Goal: Task Accomplishment & Management: Use online tool/utility

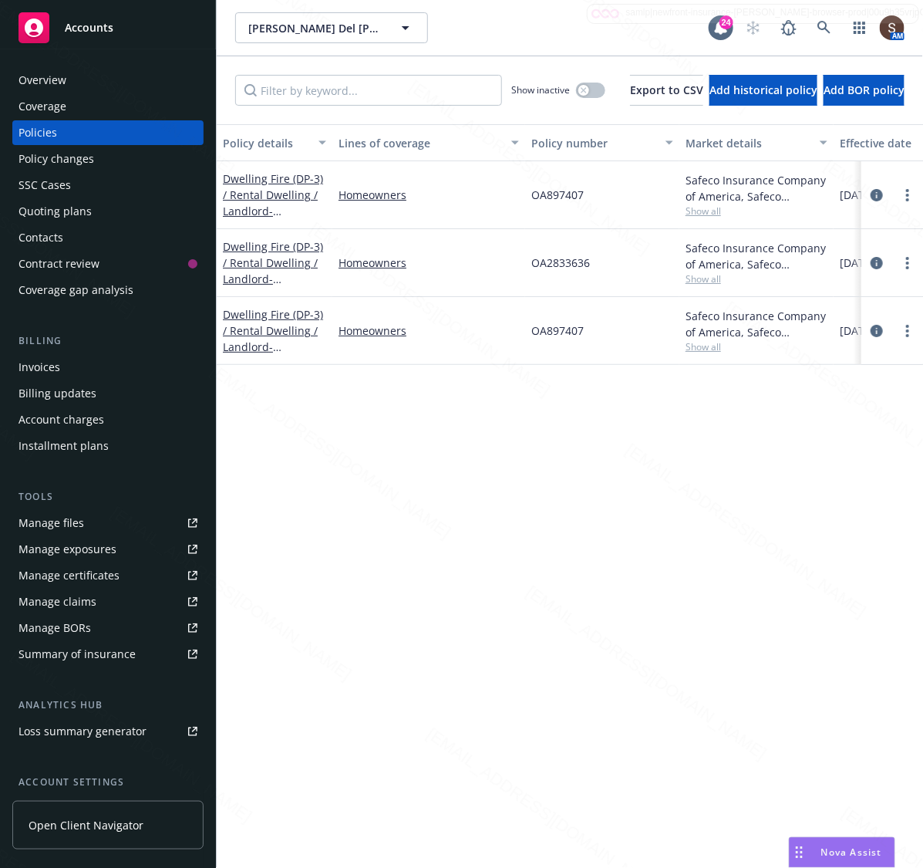
click at [491, 42] on div "[PERSON_NAME] Del [PERSON_NAME] Del [PERSON_NAME]" at bounding box center [472, 27] width 474 height 31
click at [51, 86] on div "Overview" at bounding box center [43, 80] width 48 height 25
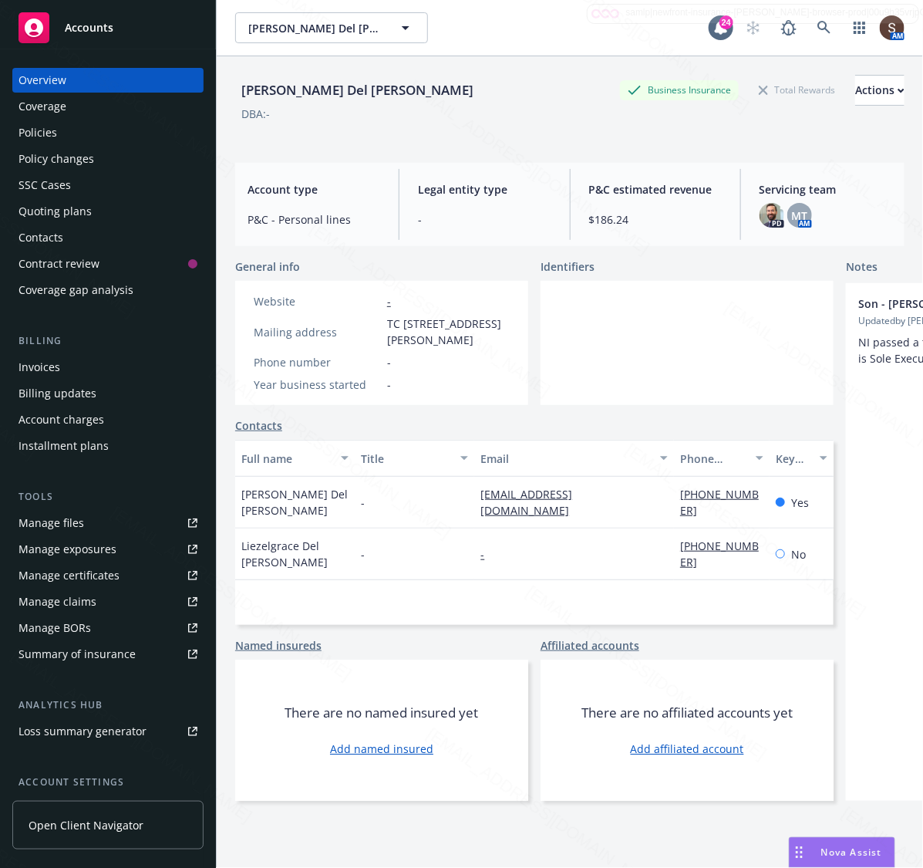
click at [67, 522] on div "Manage files" at bounding box center [52, 523] width 66 height 25
click at [809, 28] on link at bounding box center [824, 27] width 31 height 31
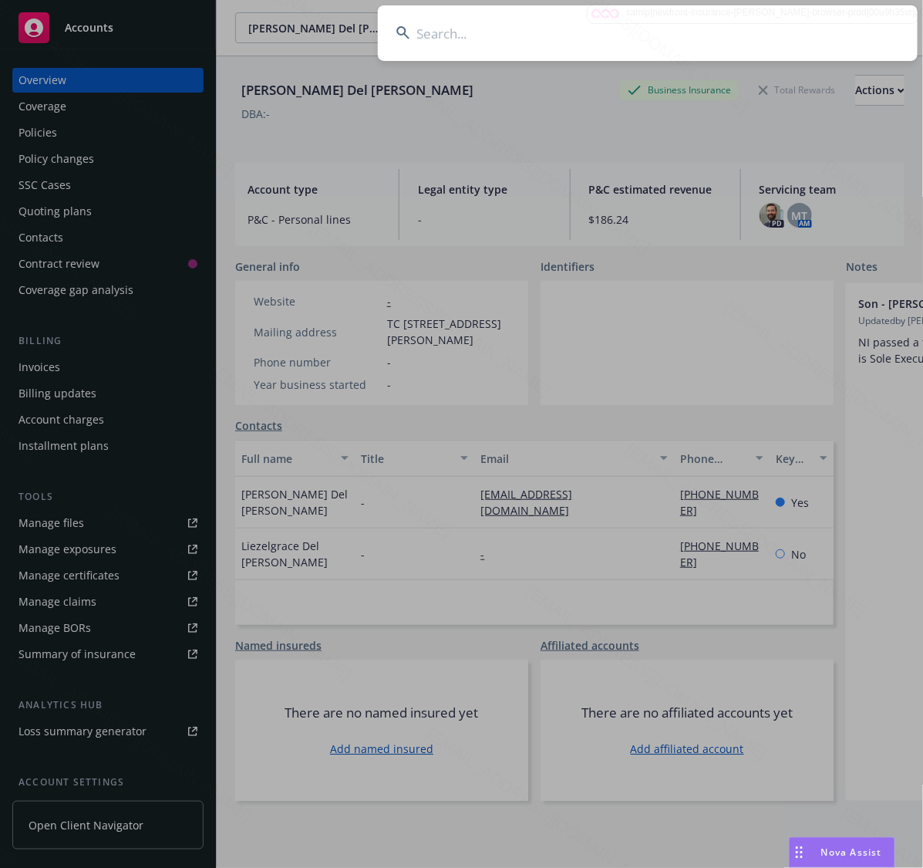
type input "[PERSON_NAME]"
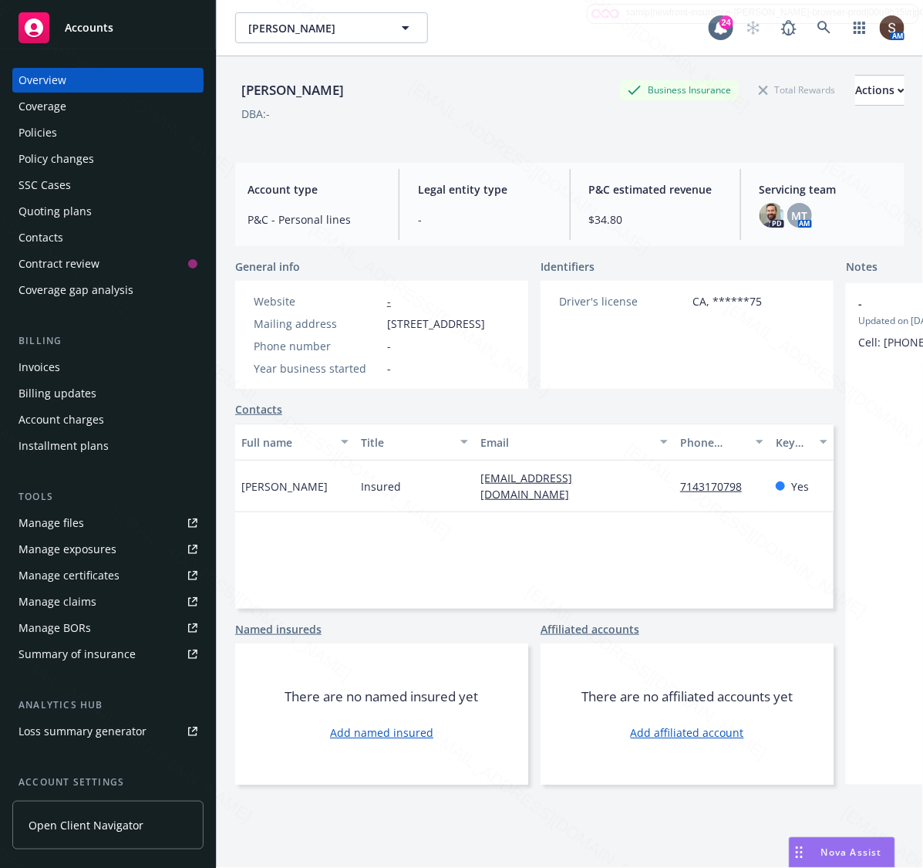
click at [422, 332] on span "[STREET_ADDRESS]" at bounding box center [436, 323] width 98 height 16
drag, startPoint x: 486, startPoint y: 339, endPoint x: 386, endPoint y: 325, distance: 100.4
click at [387, 325] on span "[STREET_ADDRESS]" at bounding box center [436, 323] width 98 height 16
copy span "[STREET_ADDRESS]"
click at [54, 147] on div "Policy changes" at bounding box center [57, 159] width 76 height 25
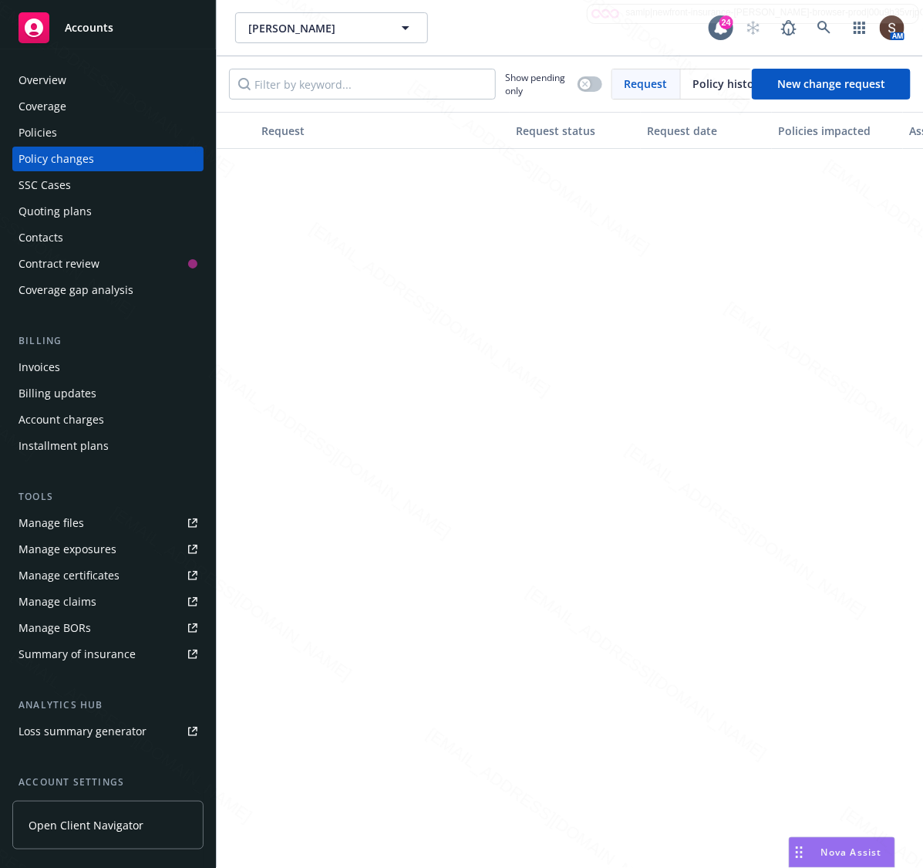
scroll to position [0, 2]
click at [99, 113] on div "Coverage" at bounding box center [108, 106] width 179 height 25
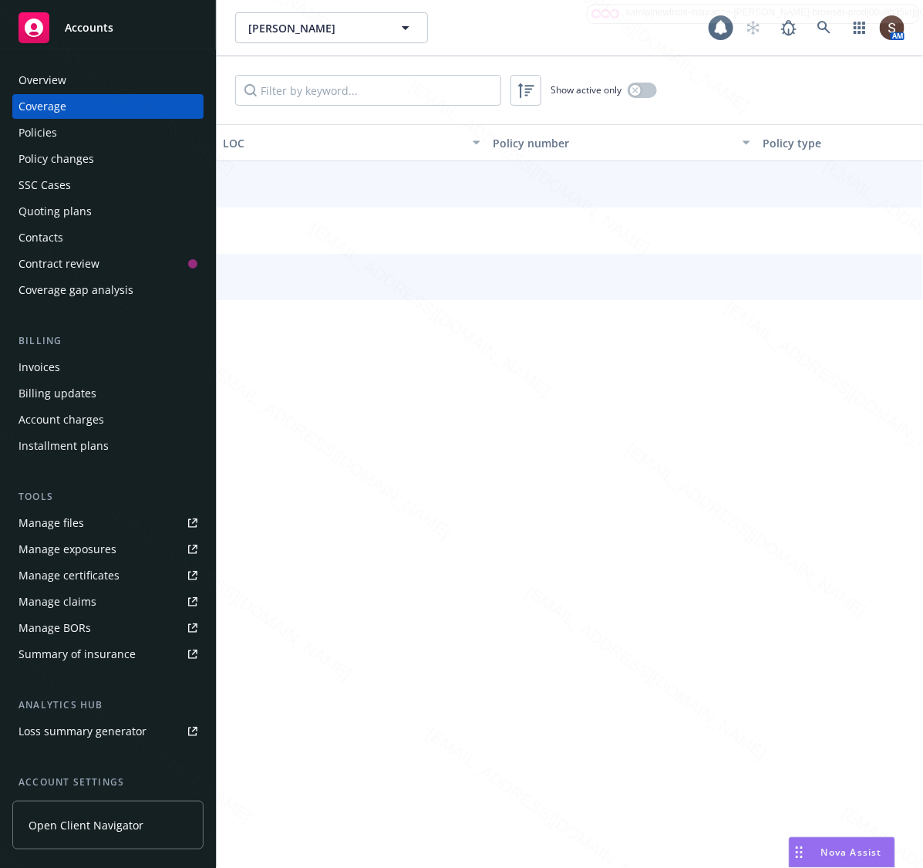
click at [81, 137] on div "Policies" at bounding box center [108, 132] width 179 height 25
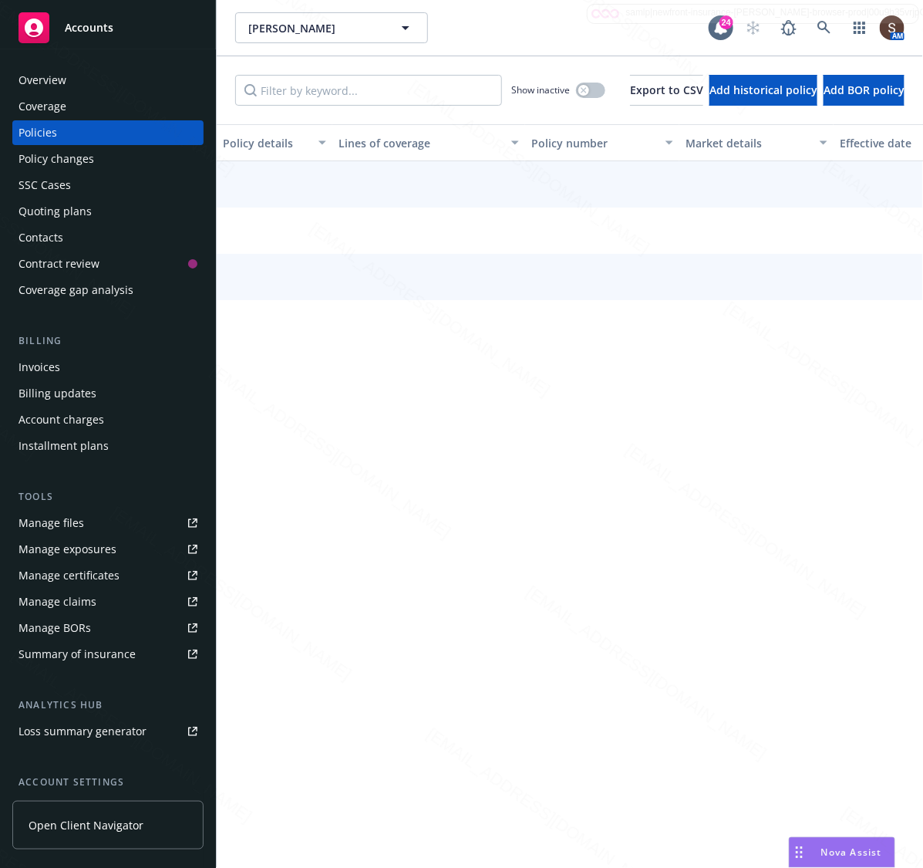
click at [79, 137] on div "Policies" at bounding box center [108, 132] width 179 height 25
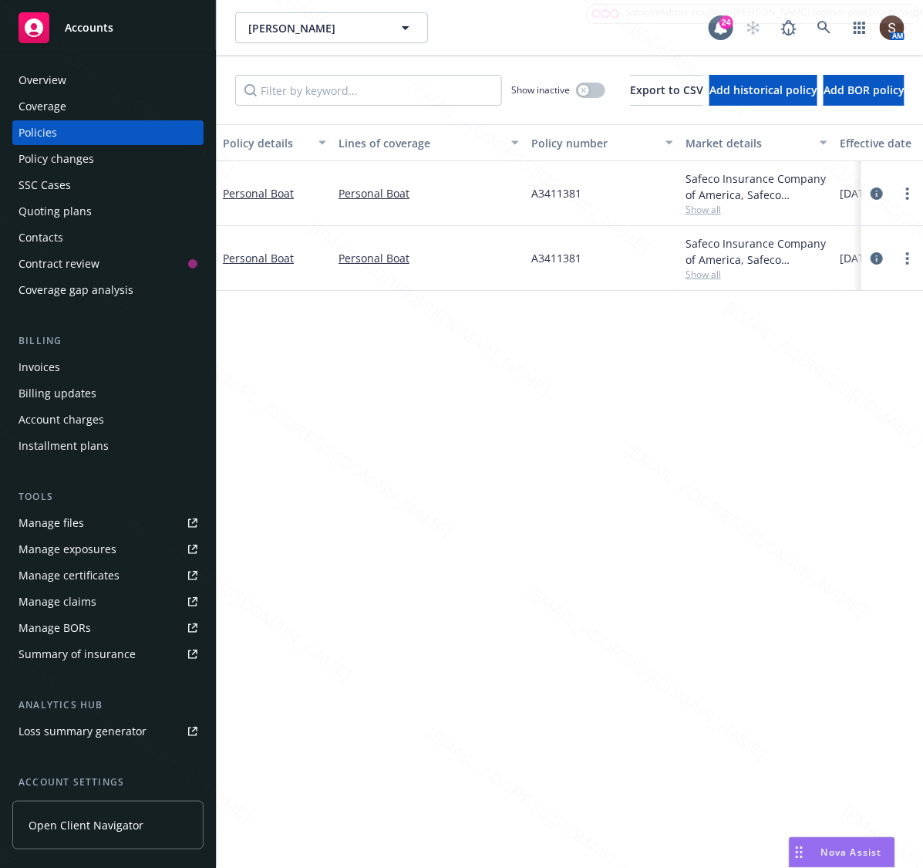
click at [559, 185] on span "A3411381" at bounding box center [556, 193] width 50 height 16
click at [559, 193] on span "A3411381" at bounding box center [556, 193] width 50 height 16
copy span "A3411381"
click at [576, 35] on div "[PERSON_NAME] [PERSON_NAME]" at bounding box center [472, 27] width 474 height 31
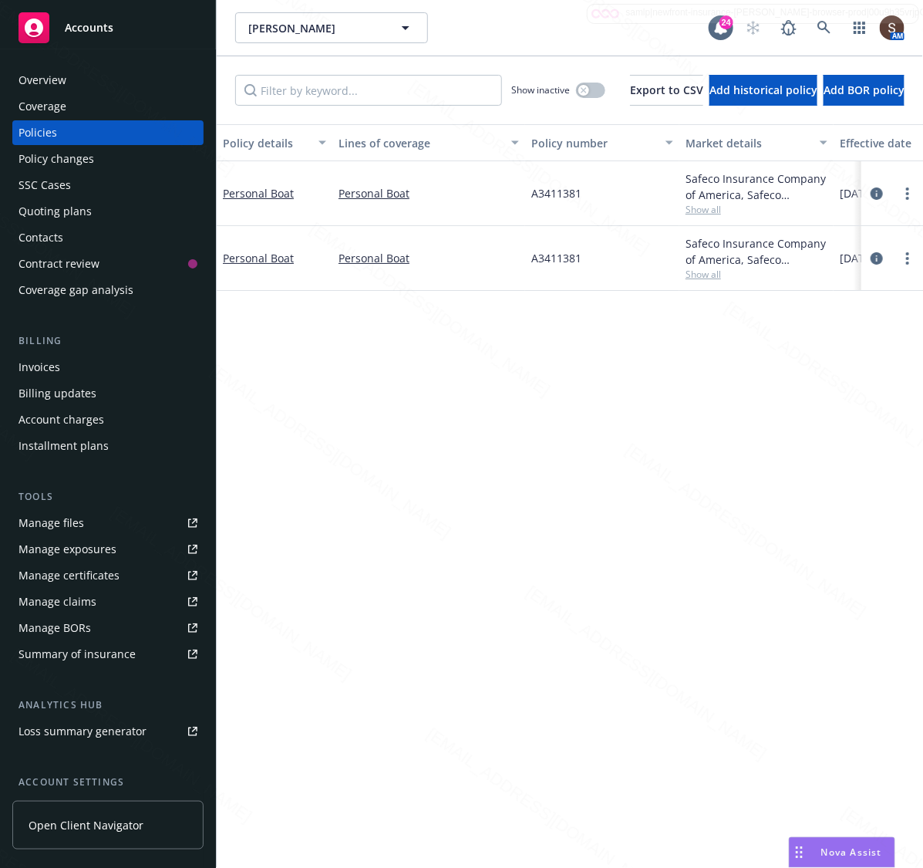
click at [94, 86] on div "Overview" at bounding box center [108, 80] width 179 height 25
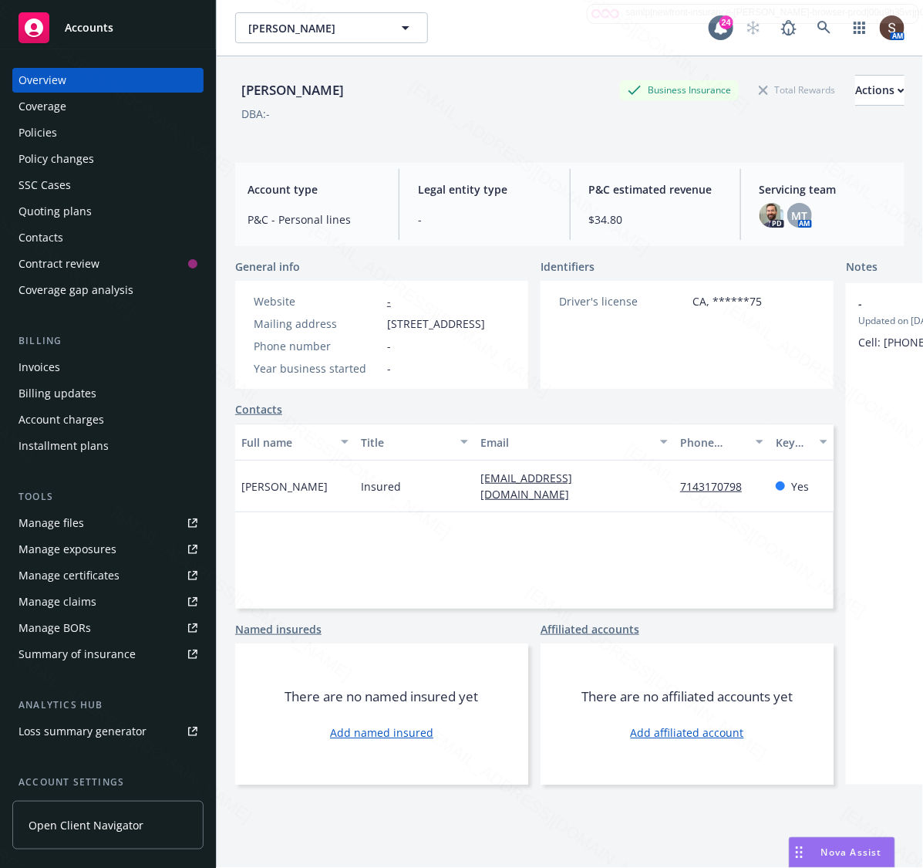
click at [74, 529] on div "Manage files" at bounding box center [52, 523] width 66 height 25
click at [438, 332] on span "[STREET_ADDRESS]" at bounding box center [436, 323] width 98 height 16
drag, startPoint x: 487, startPoint y: 339, endPoint x: 382, endPoint y: 319, distance: 106.9
click at [382, 319] on div "Mailing address 11103 Flallon Ave, Norwalk, CA, 90650" at bounding box center [370, 323] width 244 height 16
copy div "11103 Flallon Ave, Norwalk, CA, 90650"
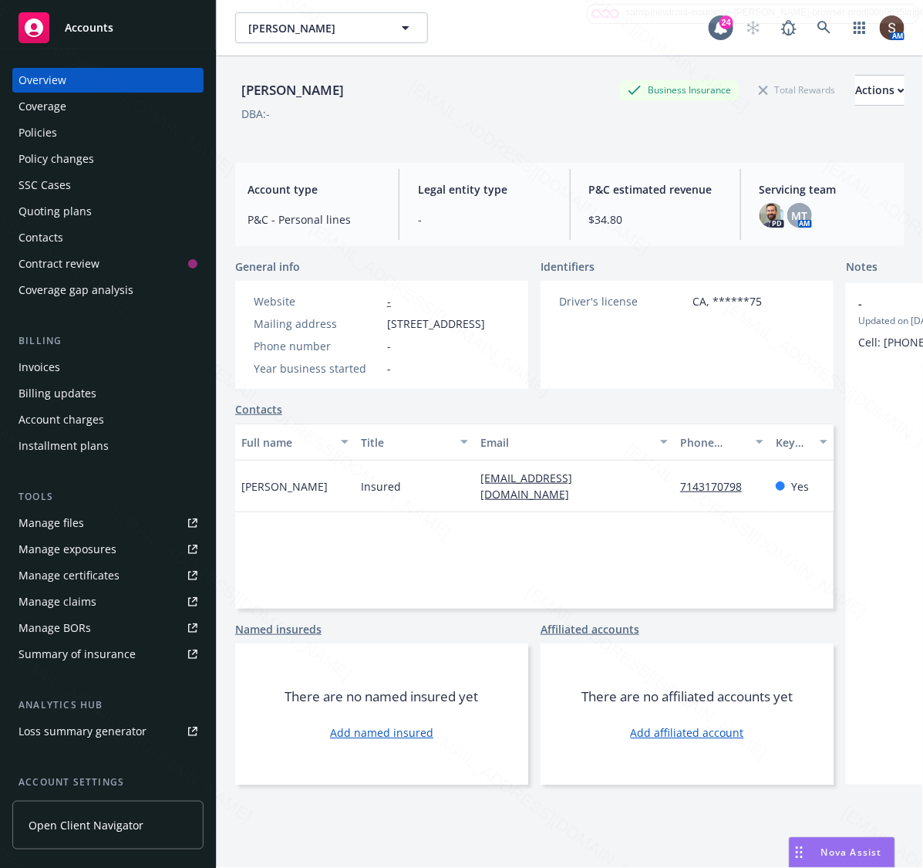
click at [379, 158] on div "Brooks, Richard A Business Insurance Total Rewards Actions DBA: - Account type …" at bounding box center [569, 480] width 669 height 849
click at [41, 139] on div "Policies" at bounding box center [38, 132] width 39 height 25
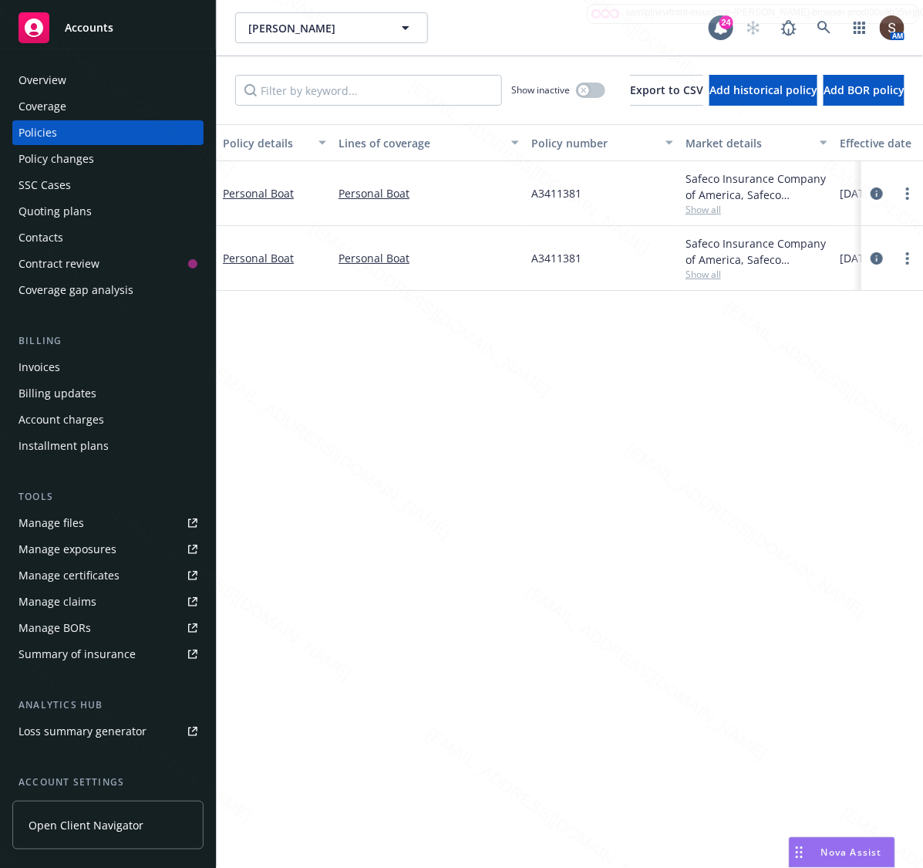
click at [548, 197] on span "A3411381" at bounding box center [556, 193] width 50 height 16
click at [819, 25] on icon at bounding box center [823, 27] width 13 height 13
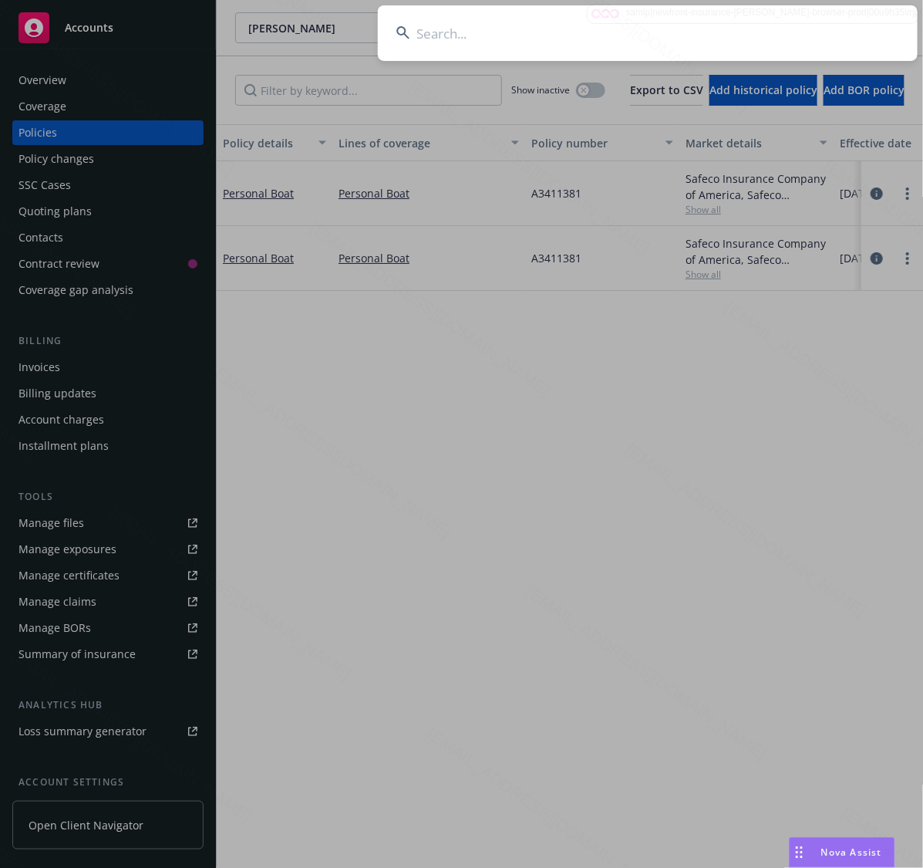
click at [438, 29] on input at bounding box center [648, 33] width 540 height 56
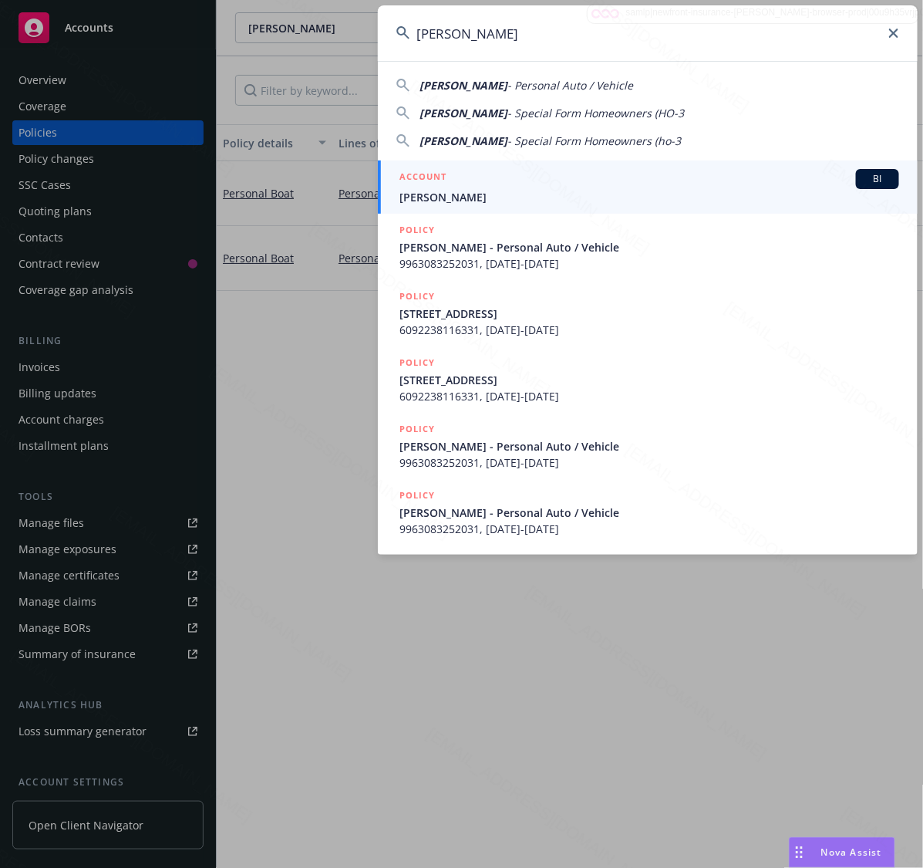
type input "Daniel R. Skidmore"
click at [448, 195] on span "Daniel R. Skidmore" at bounding box center [649, 197] width 500 height 16
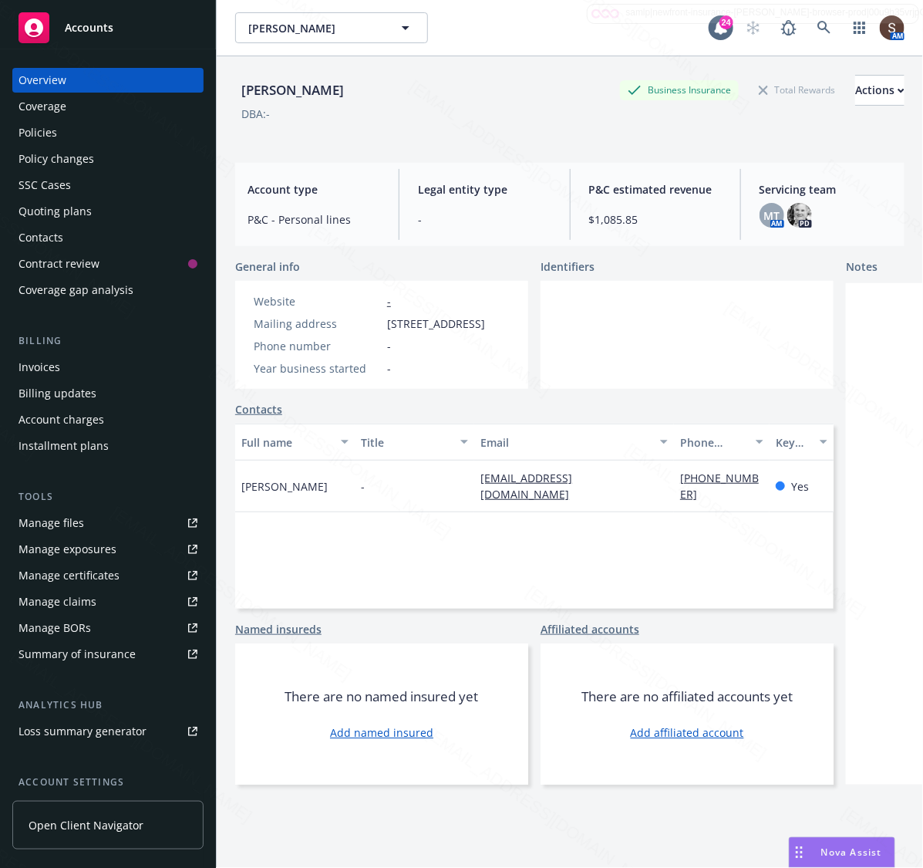
click at [460, 332] on span "2800 S Ocean Blvd APT#22K, Boca Raton, FL, 33432-8332" at bounding box center [436, 323] width 98 height 16
click at [449, 332] on span "2800 S Ocean Blvd APT#22K, Boca Raton, FL, 33432-8332" at bounding box center [436, 323] width 98 height 16
click at [473, 332] on span "2800 S Ocean Blvd APT#22K, Boca Raton, FL, 33432-8332" at bounding box center [436, 323] width 98 height 16
drag, startPoint x: 469, startPoint y: 360, endPoint x: 386, endPoint y: 325, distance: 89.8
click at [387, 325] on span "2800 S Ocean Blvd APT#22K, Boca Raton, FL, 33432-8332" at bounding box center [436, 323] width 98 height 16
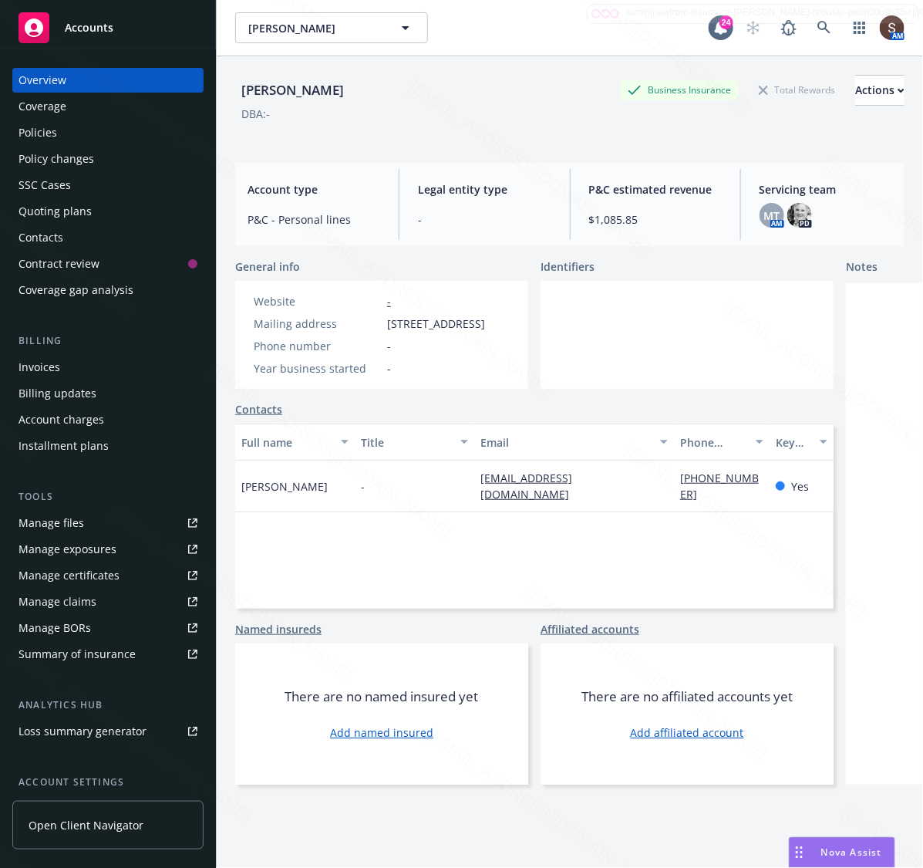
copy span "2800 S Ocean Blvd APT#22K, Boca Raton, FL, 33432-8332"
click at [67, 132] on div "Policies" at bounding box center [108, 132] width 179 height 25
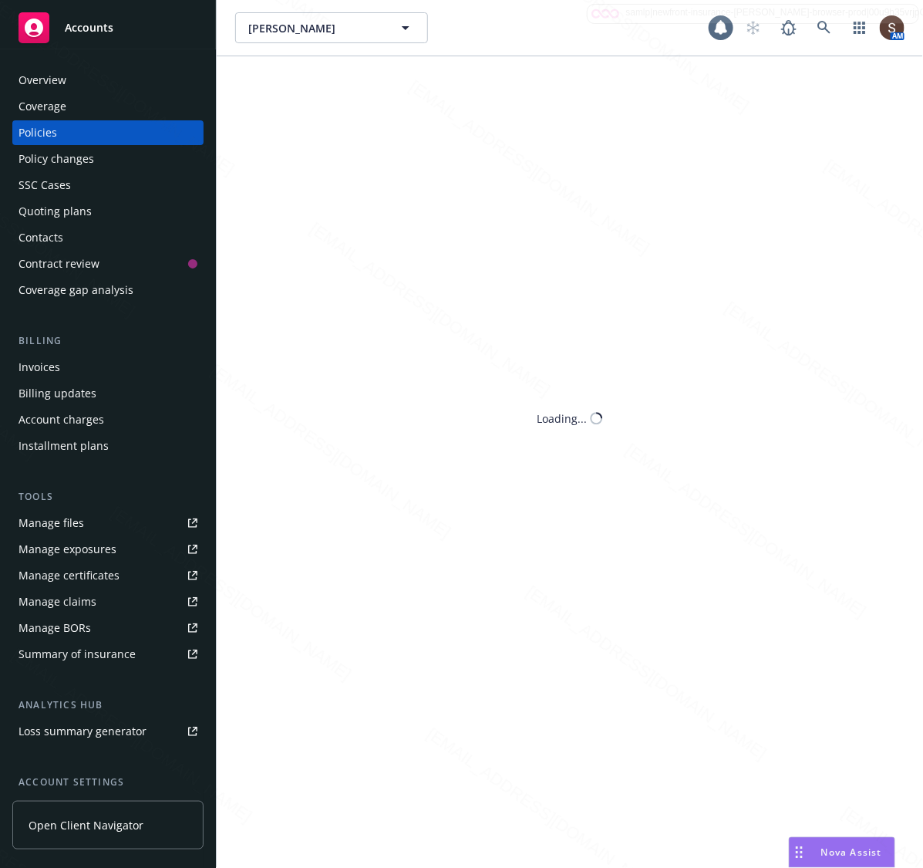
click at [67, 132] on div "Policies" at bounding box center [108, 132] width 179 height 25
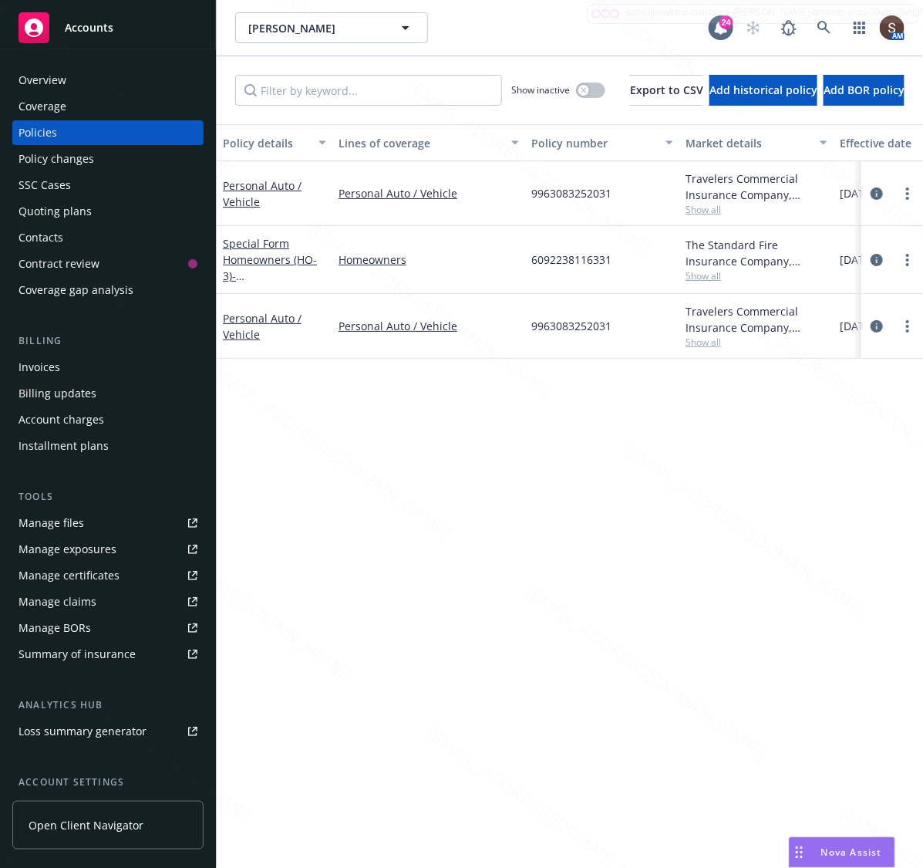
click at [568, 194] on span "9963083252031" at bounding box center [571, 193] width 80 height 16
click at [502, 32] on div "Daniel R. Skidmore Daniel R. Skidmore" at bounding box center [472, 27] width 474 height 31
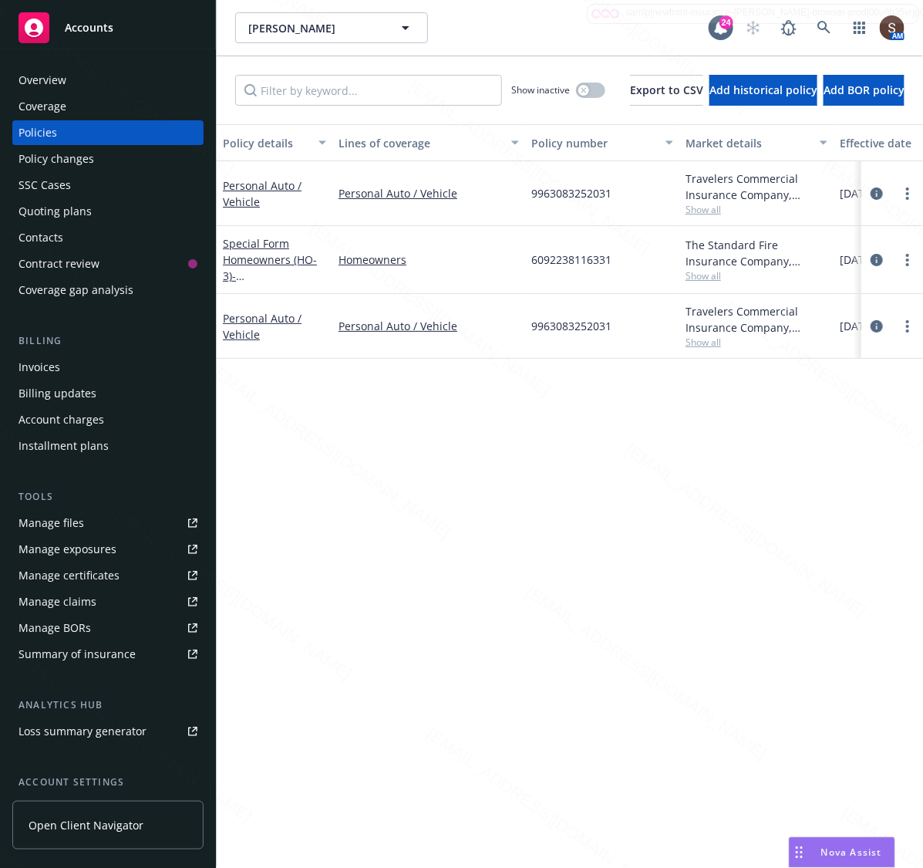
click at [72, 85] on div "Overview" at bounding box center [108, 80] width 179 height 25
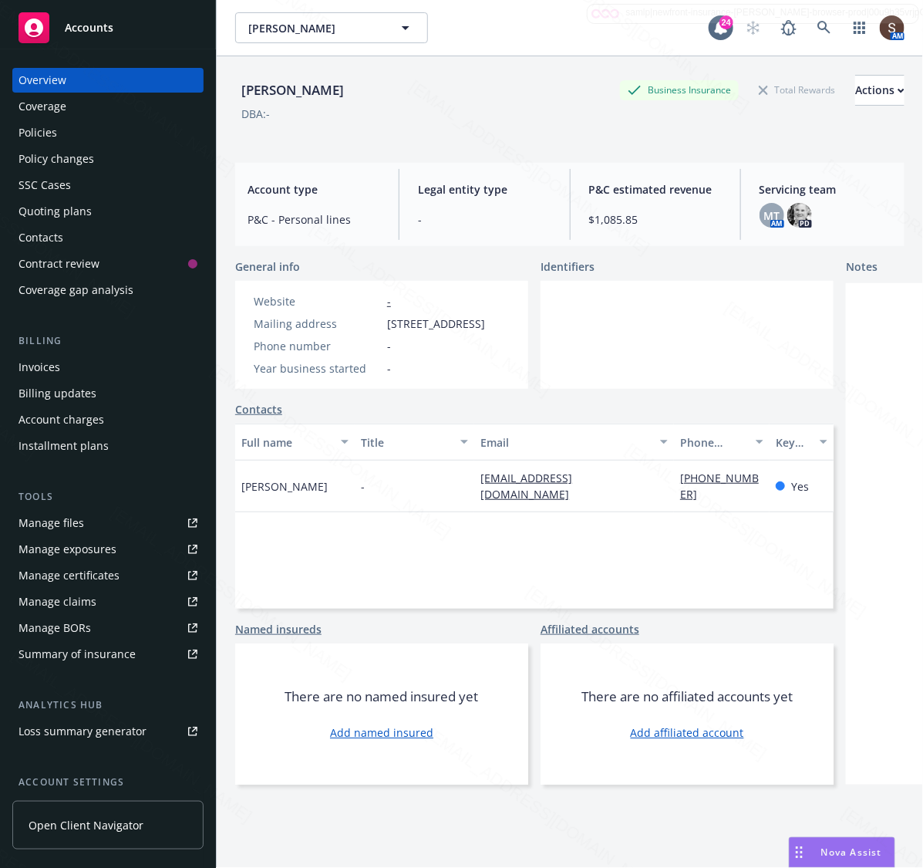
click at [39, 515] on div "Manage files" at bounding box center [52, 523] width 66 height 25
click at [811, 35] on link at bounding box center [824, 27] width 31 height 31
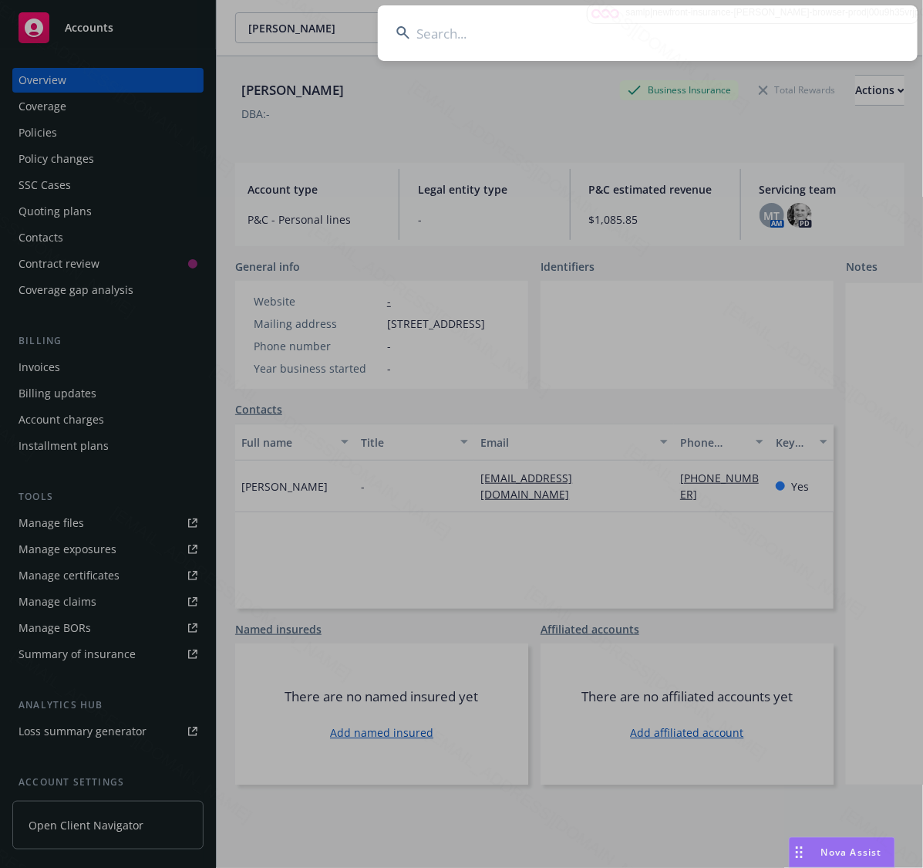
click at [811, 35] on input at bounding box center [648, 33] width 540 height 56
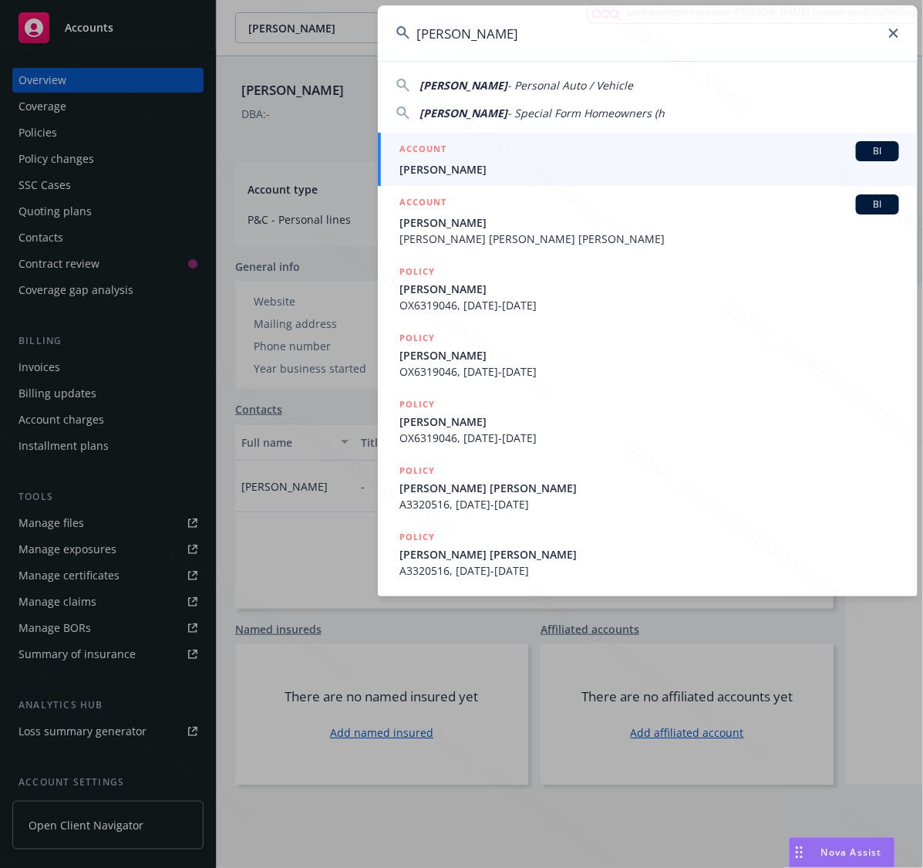
type input "Edwards, Michael Paul"
click at [432, 155] on h5 "ACCOUNT" at bounding box center [422, 150] width 47 height 19
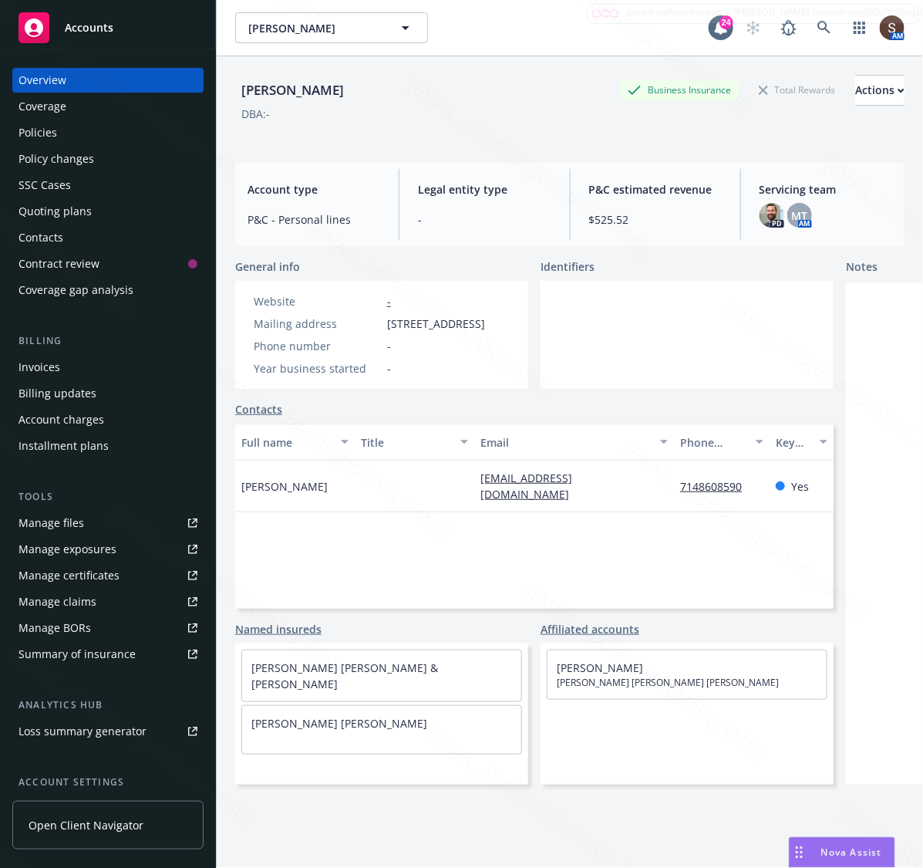
click at [485, 332] on span "8456 E Meadowridge St, Anaheim, CA, 92808" at bounding box center [436, 323] width 98 height 16
drag, startPoint x: 484, startPoint y: 337, endPoint x: 380, endPoint y: 319, distance: 105.7
click at [380, 319] on div "Mailing address 8456 E Meadowridge St, Anaheim, CA, 92808" at bounding box center [370, 323] width 244 height 16
copy div "8456 E Meadowridge St, Anaheim, CA, 92808"
click at [78, 137] on div "Policies" at bounding box center [108, 132] width 179 height 25
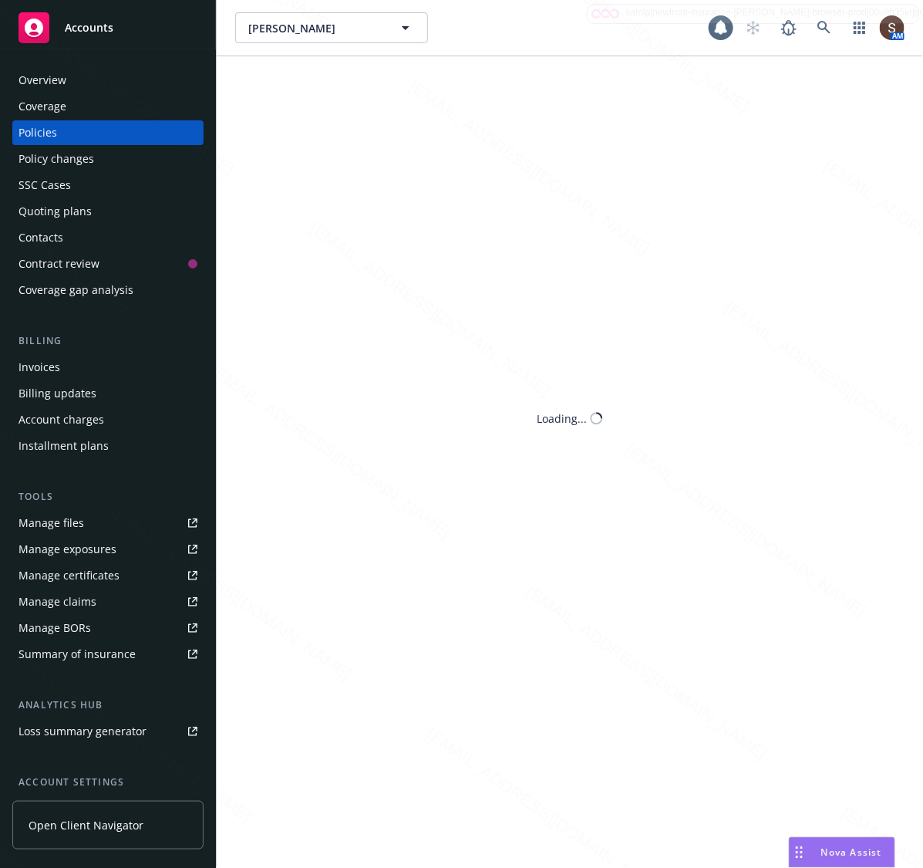
click at [78, 137] on div "Policies" at bounding box center [108, 132] width 179 height 25
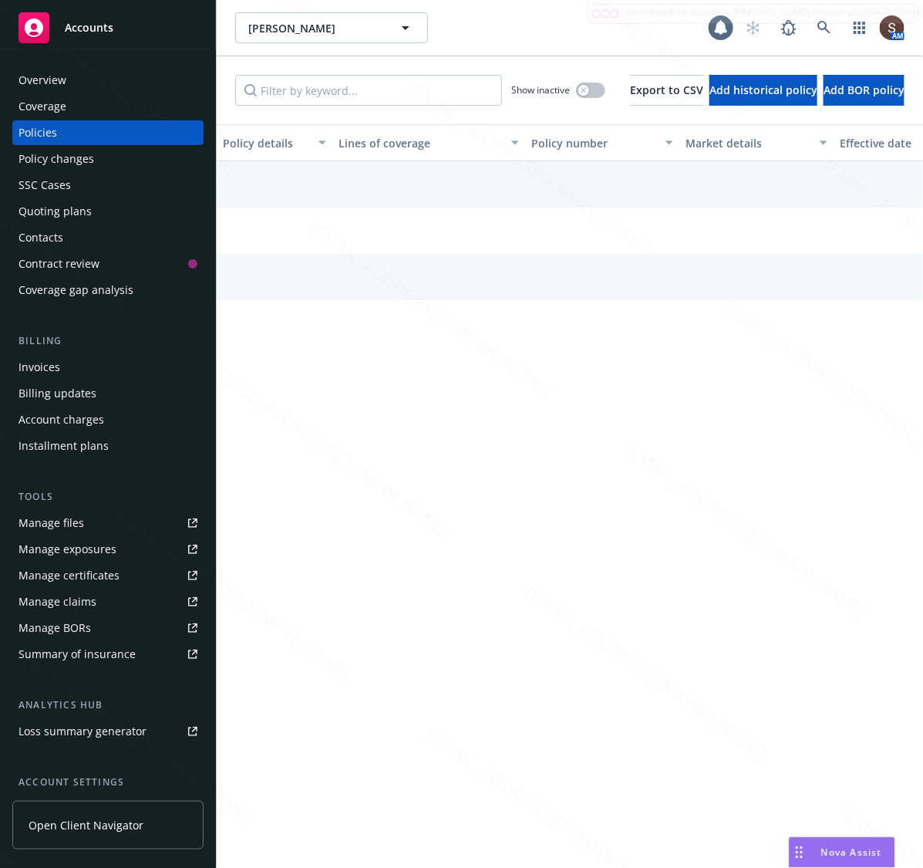
click at [78, 137] on div "Policies" at bounding box center [108, 132] width 179 height 25
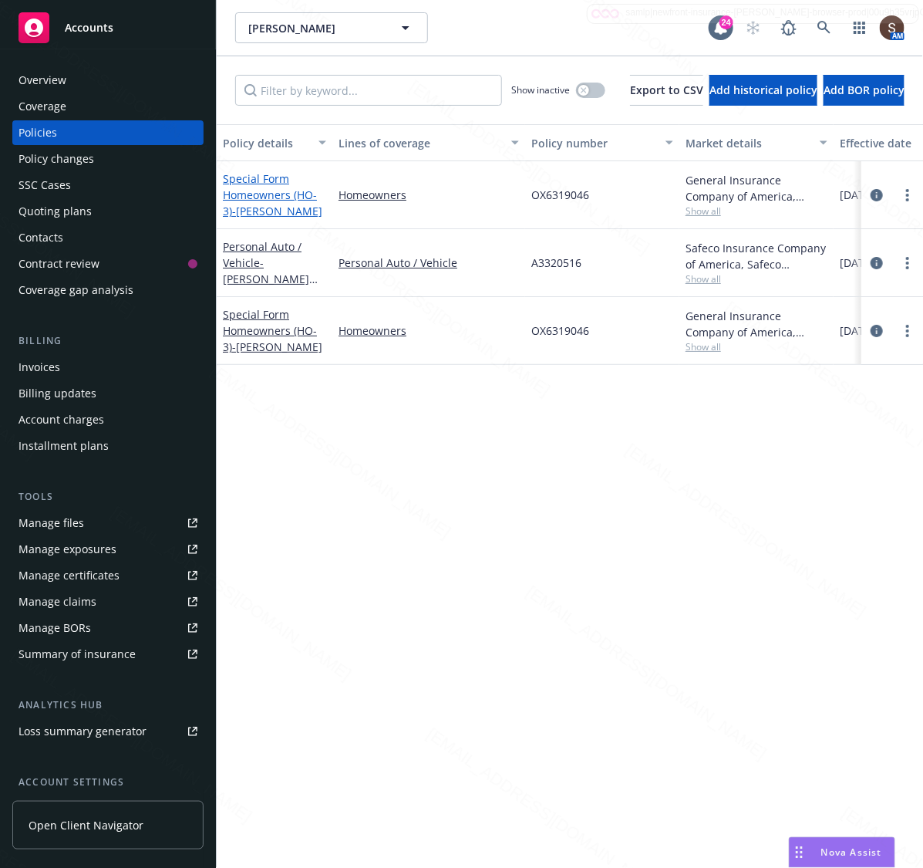
click at [289, 194] on link "Special Form Homeowners (HO-3) - Edwards, Michael Paul" at bounding box center [272, 194] width 99 height 47
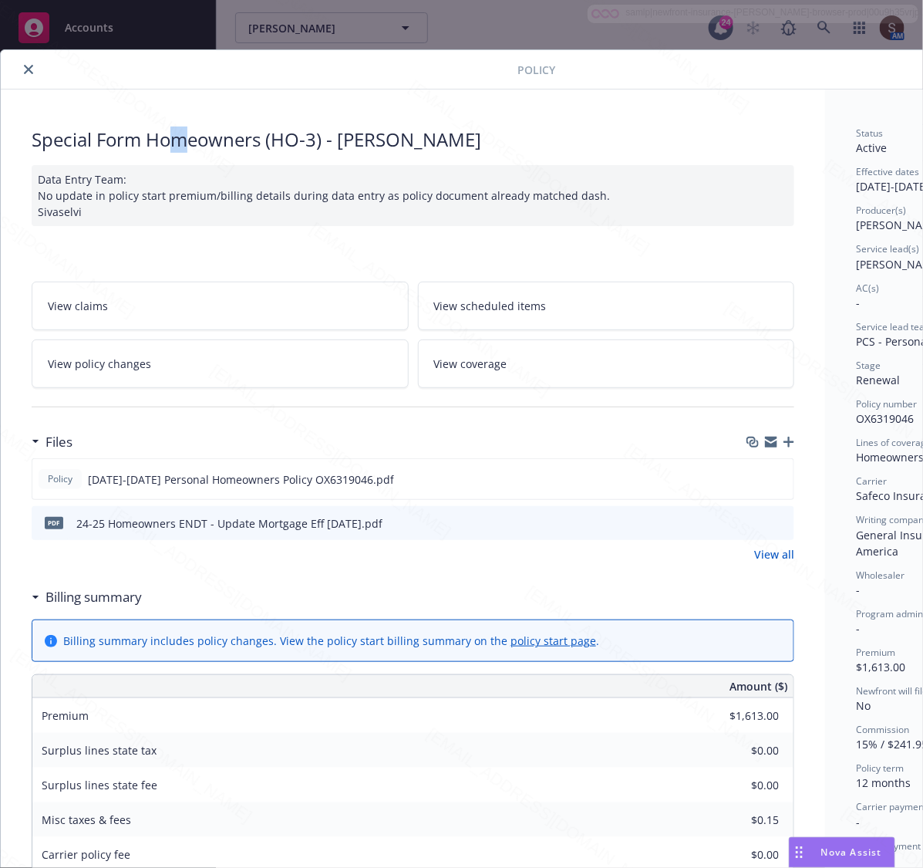
click at [181, 141] on div "Special Form Homeowners (HO-3) - Edwards, Michael Paul" at bounding box center [413, 139] width 763 height 26
click at [230, 140] on div "Special Form Homeowners (HO-3) - Edwards, Michael Paul" at bounding box center [413, 139] width 763 height 26
copy div "Homeowners"
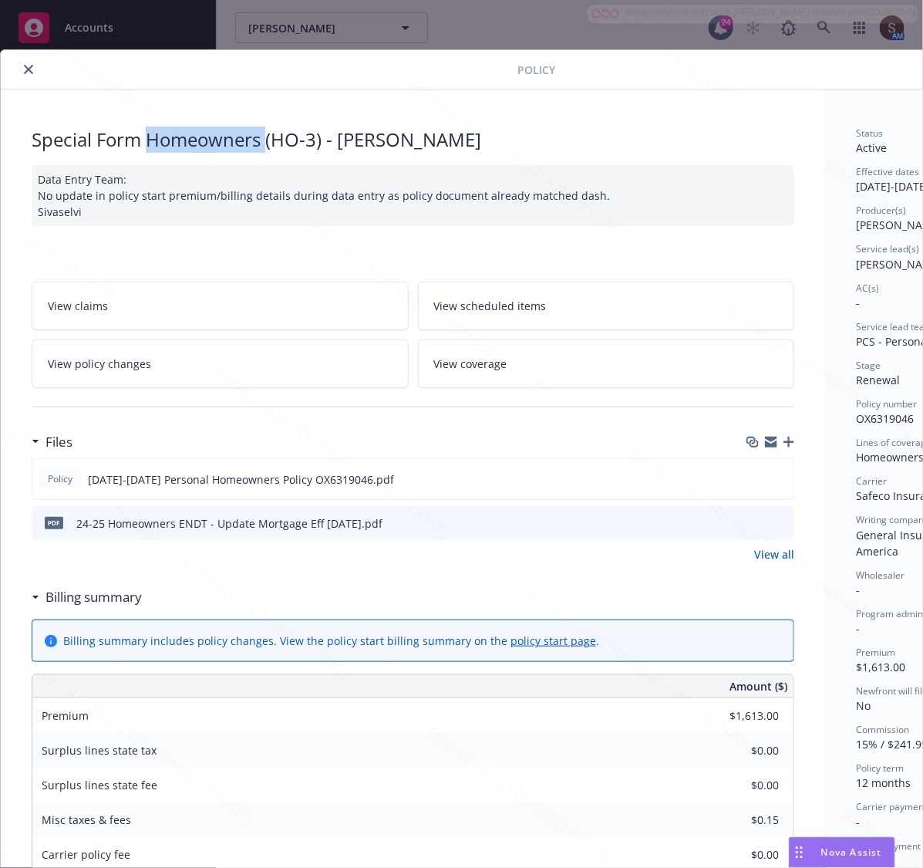
click at [873, 497] on span "Safeco Insurance" at bounding box center [900, 495] width 89 height 15
copy span "Safeco Insurance"
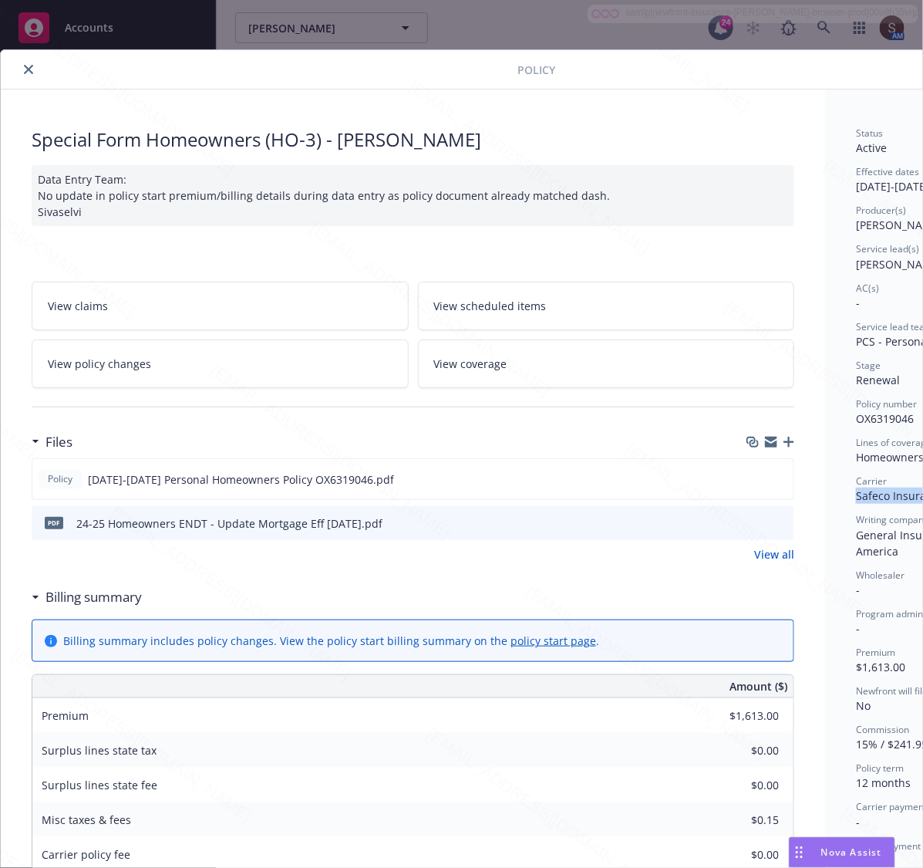
click at [865, 421] on span "OX6319046" at bounding box center [885, 418] width 58 height 15
copy span "OX6319046"
click at [391, 39] on div "Policy Special Form Homeowners (HO-3) - Edwards, Michael Paul Data Entry Team: …" at bounding box center [461, 434] width 923 height 868
click at [25, 73] on icon "close" at bounding box center [28, 69] width 9 height 9
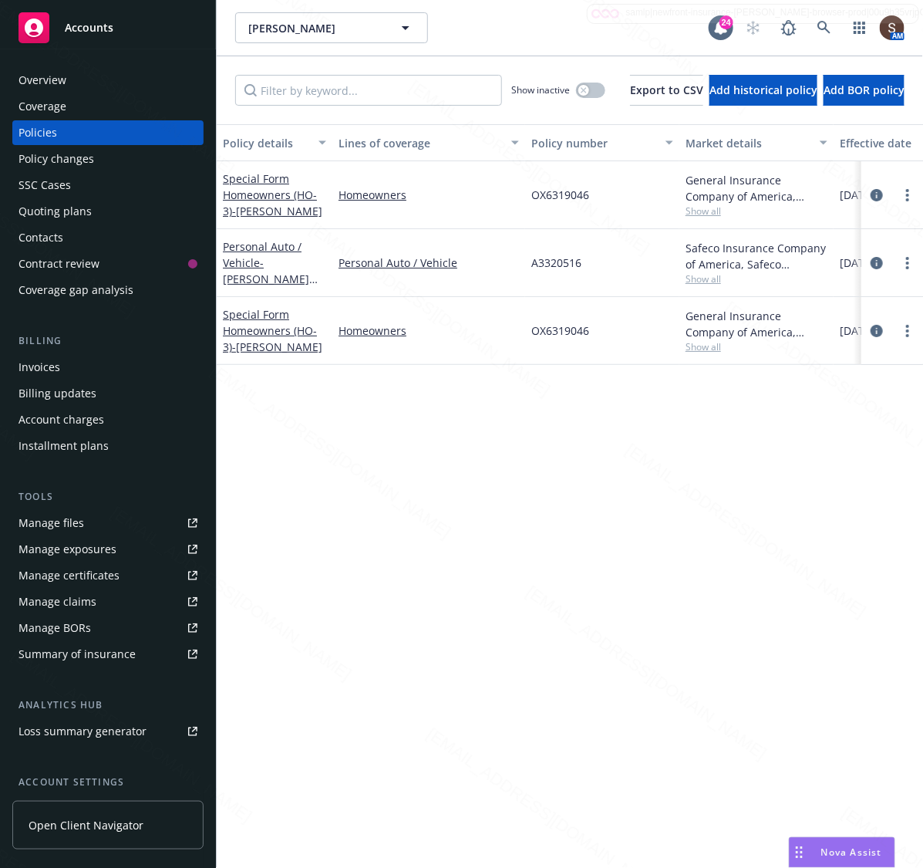
click at [60, 75] on div "Overview" at bounding box center [43, 80] width 48 height 25
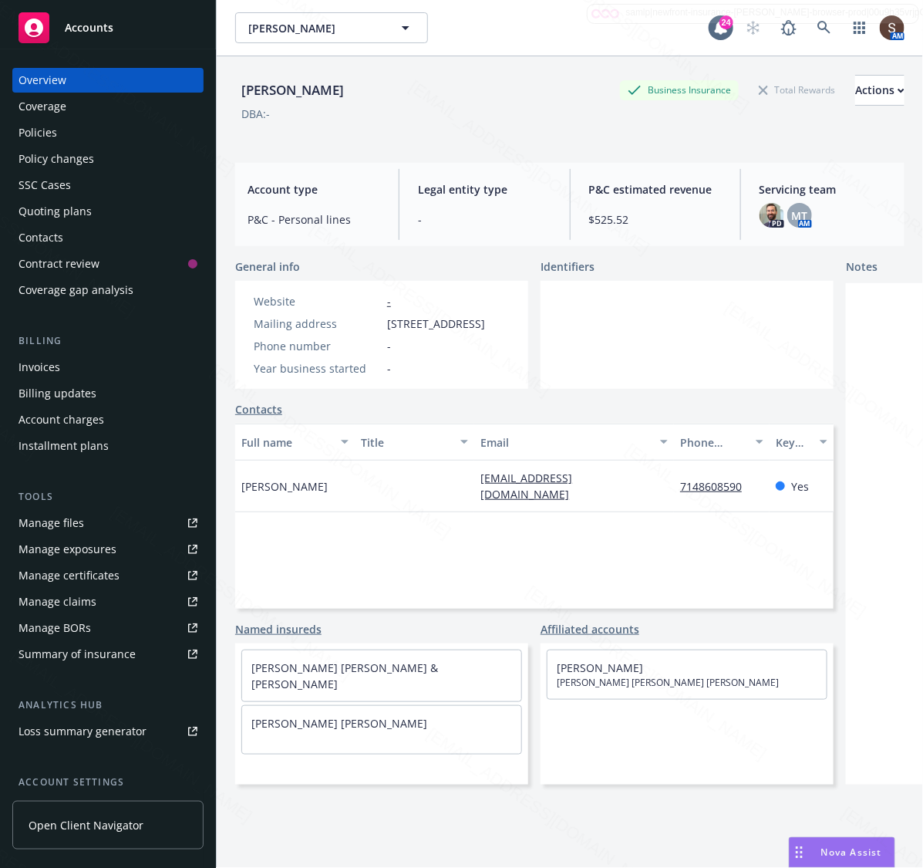
click at [103, 526] on link "Manage files" at bounding box center [107, 523] width 191 height 25
click at [817, 32] on icon at bounding box center [824, 28] width 14 height 14
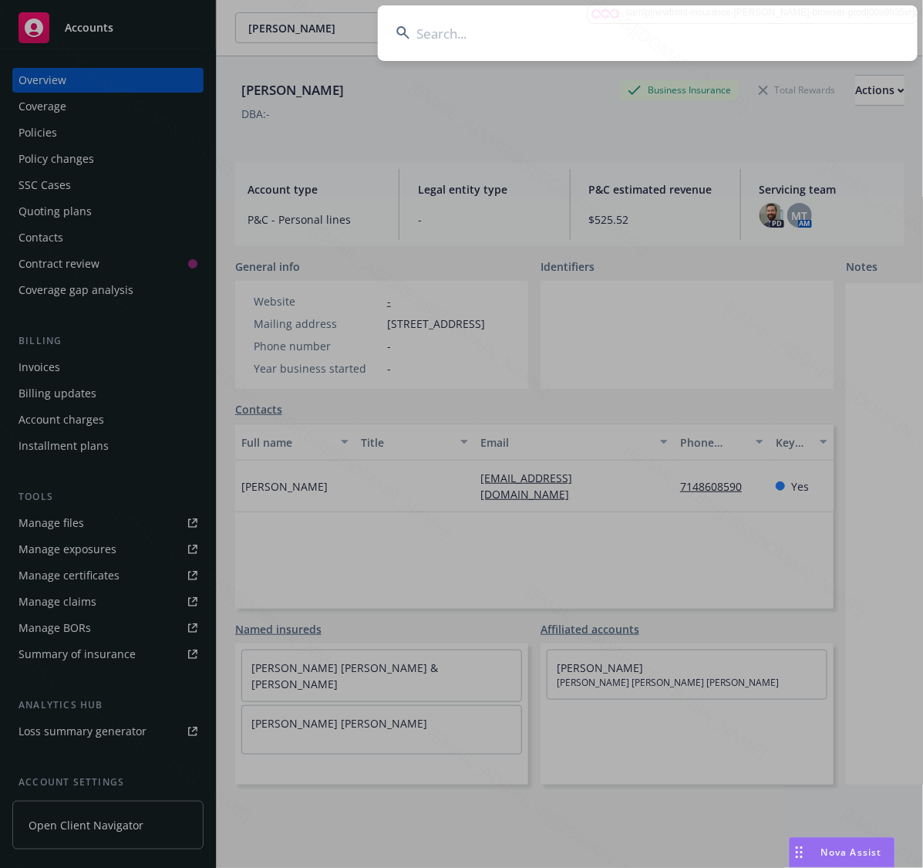
type input "Albrecht, Sandra"
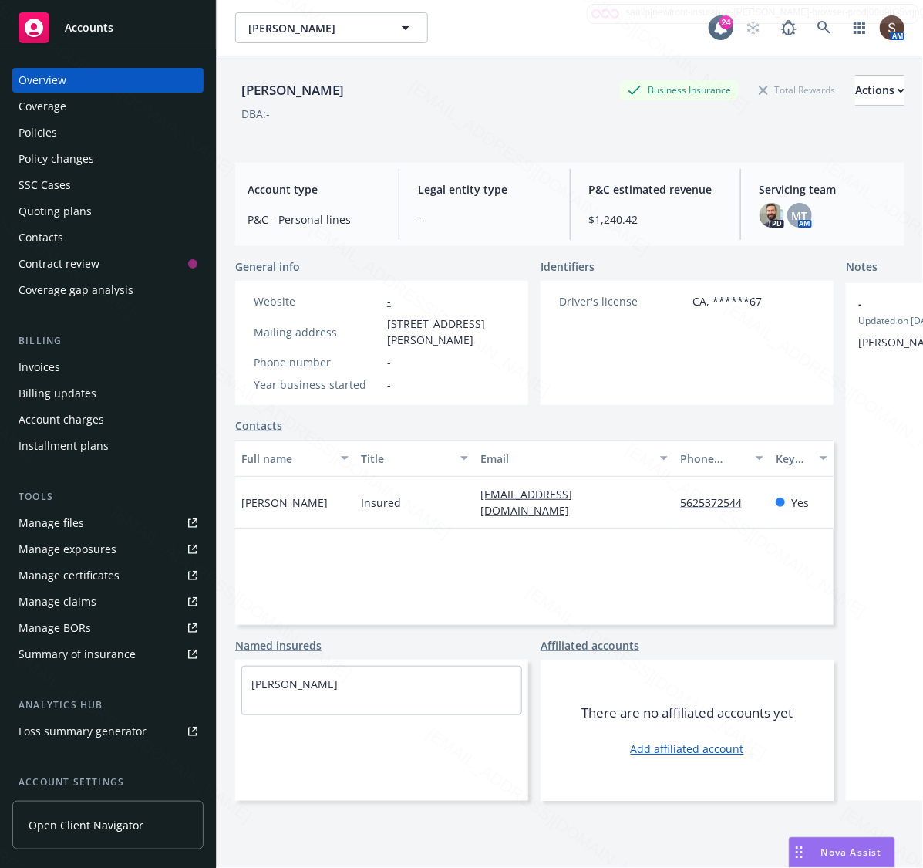
click at [487, 339] on span "5350 N Sabino View Pl, Tucson, AZ, 85749" at bounding box center [448, 331] width 123 height 32
drag, startPoint x: 487, startPoint y: 339, endPoint x: 379, endPoint y: 322, distance: 108.5
click at [379, 322] on div "Mailing address 5350 N Sabino View Pl, Tucson, AZ, 85749" at bounding box center [382, 331] width 268 height 32
click at [551, 334] on div "Driver's license CA, ******67" at bounding box center [661, 343] width 240 height 124
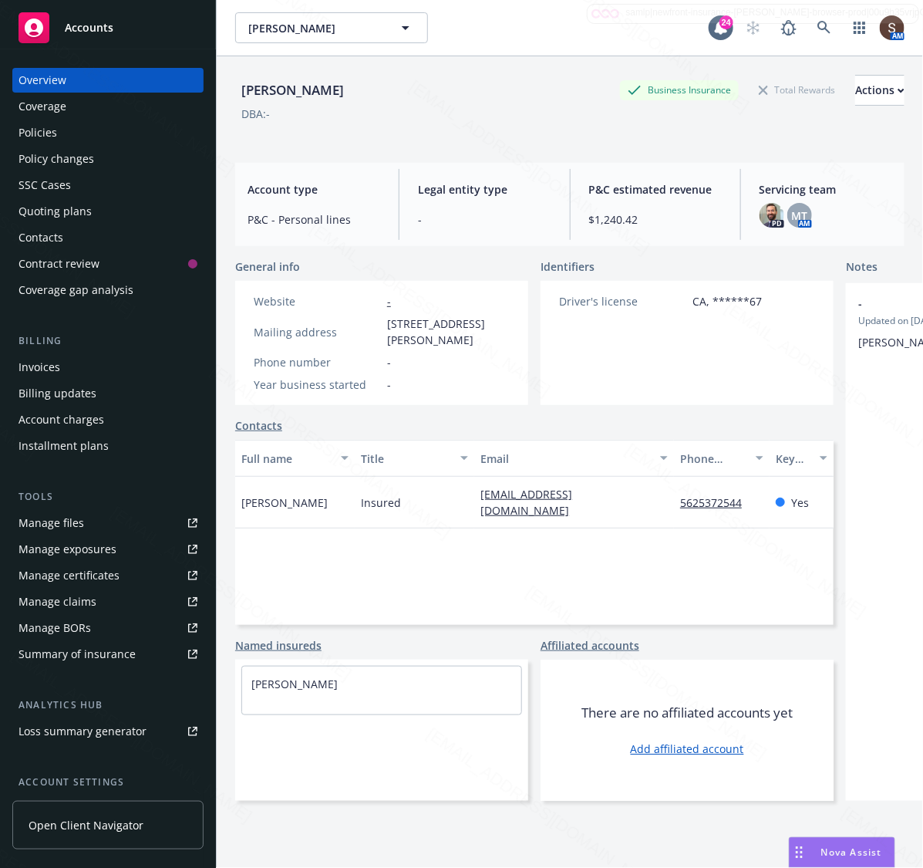
drag, startPoint x: 484, startPoint y: 345, endPoint x: 397, endPoint y: 325, distance: 89.4
click at [380, 325] on div "Mailing address 5350 N Sabino View Pl, Tucson, AZ, 85749" at bounding box center [382, 331] width 268 height 32
copy div "5350 N Sabino View Pl, Tucson, AZ, 85749"
click at [39, 133] on div "Policies" at bounding box center [38, 132] width 39 height 25
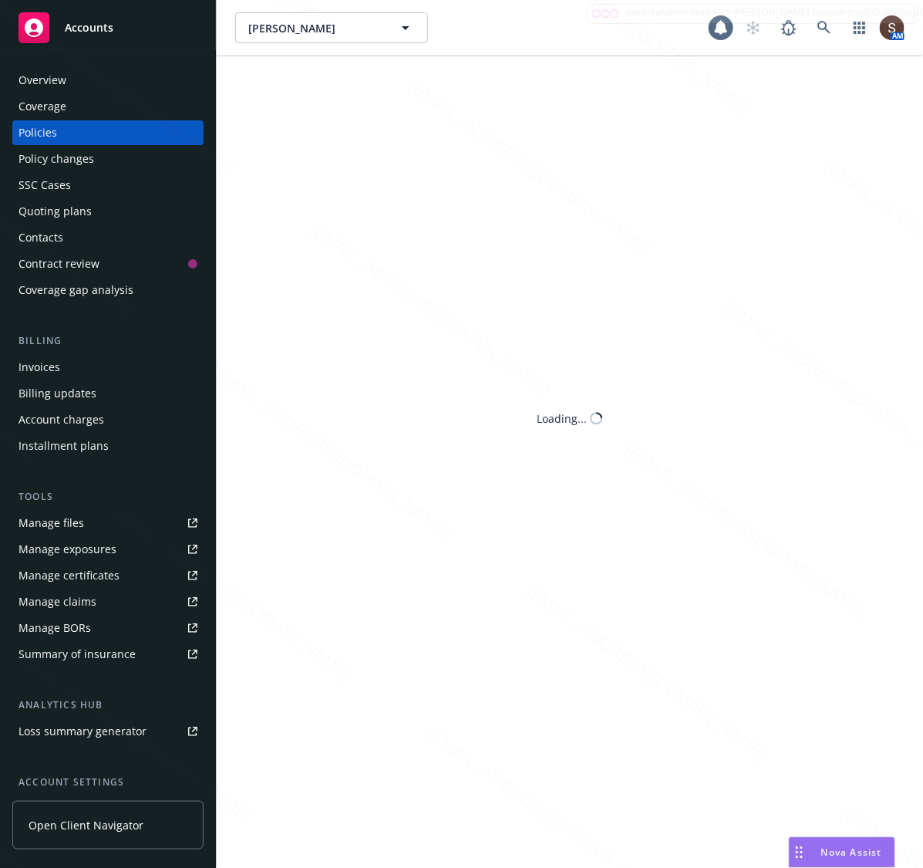
click at [39, 133] on div "Policies" at bounding box center [38, 132] width 39 height 25
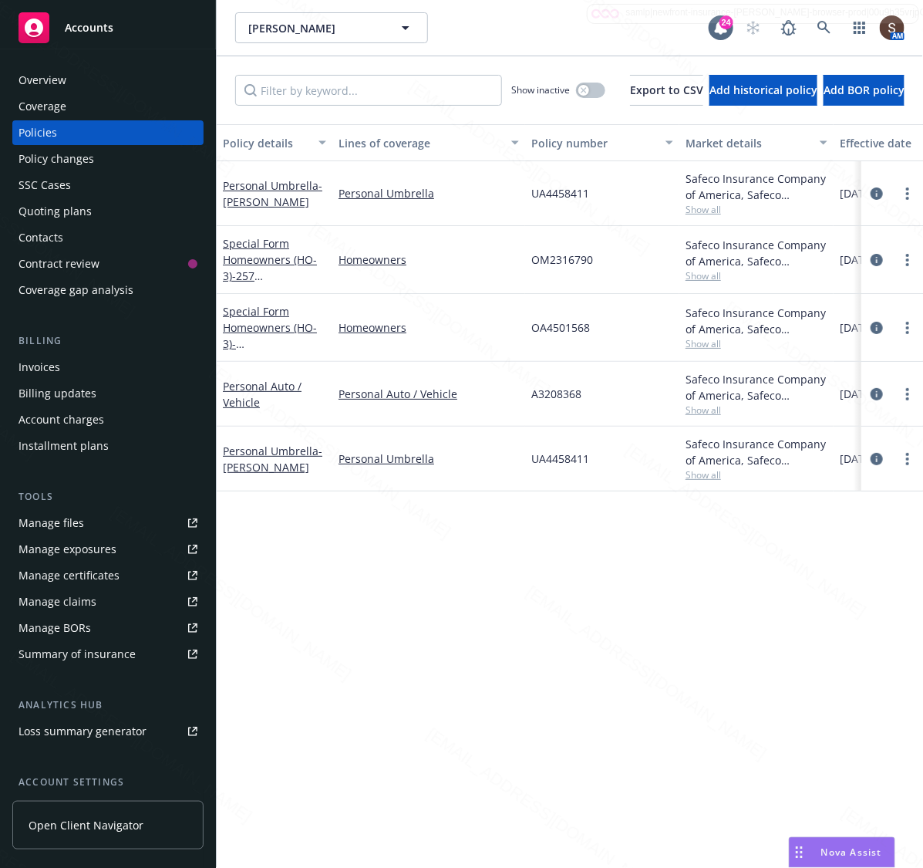
click at [551, 194] on span "UA4458411" at bounding box center [560, 193] width 58 height 16
copy span "UA4458411"
click at [470, 35] on div "Albrecht, Sandra Albrecht, Sandra" at bounding box center [472, 27] width 474 height 31
click at [39, 91] on div "Overview" at bounding box center [43, 80] width 48 height 25
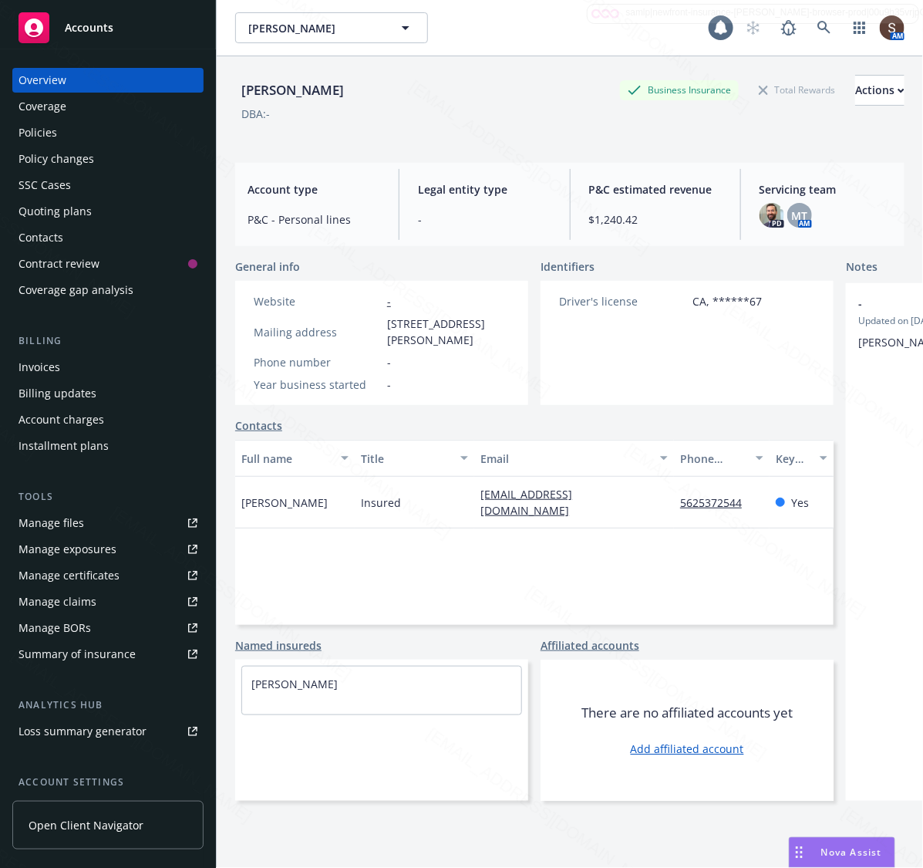
click at [37, 87] on div "Overview" at bounding box center [43, 80] width 48 height 25
click at [120, 519] on link "Manage files" at bounding box center [107, 523] width 191 height 25
click at [817, 29] on icon at bounding box center [824, 28] width 14 height 14
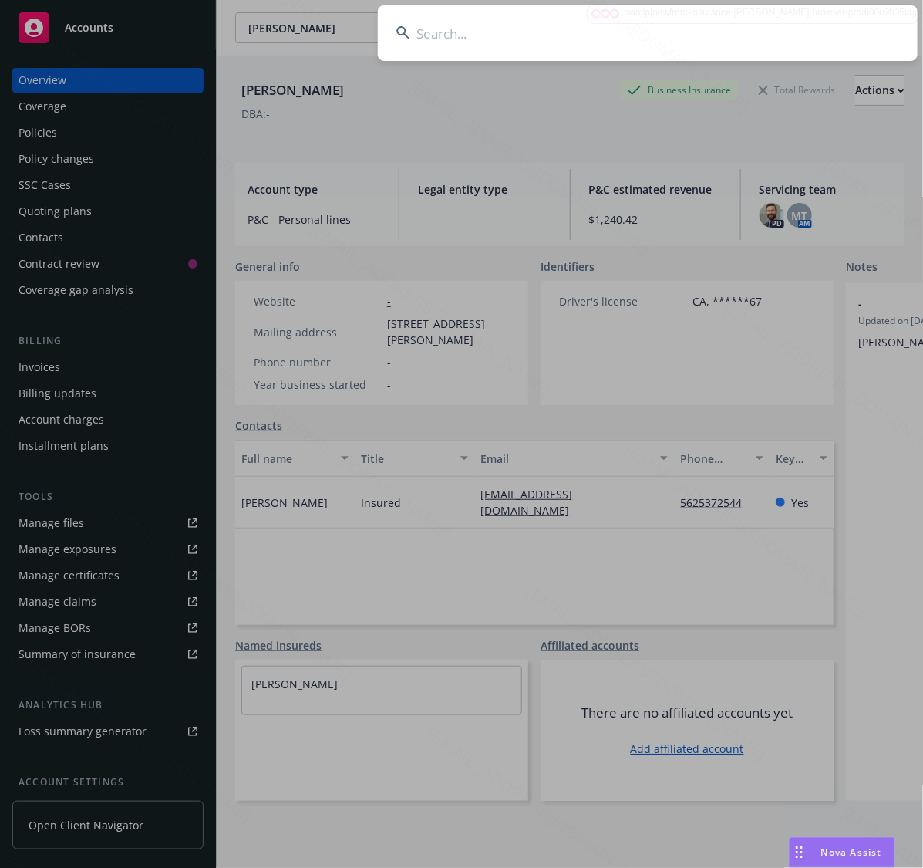
click at [807, 29] on input at bounding box center [648, 33] width 540 height 56
type input "Beverly Grooms"
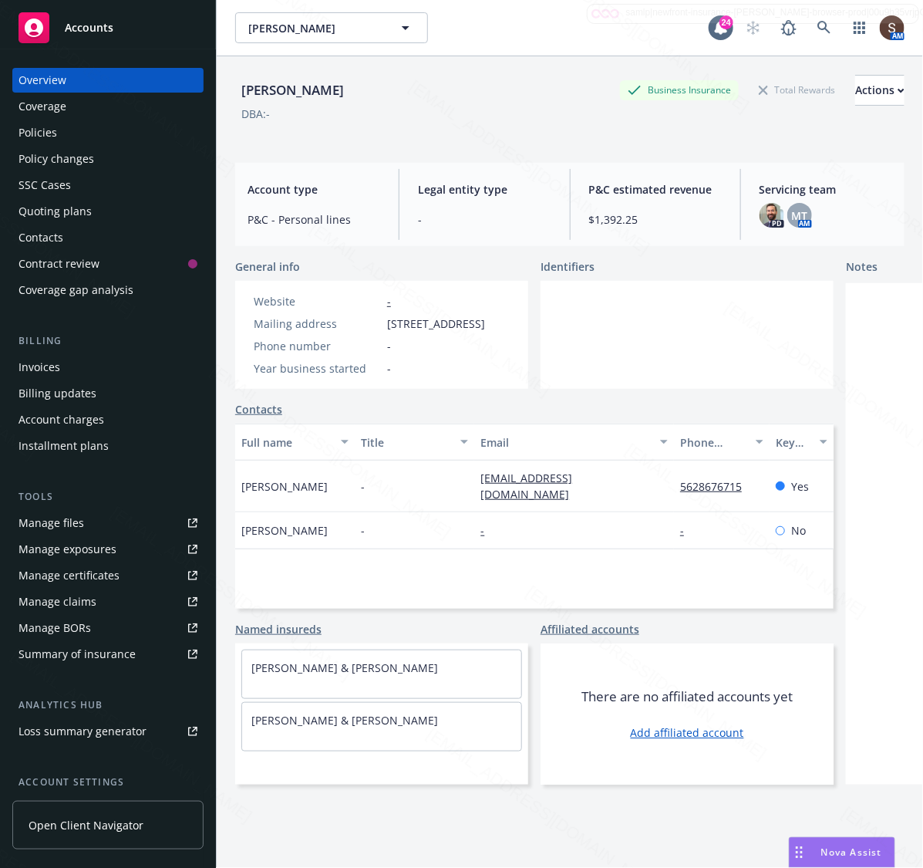
click at [451, 332] on span "32421 Sea Raven Dr, Rancho Palos Verdes, CA, 90275" at bounding box center [436, 323] width 98 height 16
drag, startPoint x: 440, startPoint y: 356, endPoint x: 383, endPoint y: 325, distance: 65.6
click at [383, 325] on div "Mailing address 32421 Sea Raven Dr, Rancho Palos Verdes, CA, 90275" at bounding box center [370, 323] width 244 height 16
click at [42, 130] on div "Policies" at bounding box center [38, 132] width 39 height 25
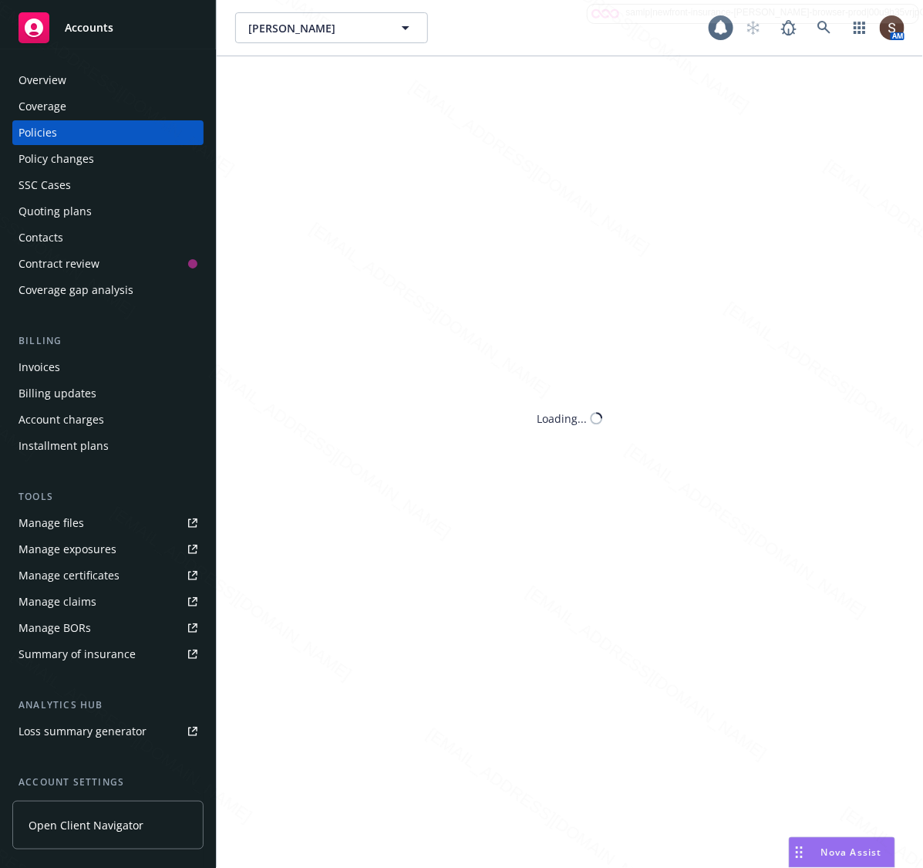
click at [42, 130] on div "Policies" at bounding box center [38, 132] width 39 height 25
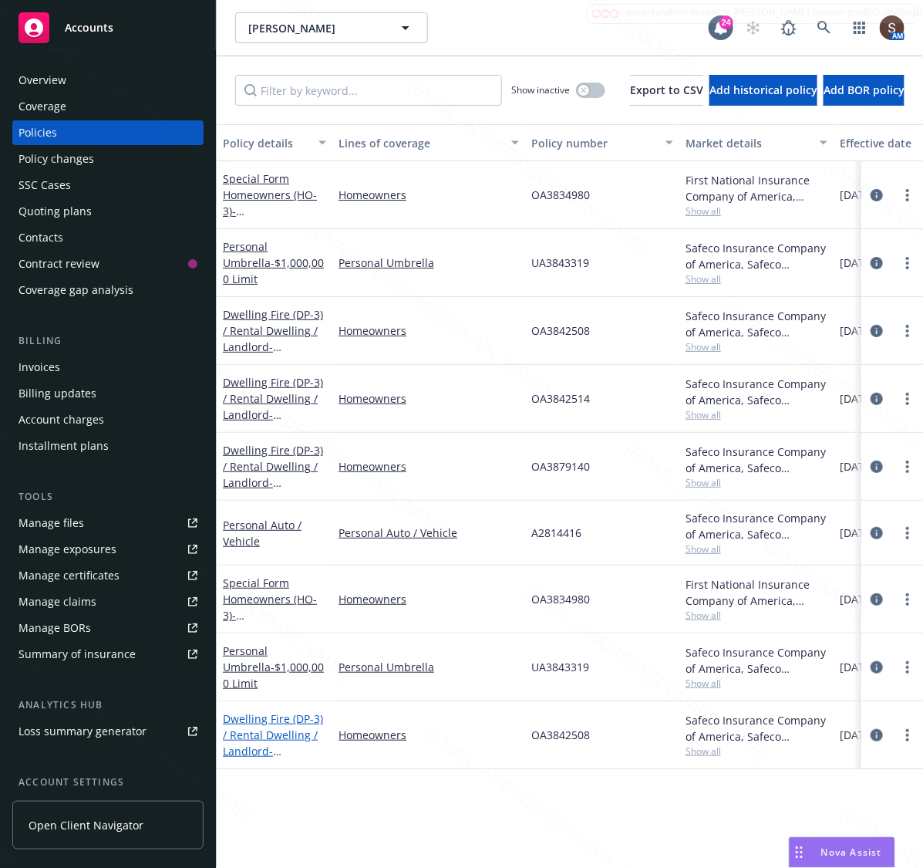
click at [275, 712] on link "Dwelling Fire (DP-3) / Rental Dwelling / Landlord - 15512 WOODINGTON AVE BELLFL…" at bounding box center [273, 750] width 100 height 79
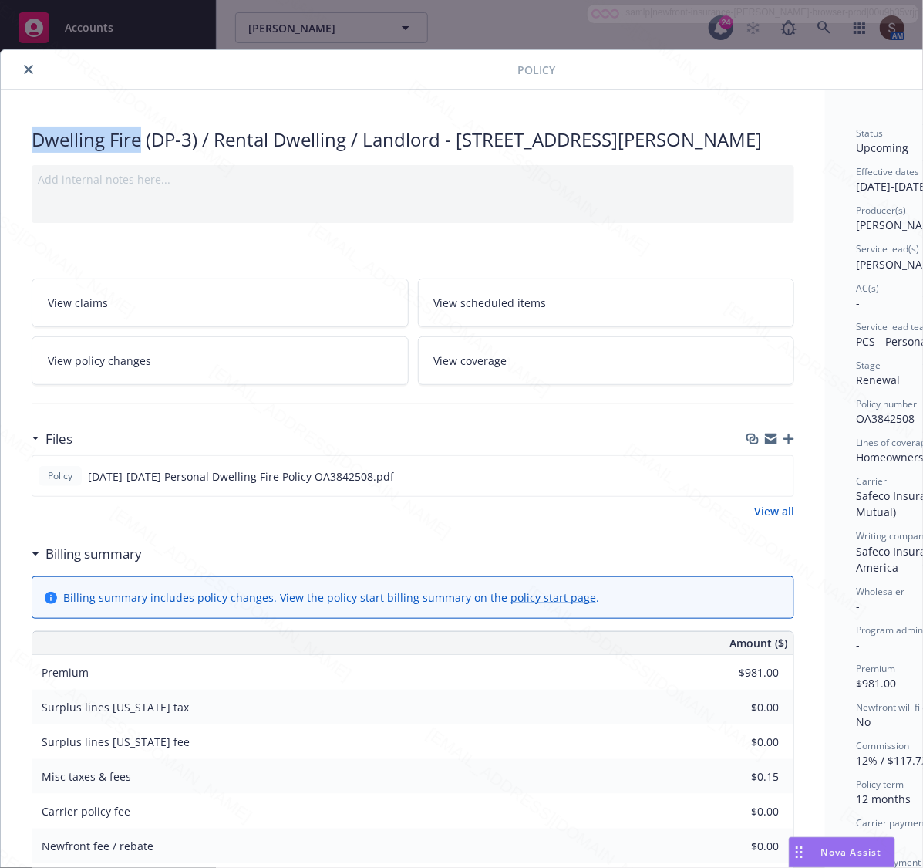
drag, startPoint x: 24, startPoint y: 137, endPoint x: 139, endPoint y: 151, distance: 115.7
click at [139, 151] on div "Dwelling Fire (DP-3) / Rental Dwelling / Landlord - 15512 WOODINGTON AVE BELLFL…" at bounding box center [413, 749] width 824 height 1320
click at [874, 418] on span "OA3842508" at bounding box center [885, 418] width 59 height 15
click at [27, 70] on icon "close" at bounding box center [28, 69] width 9 height 9
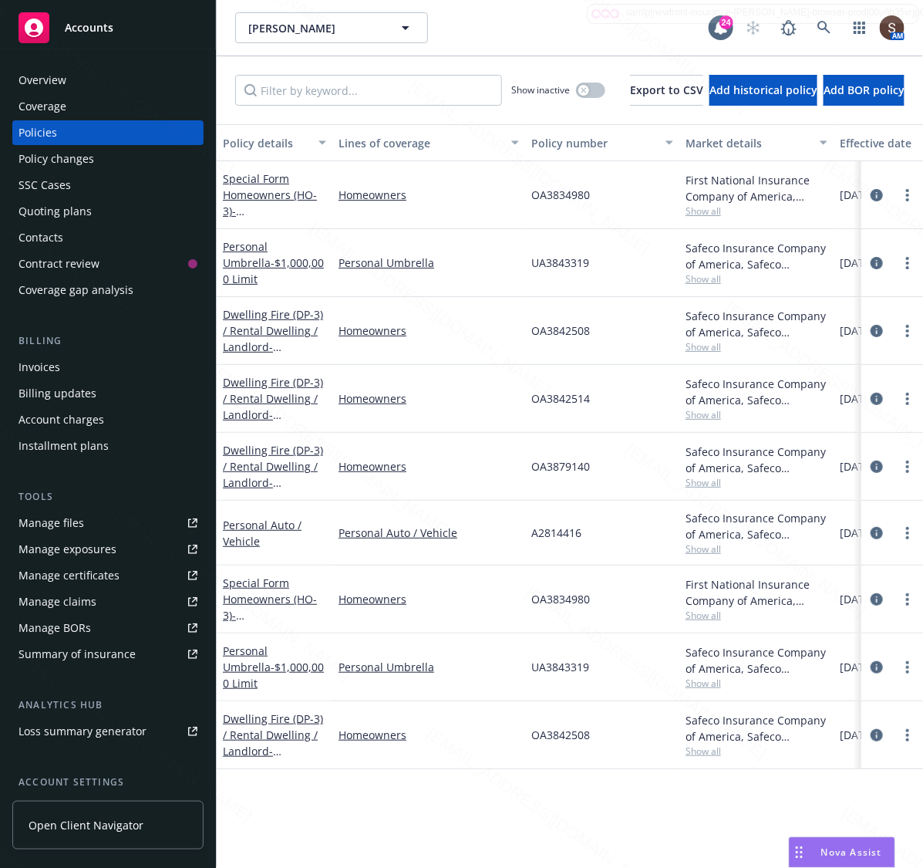
click at [507, 32] on div "Beverly Grooms Beverly Grooms" at bounding box center [472, 27] width 474 height 31
click at [29, 73] on div "Overview" at bounding box center [43, 80] width 48 height 25
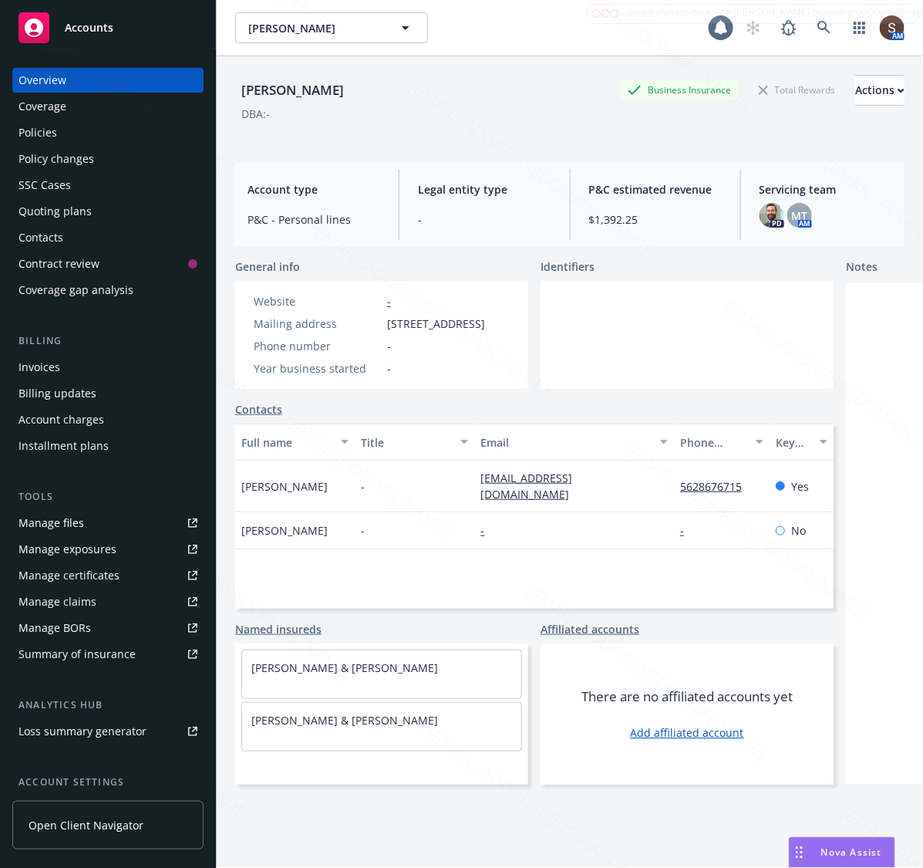
click at [29, 73] on div "Overview" at bounding box center [43, 80] width 48 height 25
click at [63, 528] on div "Manage files" at bounding box center [52, 523] width 66 height 25
click at [817, 22] on icon at bounding box center [823, 27] width 13 height 13
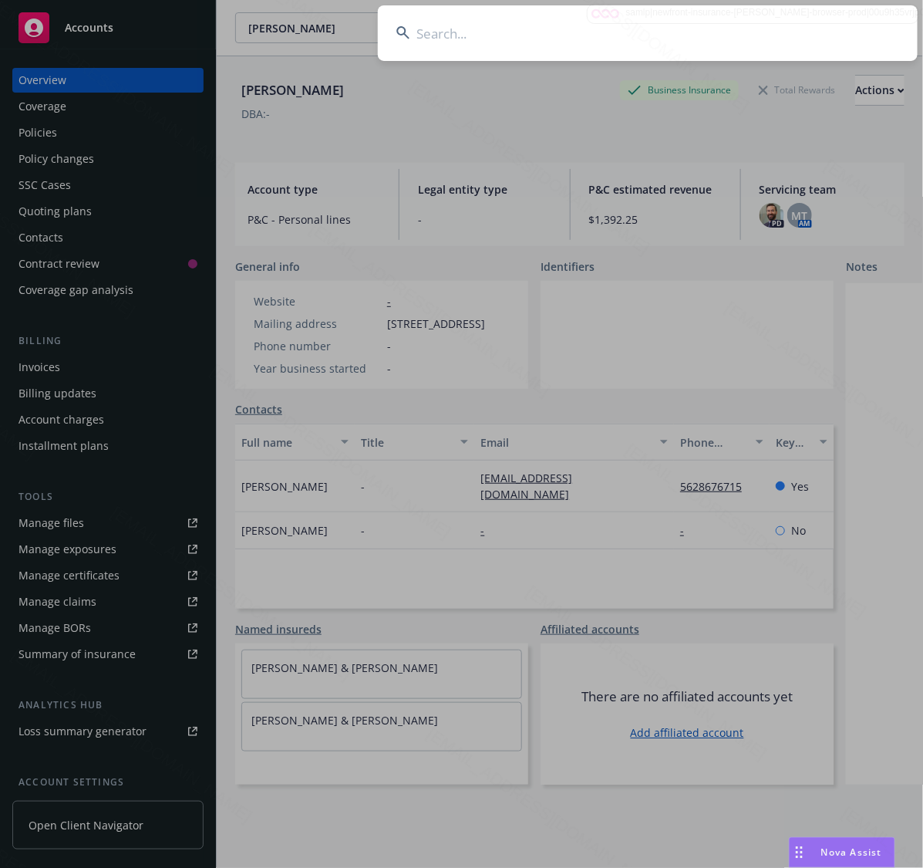
type input "Chelsea Waggener"
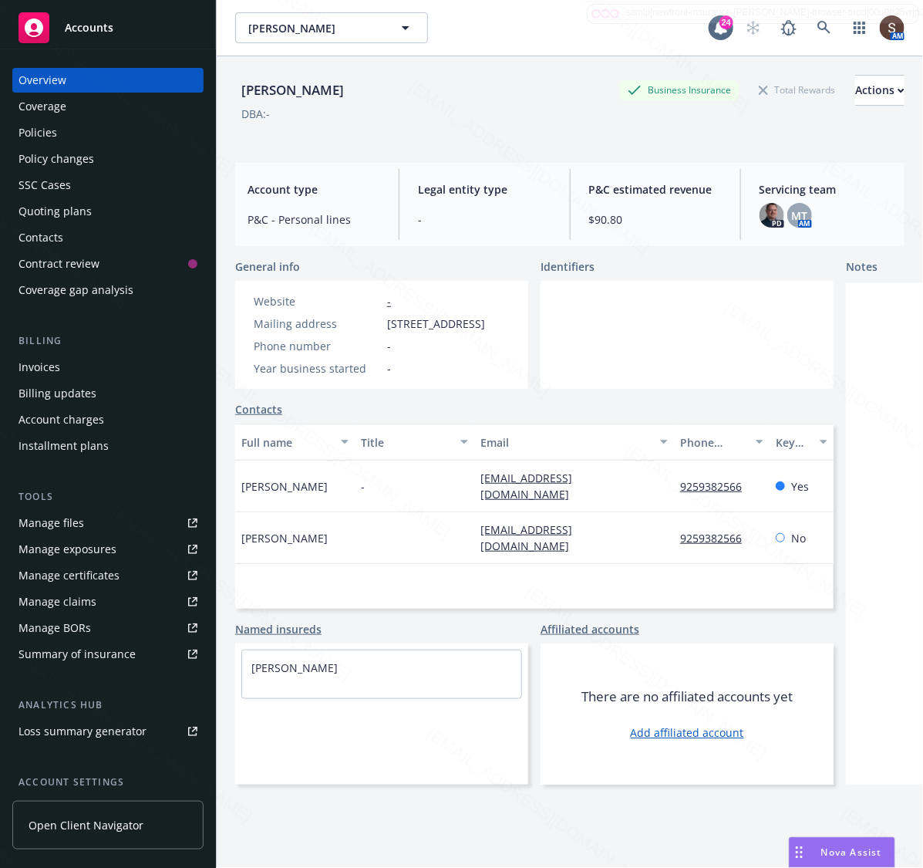
click at [463, 332] on span "1443 6th , Ave Apt 5, Oakland, CA, 94606" at bounding box center [436, 323] width 98 height 16
drag, startPoint x: 492, startPoint y: 340, endPoint x: 388, endPoint y: 321, distance: 105.9
click at [388, 321] on span "1443 6th , Ave Apt 5, Oakland, CA, 94606" at bounding box center [436, 323] width 98 height 16
click at [60, 127] on div "Policies" at bounding box center [108, 132] width 179 height 25
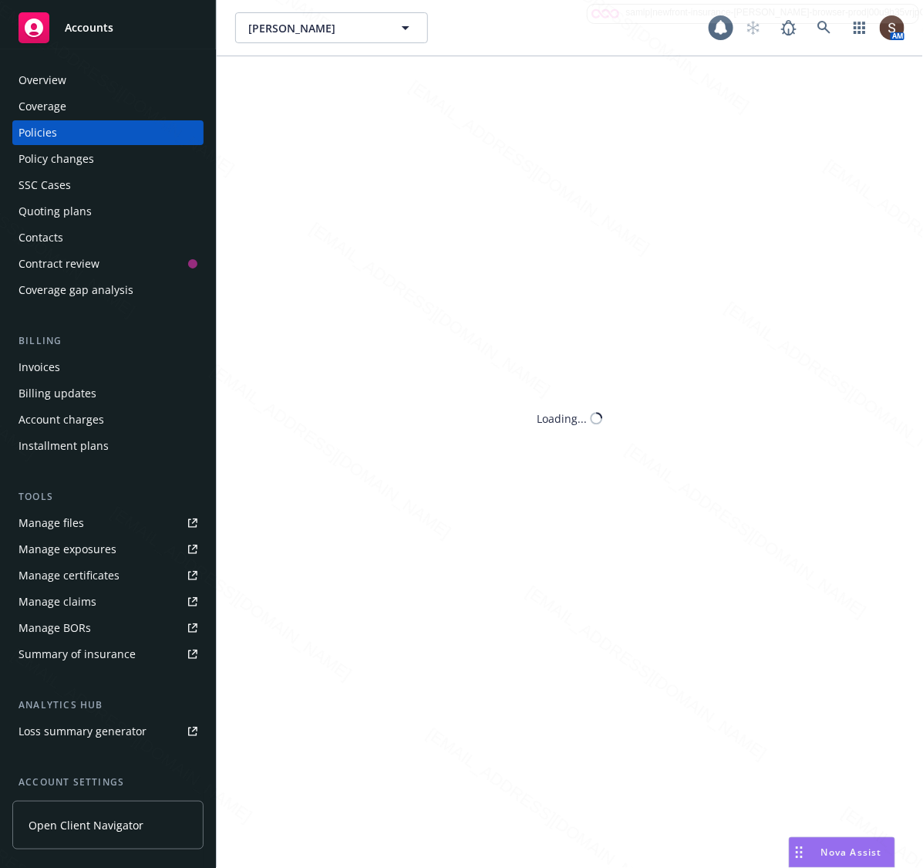
click at [60, 127] on div "Policies" at bounding box center [108, 132] width 179 height 25
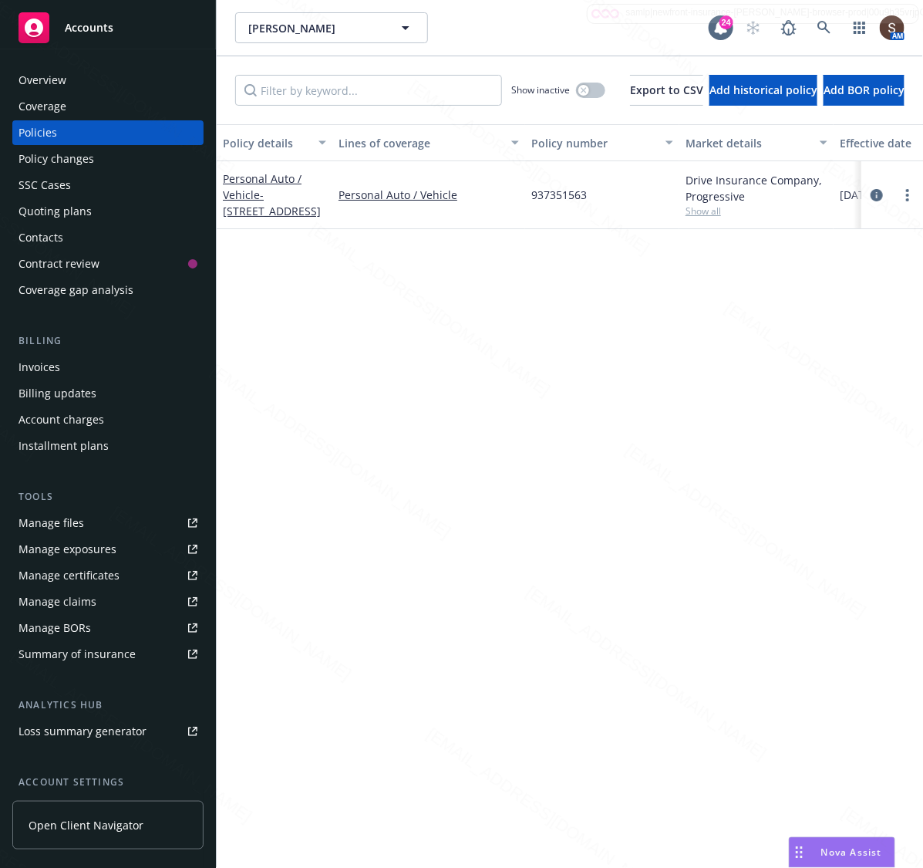
click at [718, 193] on div "Drive Insurance Company, Progressive" at bounding box center [757, 188] width 142 height 32
click at [548, 194] on span "937351563" at bounding box center [559, 195] width 56 height 16
click at [544, 190] on span "937351563" at bounding box center [559, 195] width 56 height 16
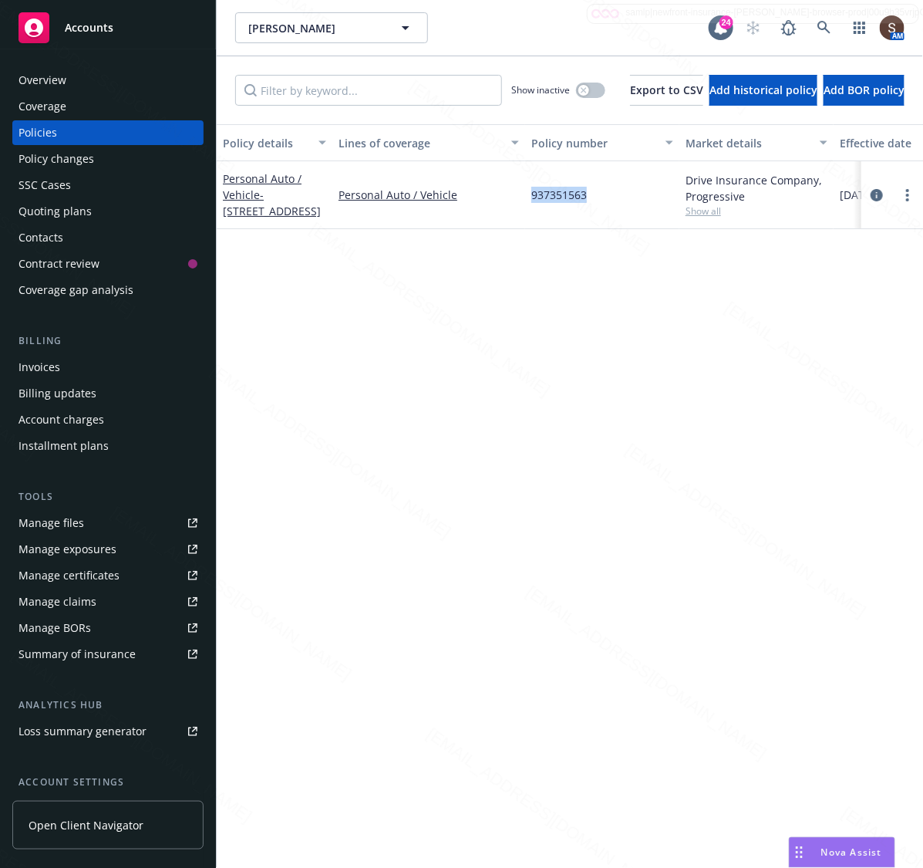
click at [544, 190] on span "937351563" at bounding box center [559, 195] width 56 height 16
click at [494, 33] on div "Chelsea Waggener Chelsea Waggener" at bounding box center [472, 27] width 474 height 31
click at [45, 81] on div "Overview" at bounding box center [43, 80] width 48 height 25
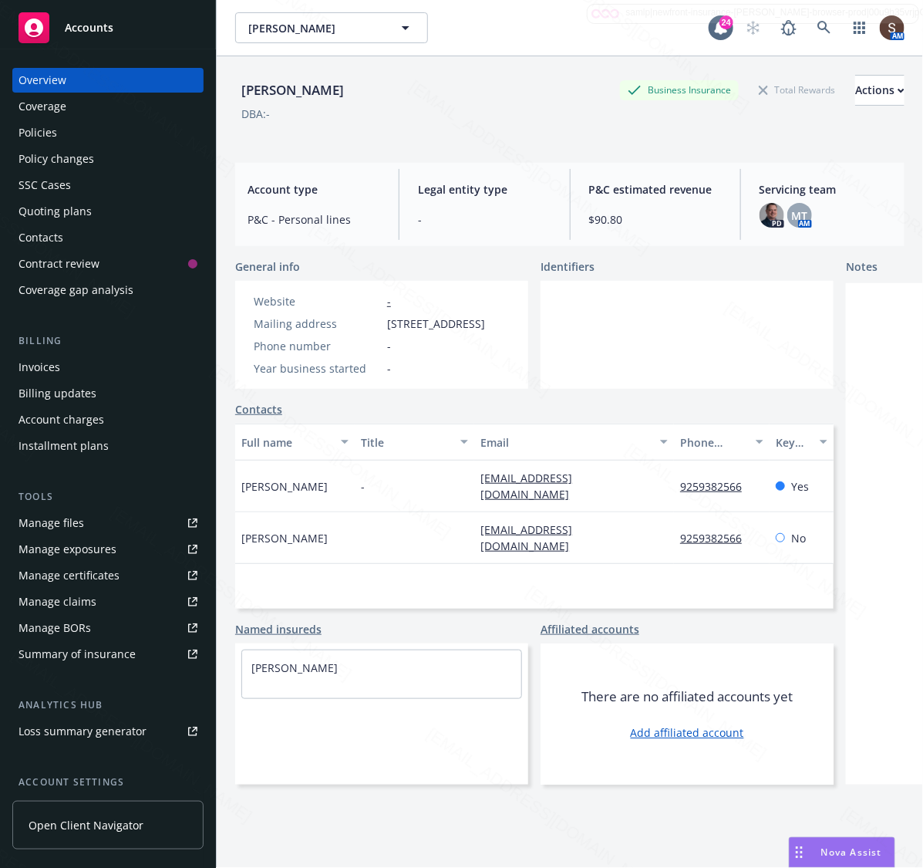
click at [96, 523] on link "Manage files" at bounding box center [107, 523] width 191 height 25
click at [821, 23] on link at bounding box center [824, 27] width 31 height 31
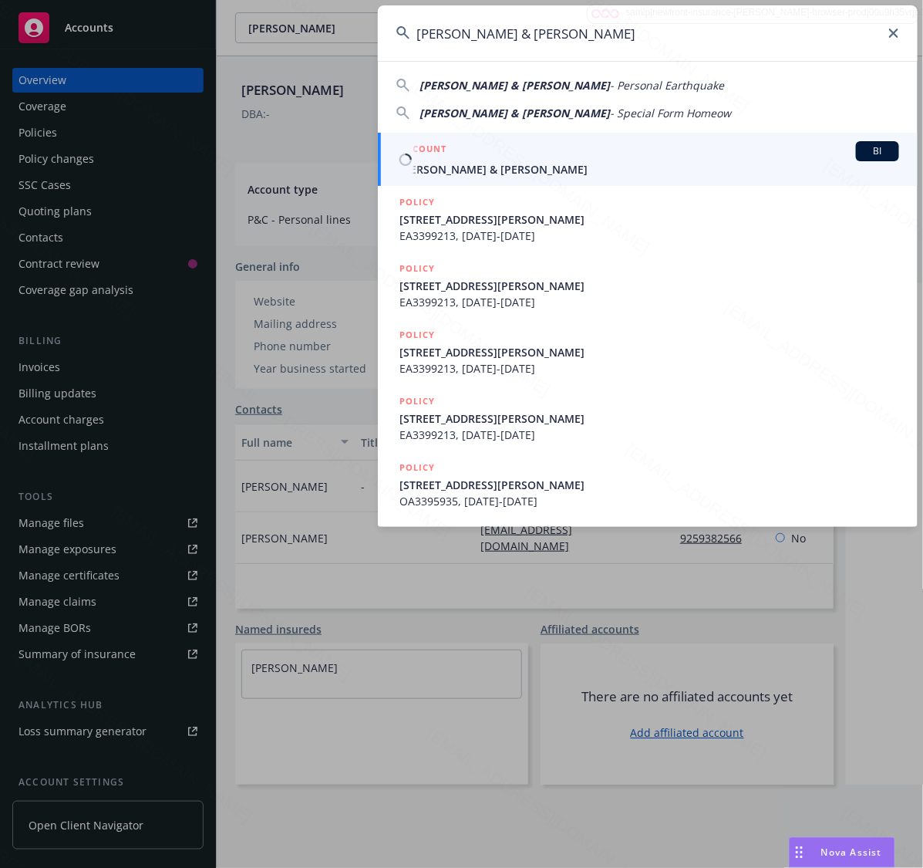
type input "Gloria Mc Gill & Hans Signer"
click at [465, 158] on div "ACCOUNT BI" at bounding box center [649, 151] width 500 height 20
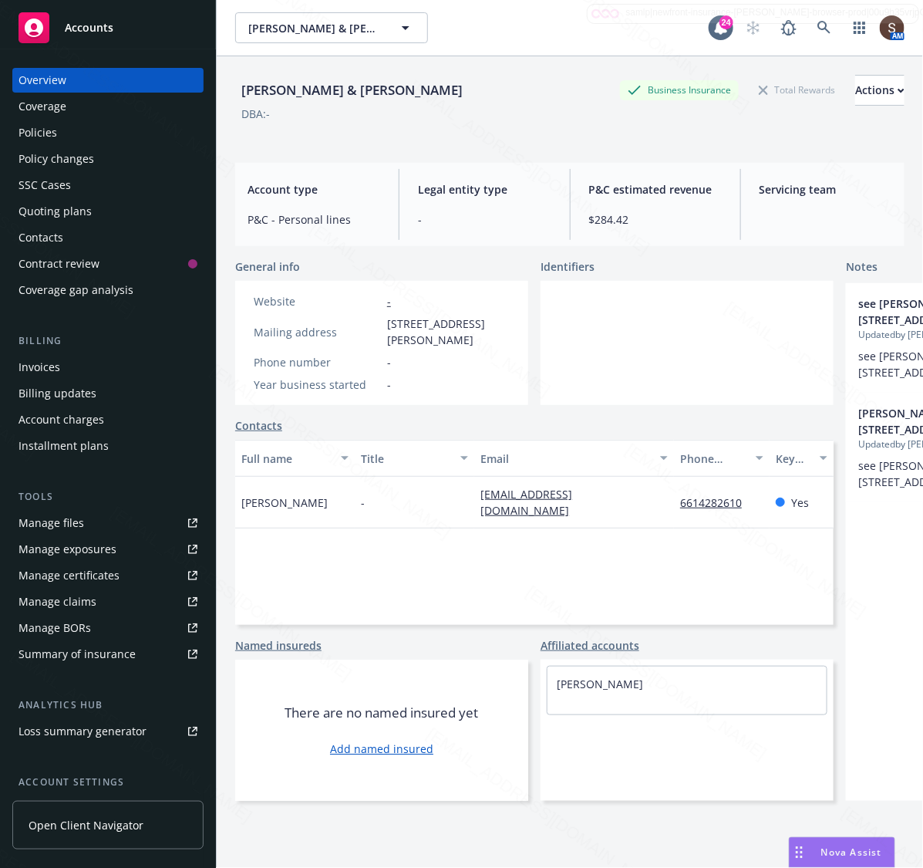
click at [81, 128] on div "Policies" at bounding box center [108, 132] width 179 height 25
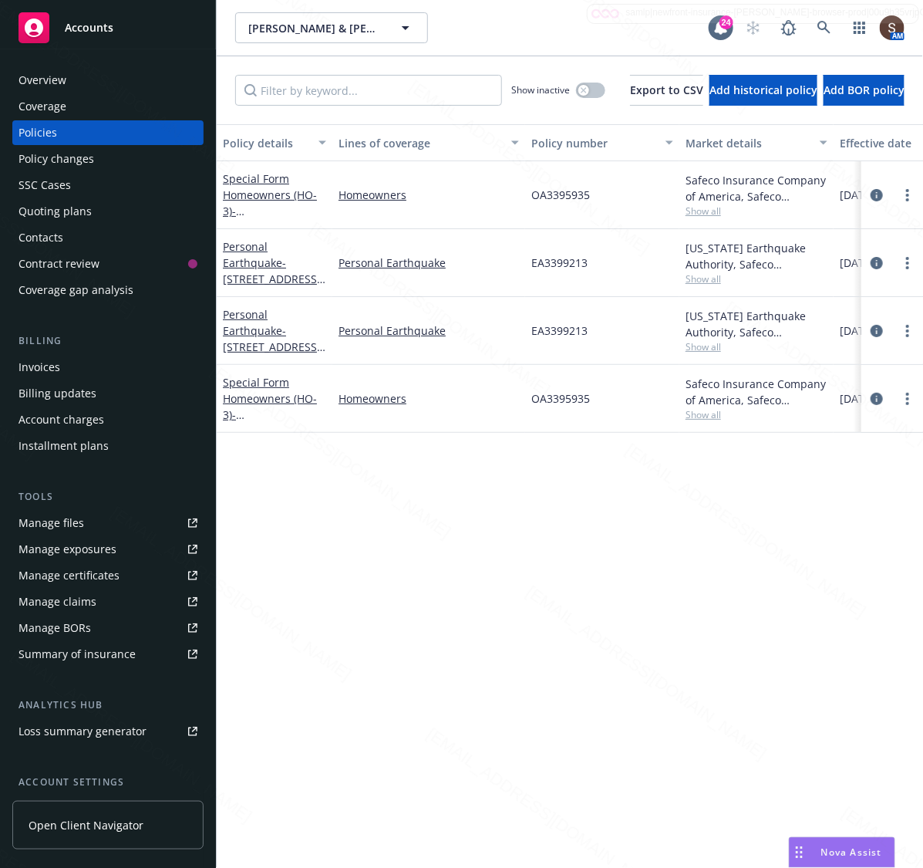
click at [66, 78] on div "Overview" at bounding box center [108, 80] width 179 height 25
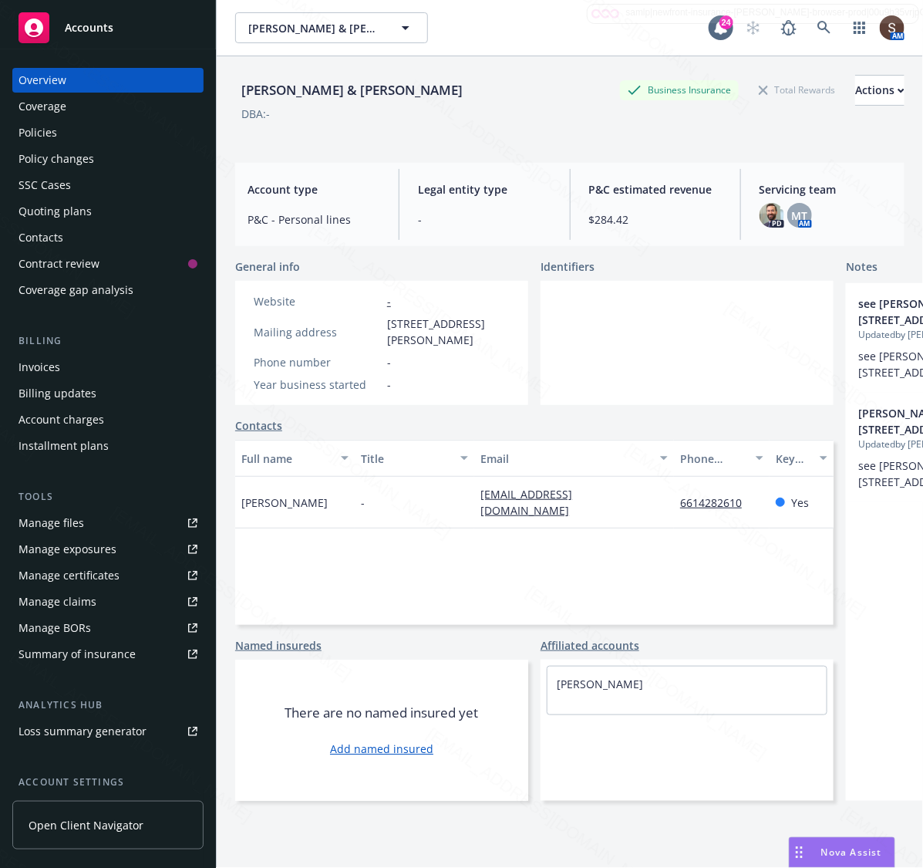
drag, startPoint x: 480, startPoint y: 337, endPoint x: 387, endPoint y: 320, distance: 94.8
click at [387, 320] on span "PO Box 3147, Paso Robles, CA, 93447" at bounding box center [448, 331] width 123 height 32
click at [51, 141] on div "Policies" at bounding box center [38, 132] width 39 height 25
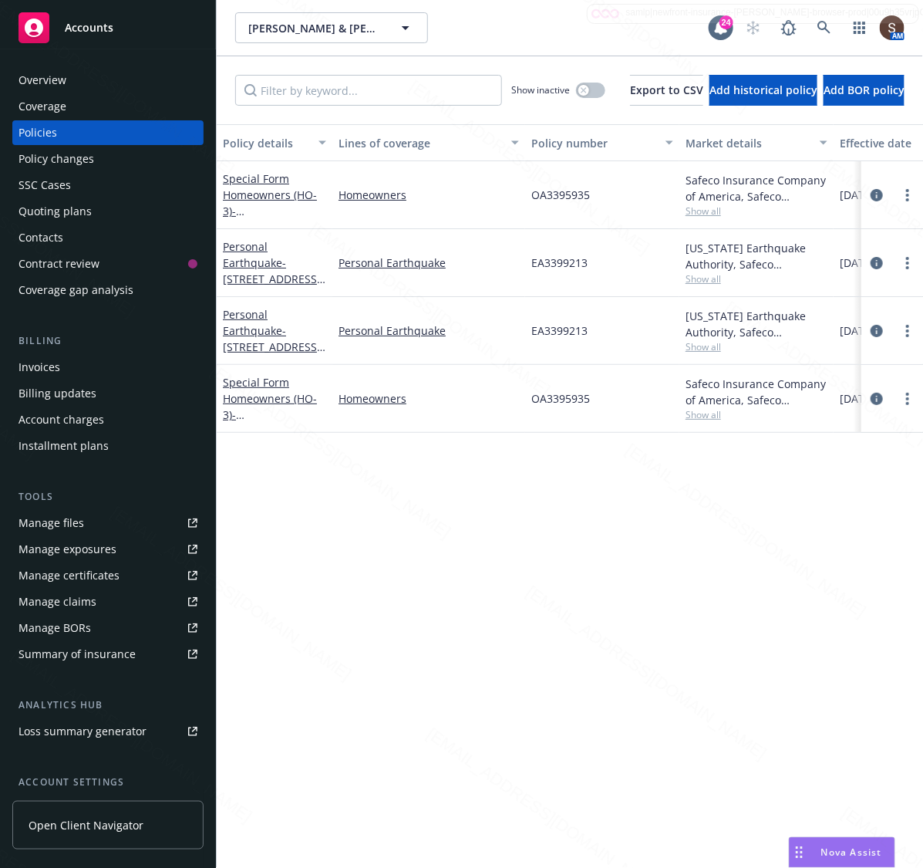
click at [556, 389] on div "OA3395935" at bounding box center [602, 399] width 154 height 68
click at [567, 325] on span "EA3399213" at bounding box center [559, 330] width 56 height 16
click at [62, 78] on div "Overview" at bounding box center [43, 80] width 48 height 25
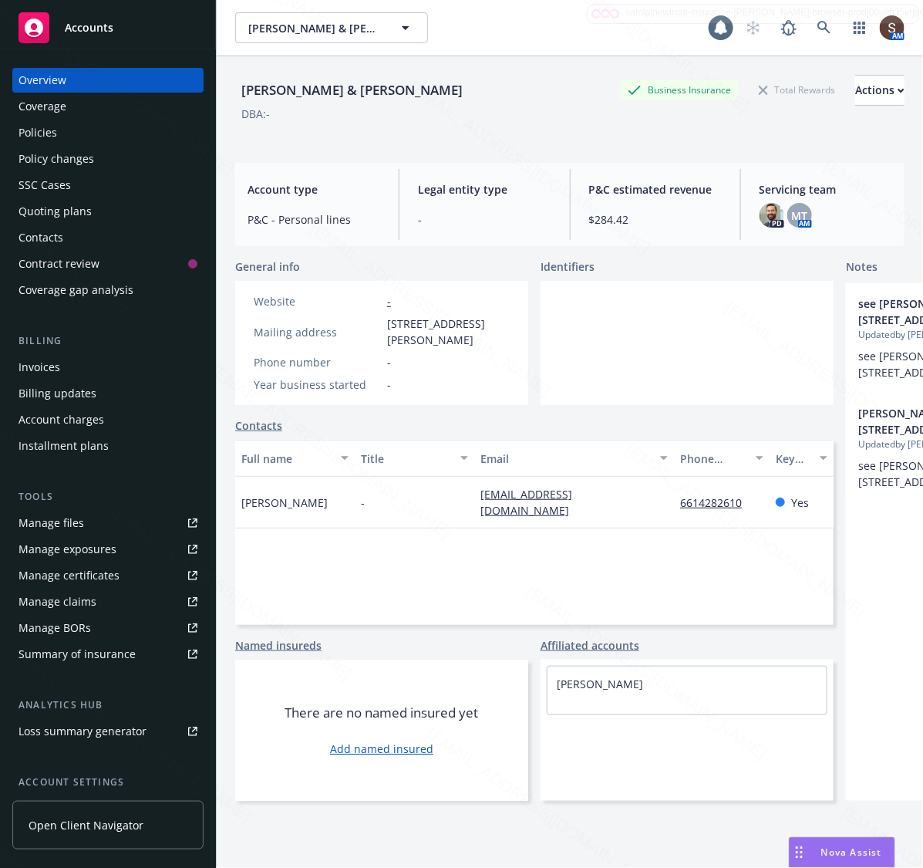
click at [62, 78] on div "Overview" at bounding box center [43, 80] width 48 height 25
click at [64, 513] on div "Manage files" at bounding box center [52, 523] width 66 height 25
click at [817, 25] on icon at bounding box center [824, 28] width 14 height 14
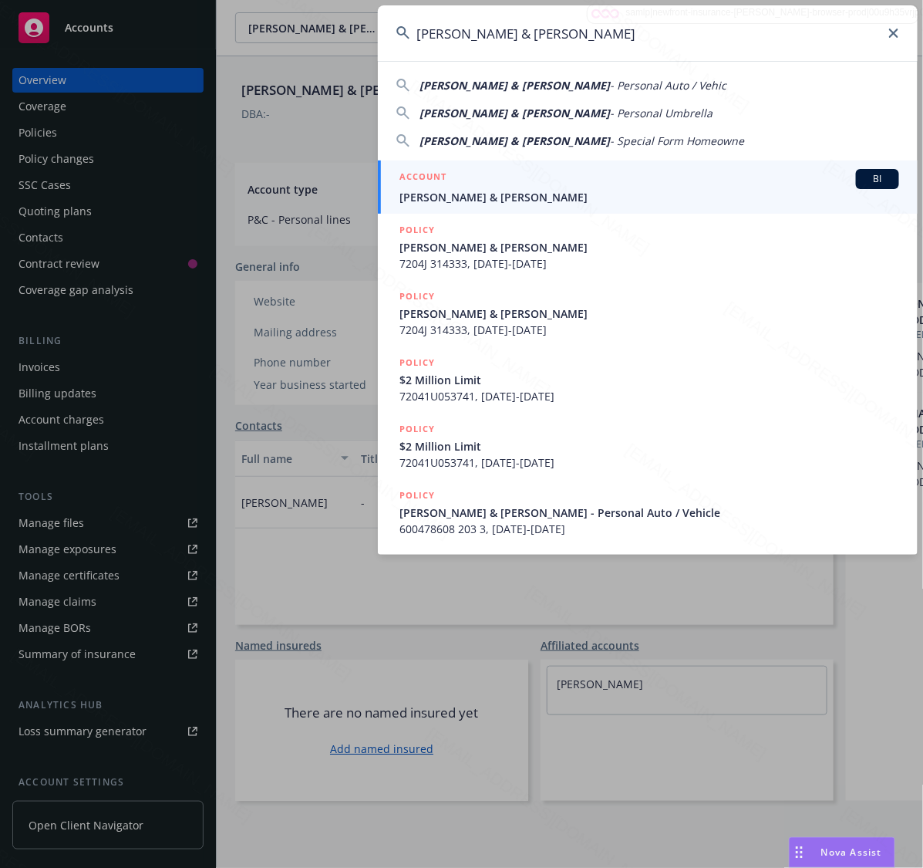
type input "[PERSON_NAME] & [PERSON_NAME]"
click at [447, 178] on div "ACCOUNT BI" at bounding box center [649, 179] width 500 height 20
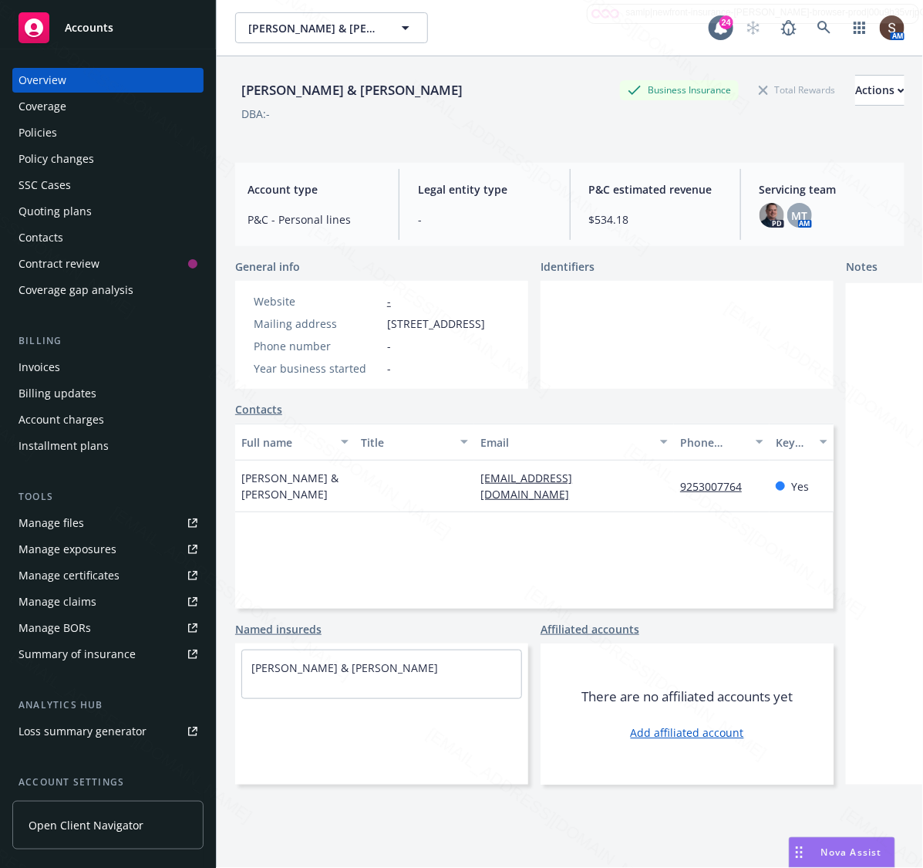
click at [453, 332] on span "3051 WINDMILL CANYON DR, CLAYTON, CA, 94517" at bounding box center [436, 323] width 98 height 16
drag, startPoint x: 440, startPoint y: 356, endPoint x: 374, endPoint y: 322, distance: 73.8
click at [374, 322] on div "Mailing address 3051 WINDMILL CANYON DR, CLAYTON, CA, 94517" at bounding box center [370, 323] width 244 height 16
click at [52, 137] on div "Policies" at bounding box center [38, 132] width 39 height 25
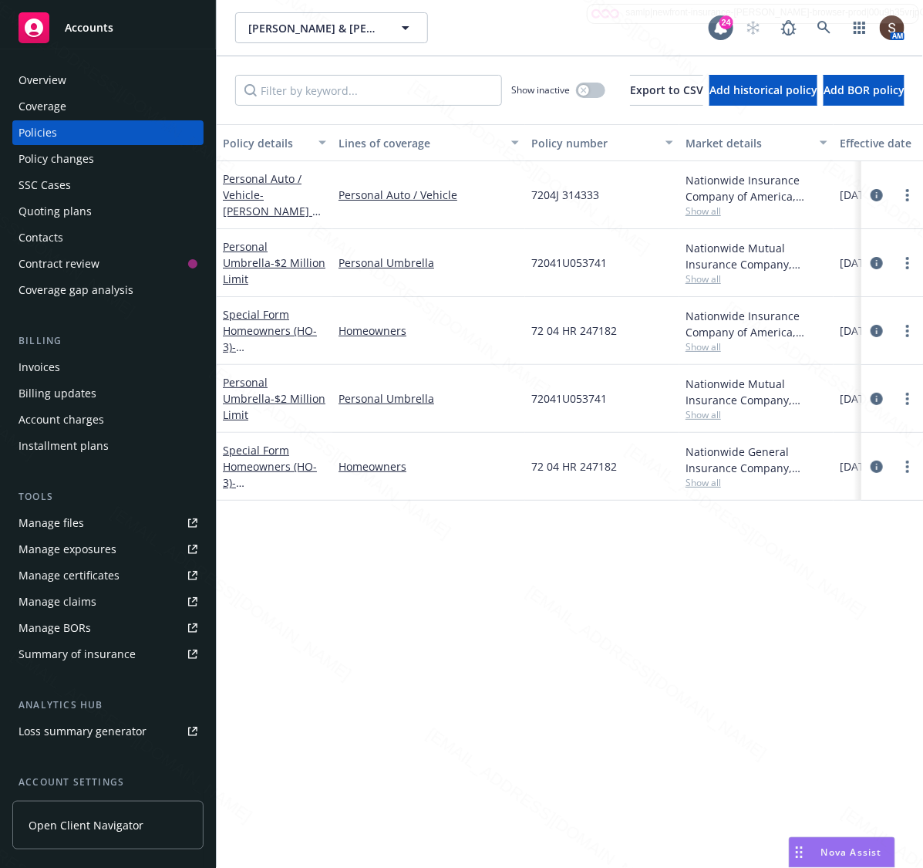
click at [552, 194] on span "7204J 314333" at bounding box center [565, 195] width 68 height 16
click at [561, 333] on span "72 04 HR 247182" at bounding box center [574, 330] width 86 height 16
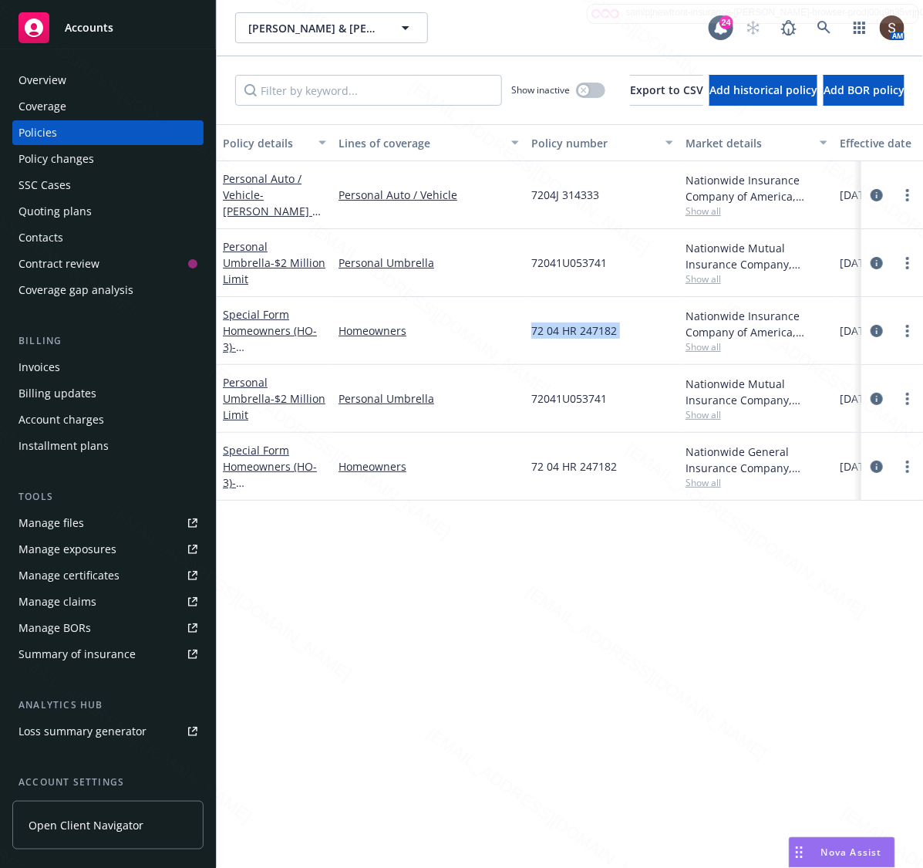
click at [561, 333] on span "72 04 HR 247182" at bounding box center [574, 330] width 86 height 16
click at [575, 265] on span "72041U053741" at bounding box center [569, 262] width 76 height 16
click at [491, 44] on div "Benn Dickson & Sabrina Axt Benn Dickson & Sabrina Axt 24 AM" at bounding box center [570, 28] width 706 height 56
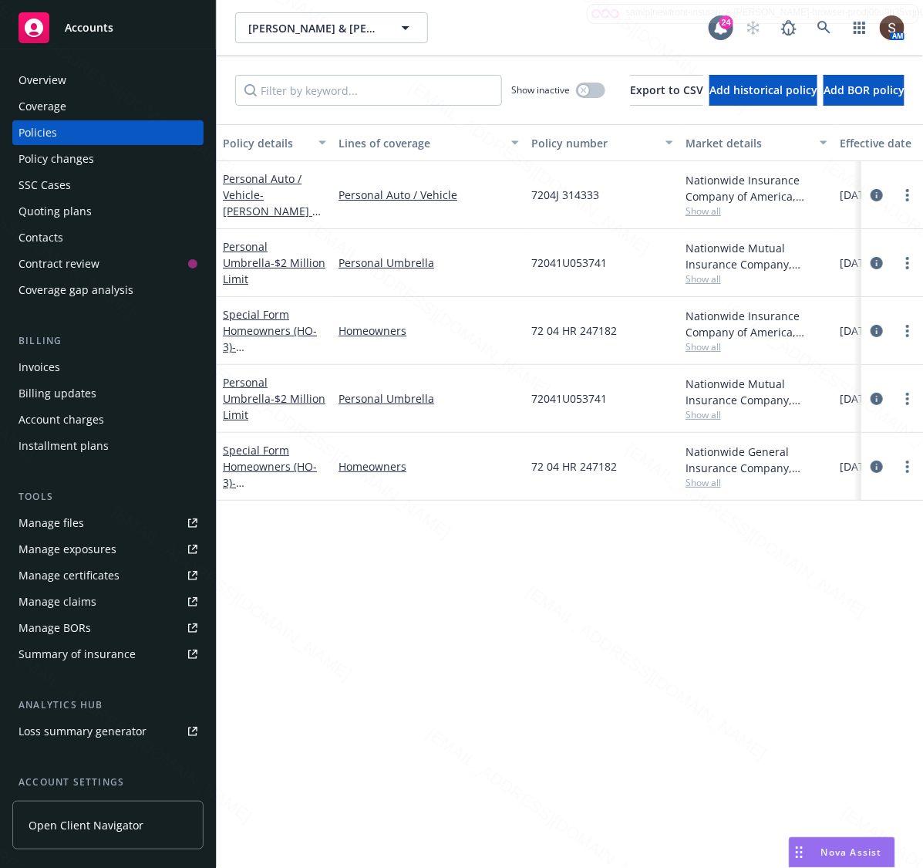
click at [62, 89] on div "Overview" at bounding box center [43, 80] width 48 height 25
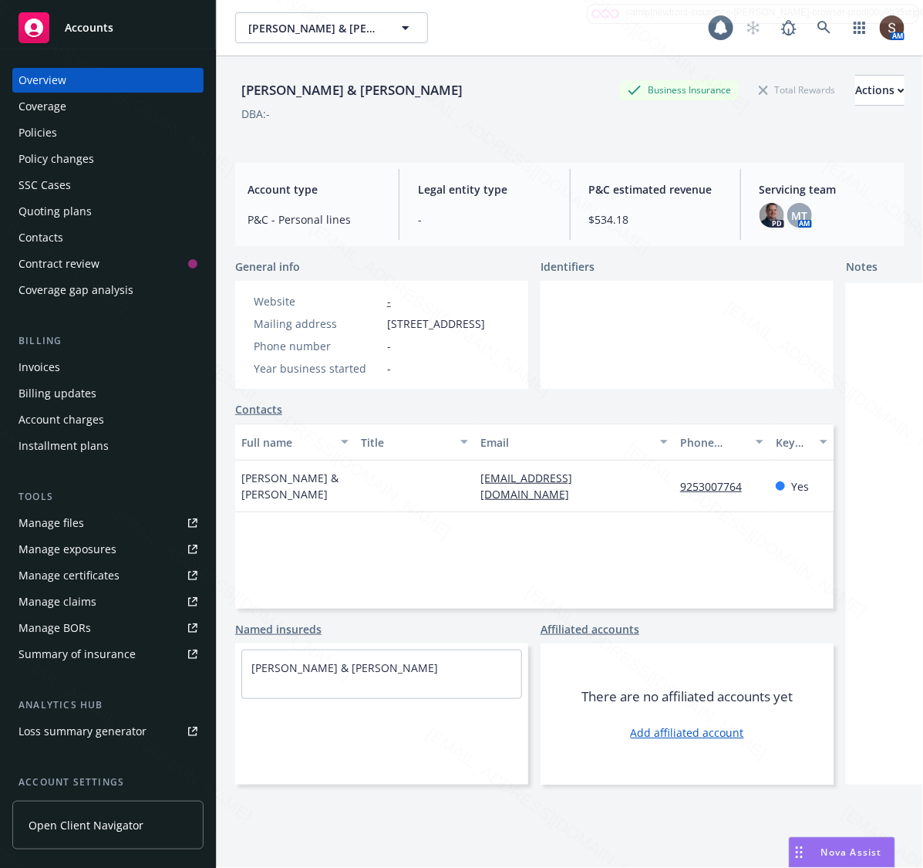
click at [62, 89] on div "Overview" at bounding box center [43, 80] width 48 height 25
click at [56, 527] on div "Manage files" at bounding box center [52, 523] width 66 height 25
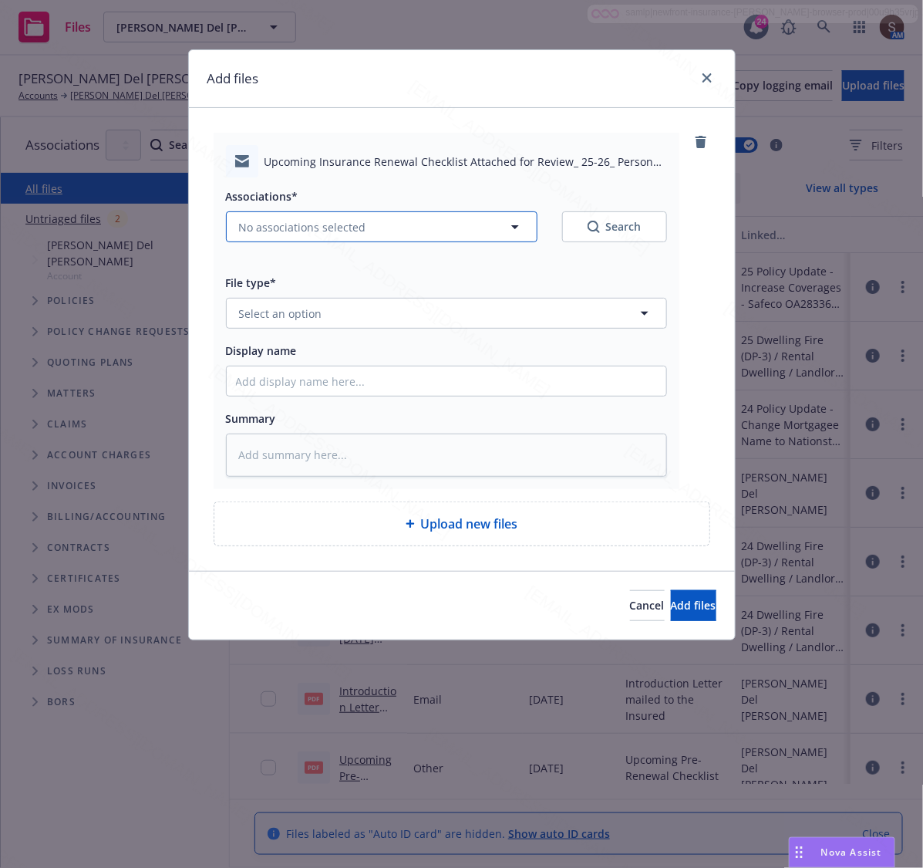
click at [325, 222] on span "No associations selected" at bounding box center [302, 227] width 127 height 16
type textarea "x"
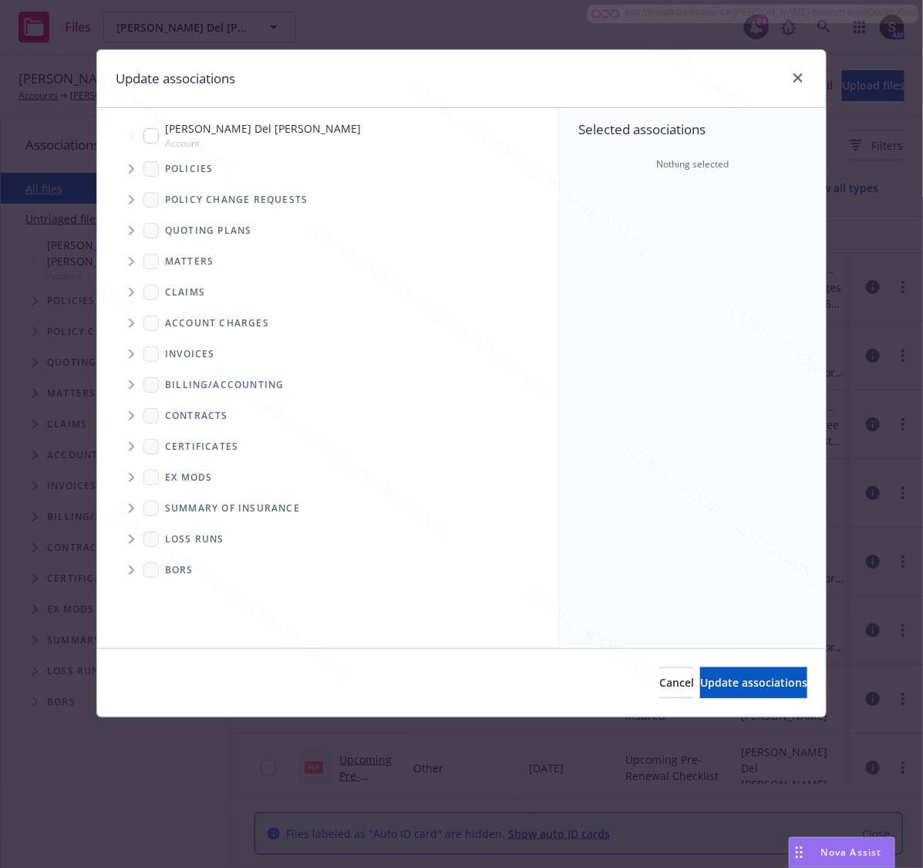
click at [154, 139] on input "Tree Example" at bounding box center [150, 135] width 15 height 15
checkbox input "true"
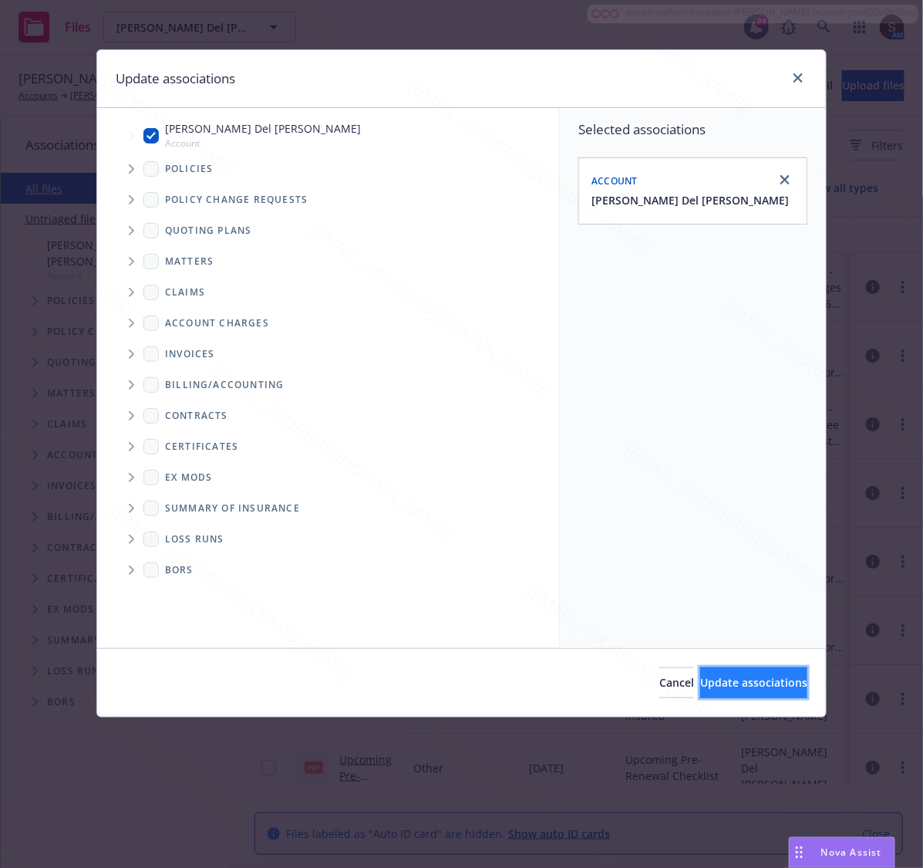
click at [700, 692] on button "Update associations" at bounding box center [753, 682] width 107 height 31
type textarea "x"
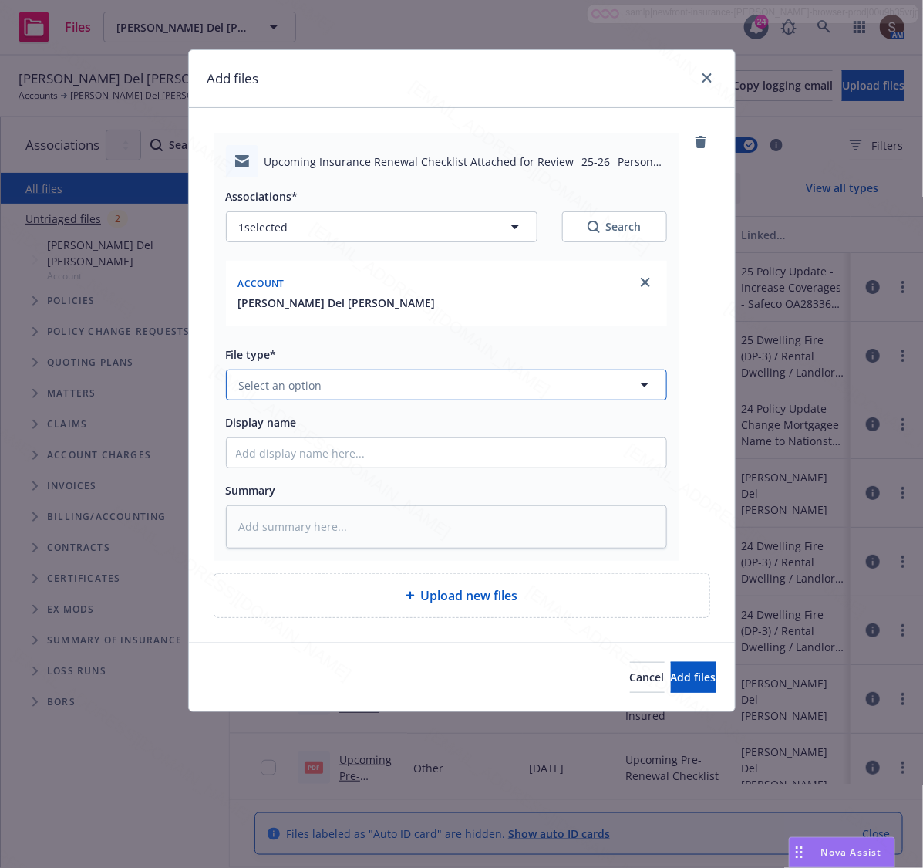
click at [294, 379] on span "Select an option" at bounding box center [280, 385] width 83 height 16
type input "Email"
click at [272, 421] on div "Email" at bounding box center [255, 427] width 38 height 22
type textarea "x"
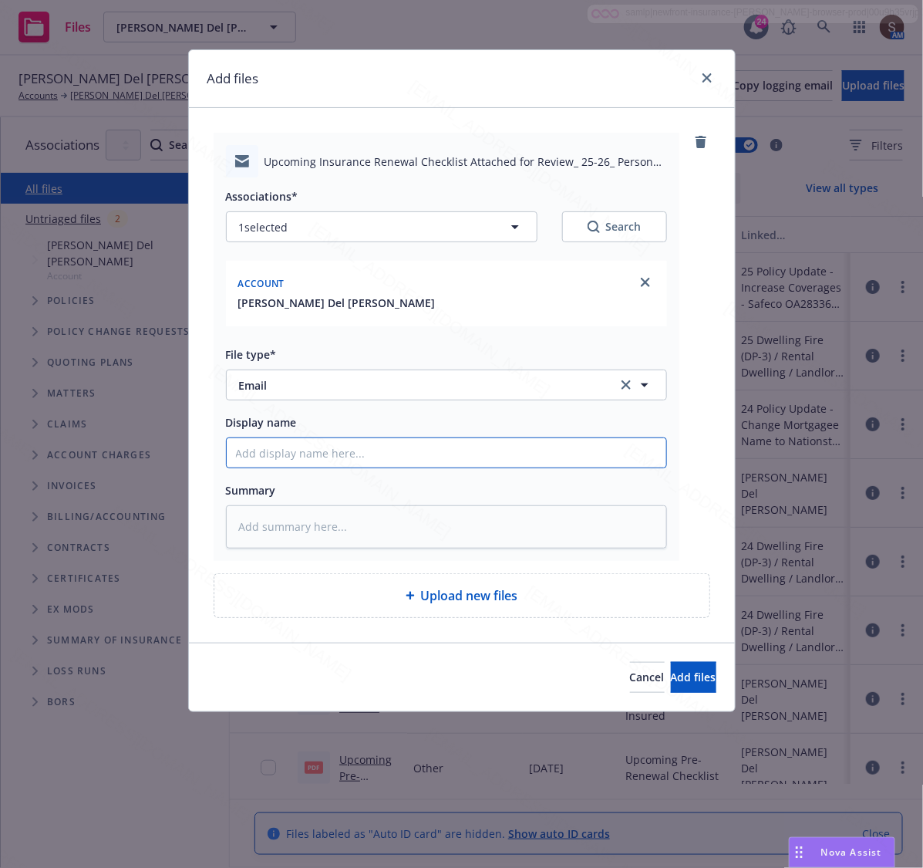
click at [305, 442] on input "Display name" at bounding box center [447, 452] width 440 height 29
type input "Upcoming Insurance Pre-Renewal Checklist"
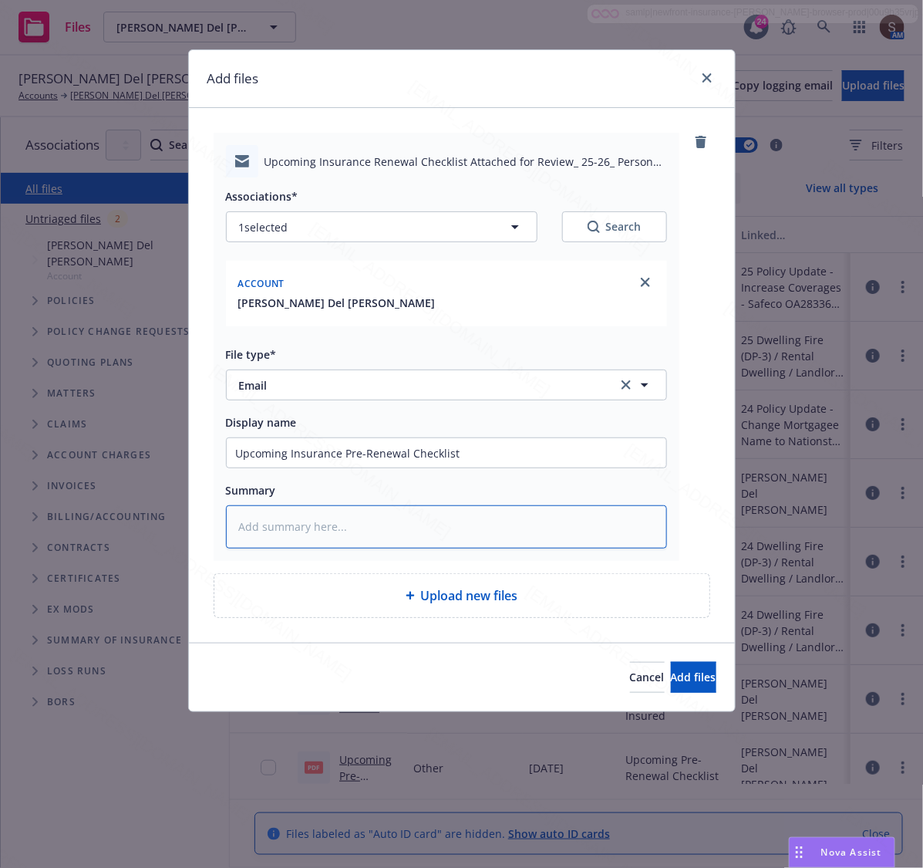
click at [308, 531] on textarea at bounding box center [446, 526] width 441 height 43
paste textarea "Upcoming Insurance Pre-Renewal Checklist"
type textarea "x"
type textarea "Upcoming Insurance Pre-Renewal Checklist"
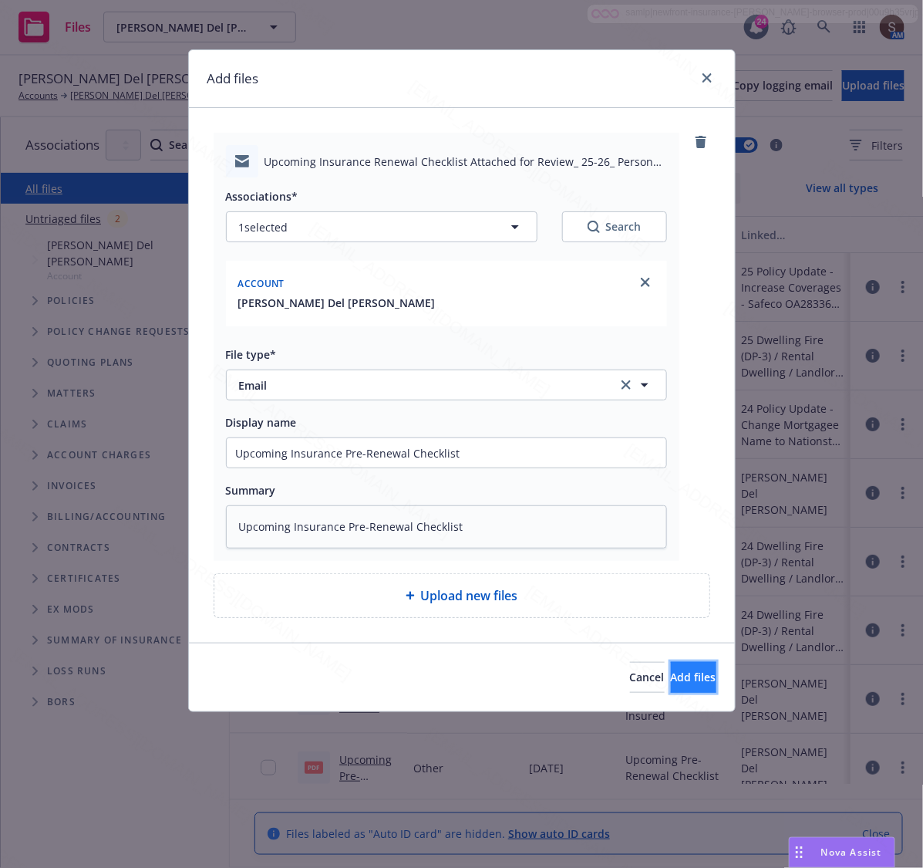
click at [698, 675] on button "Add files" at bounding box center [694, 677] width 46 height 31
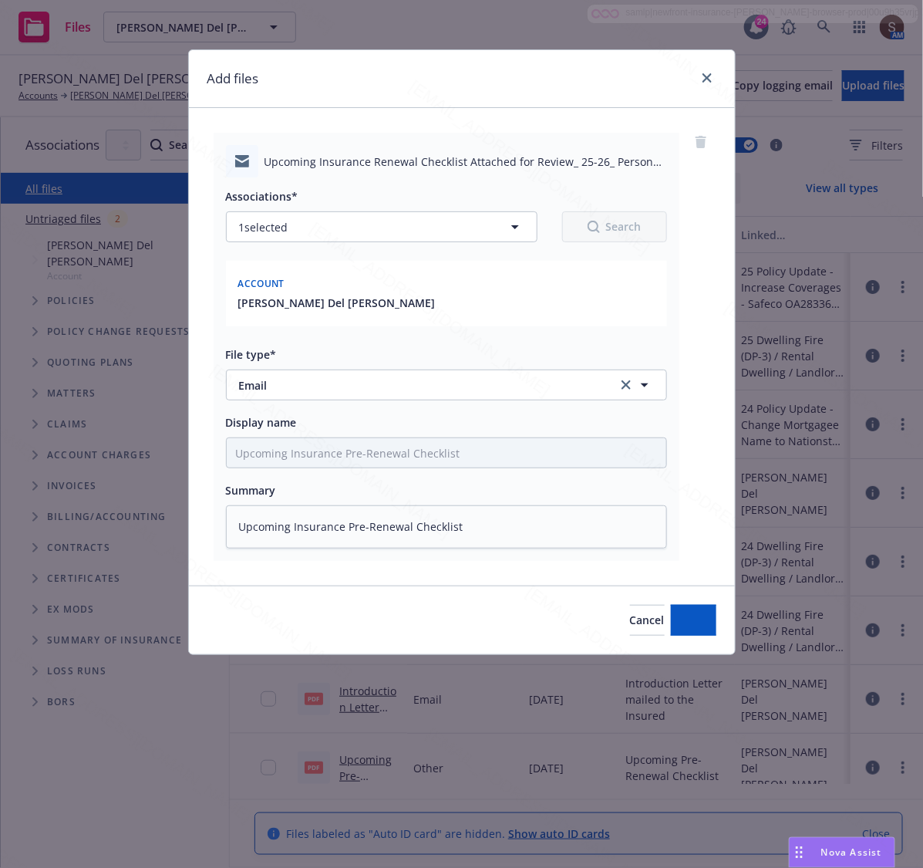
type textarea "x"
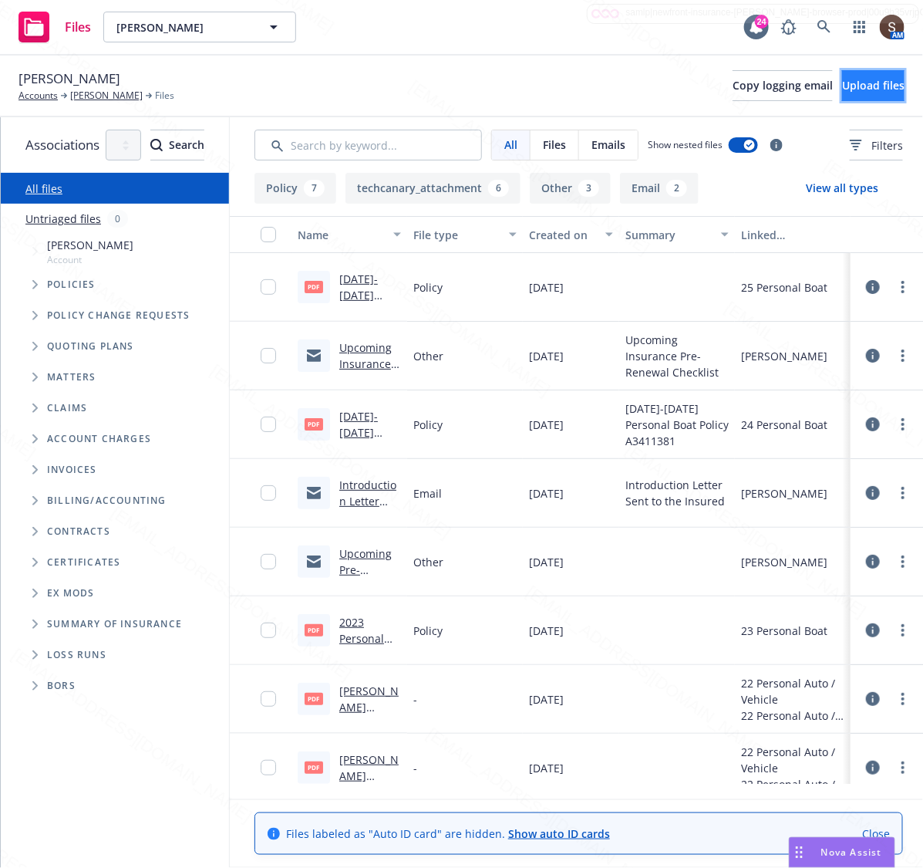
click at [842, 90] on span "Upload files" at bounding box center [873, 85] width 62 height 15
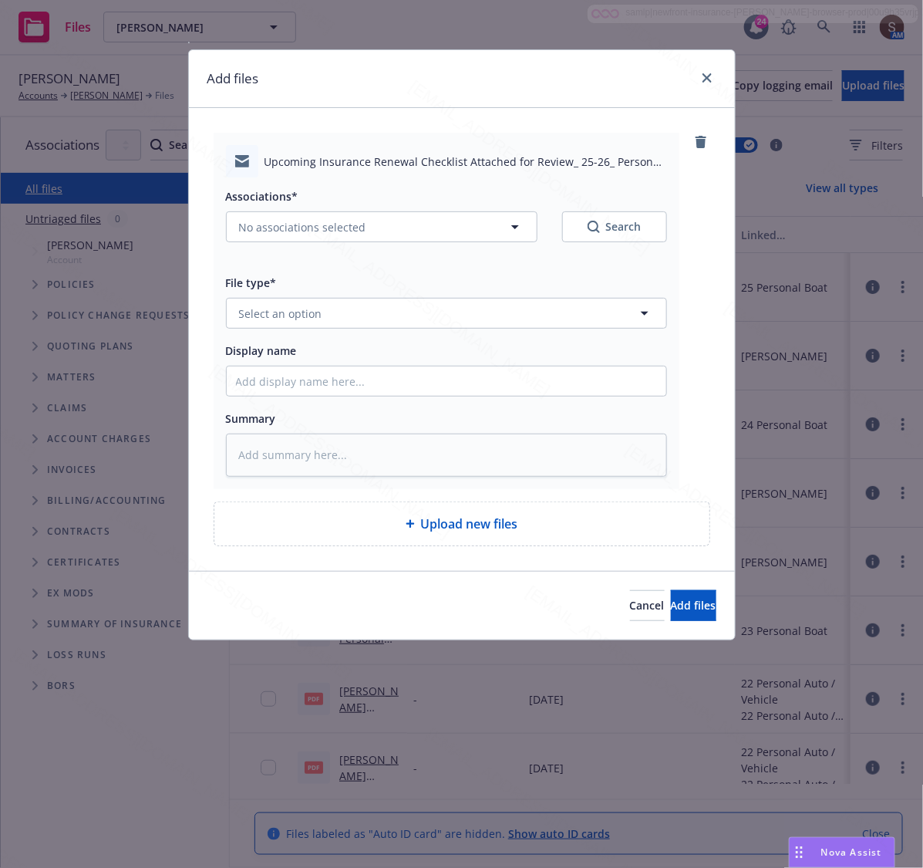
click at [278, 201] on span "Associations*" at bounding box center [262, 196] width 72 height 15
click at [283, 228] on span "No associations selected" at bounding box center [302, 227] width 127 height 16
type textarea "x"
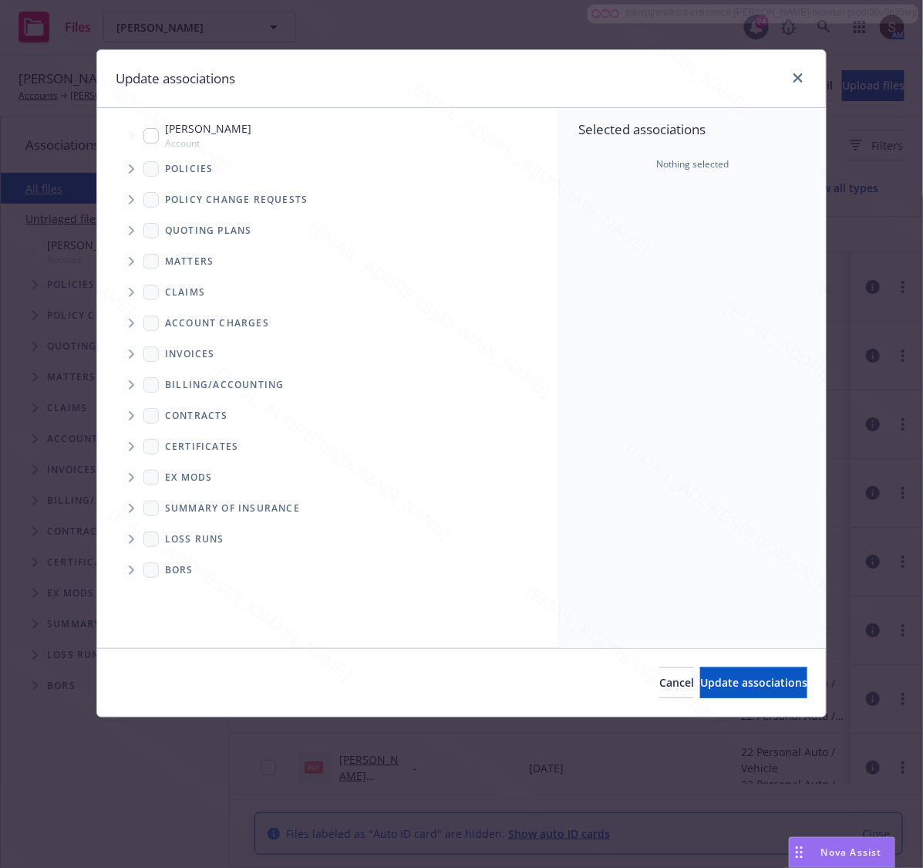
click at [267, 228] on div "Quoting plans" at bounding box center [336, 230] width 447 height 31
click at [148, 132] on input "Tree Example" at bounding box center [150, 135] width 15 height 15
checkbox input "true"
click at [700, 693] on button "Update associations" at bounding box center [753, 682] width 107 height 31
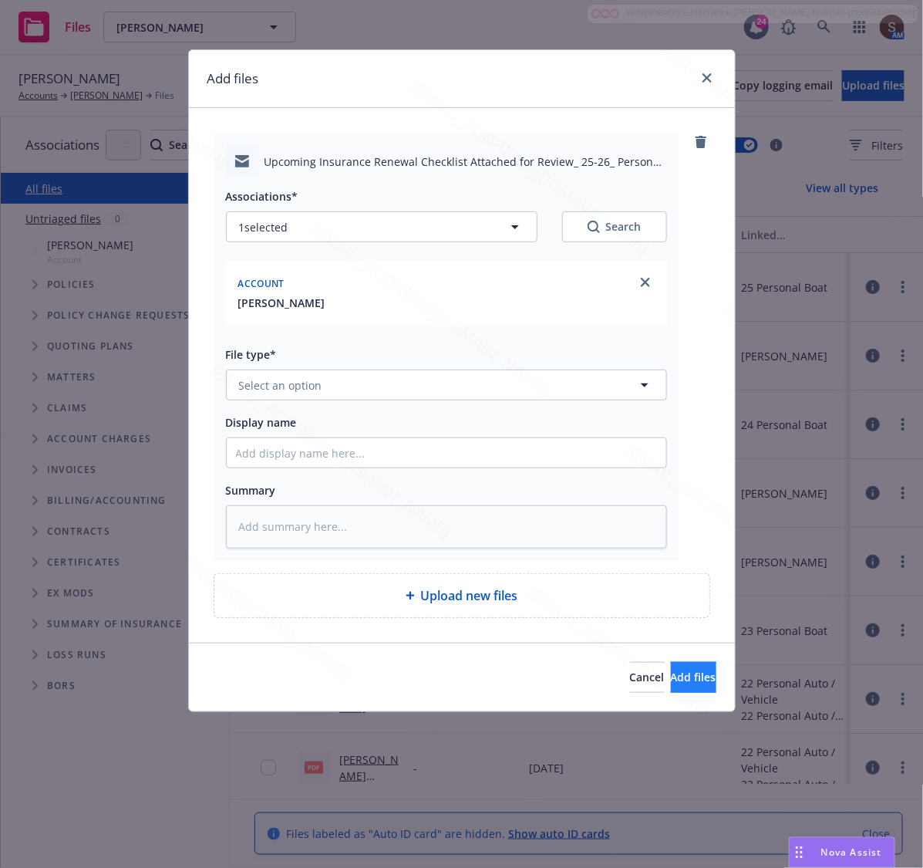
type textarea "x"
click at [263, 399] on button "Select an option" at bounding box center [446, 384] width 441 height 31
type input "Email"
click at [286, 423] on div "Email" at bounding box center [446, 427] width 421 height 22
type textarea "x"
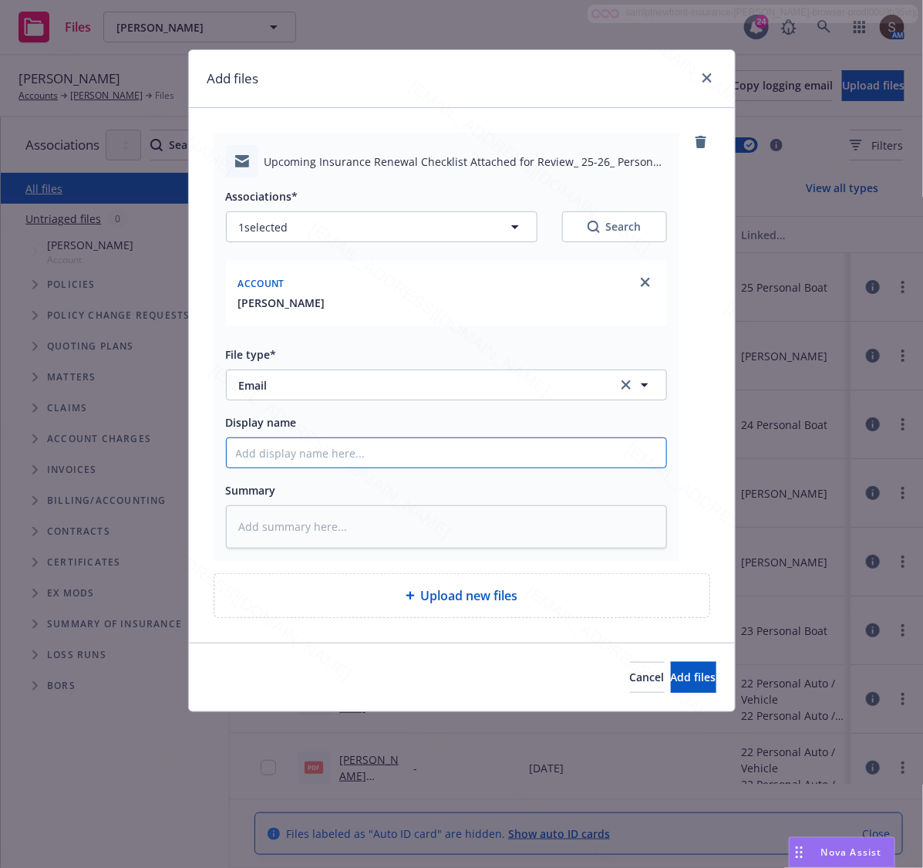
click at [297, 453] on input "Display name" at bounding box center [447, 452] width 440 height 29
type input "Upcoming Insurance Pre-Renewal Checklist"
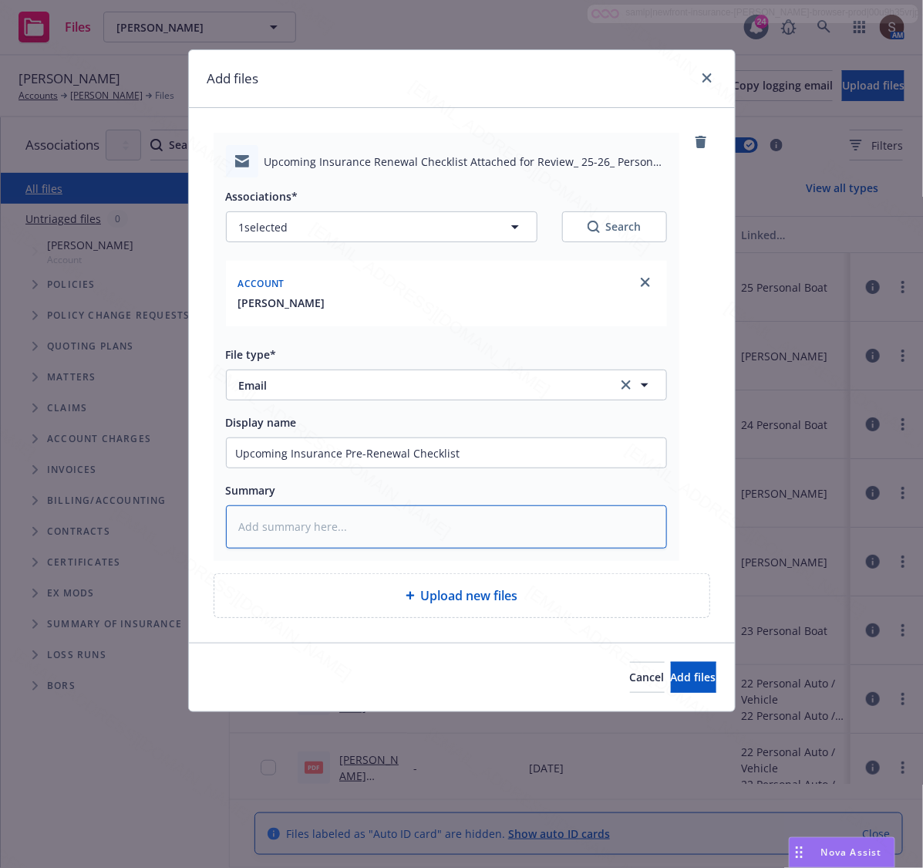
click at [324, 518] on textarea at bounding box center [446, 526] width 441 height 43
paste textarea "Upcoming Insurance Pre-Renewal Checklist"
type textarea "x"
type textarea "Upcoming Insurance Pre-Renewal Checklist"
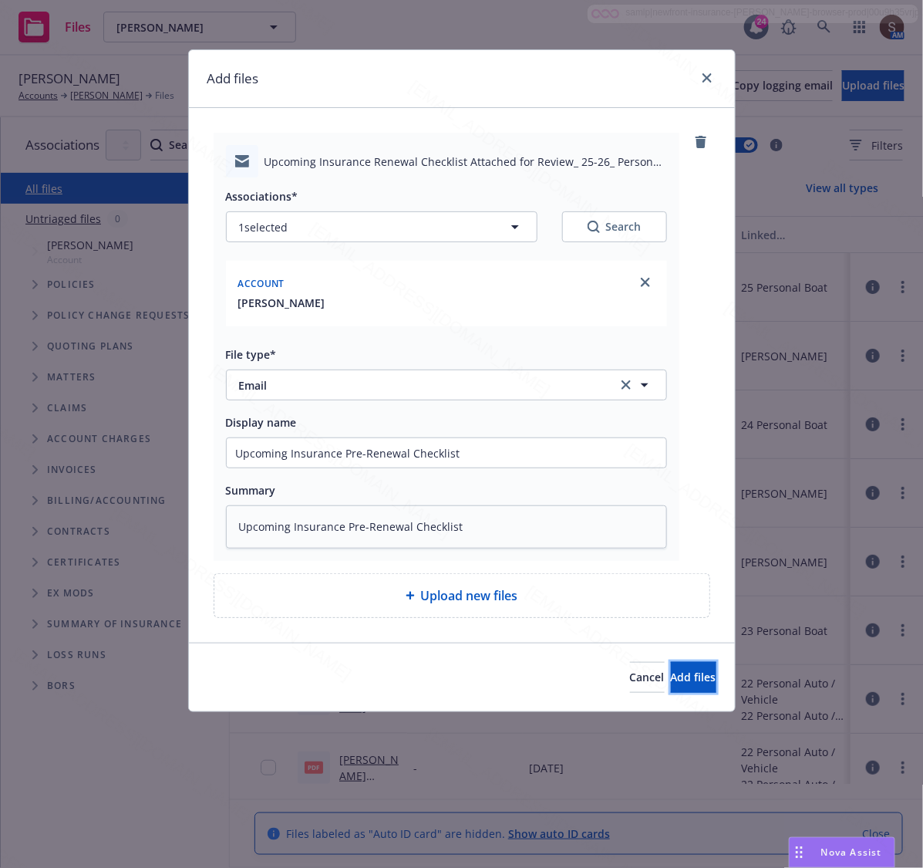
click at [671, 683] on span "Add files" at bounding box center [694, 676] width 46 height 15
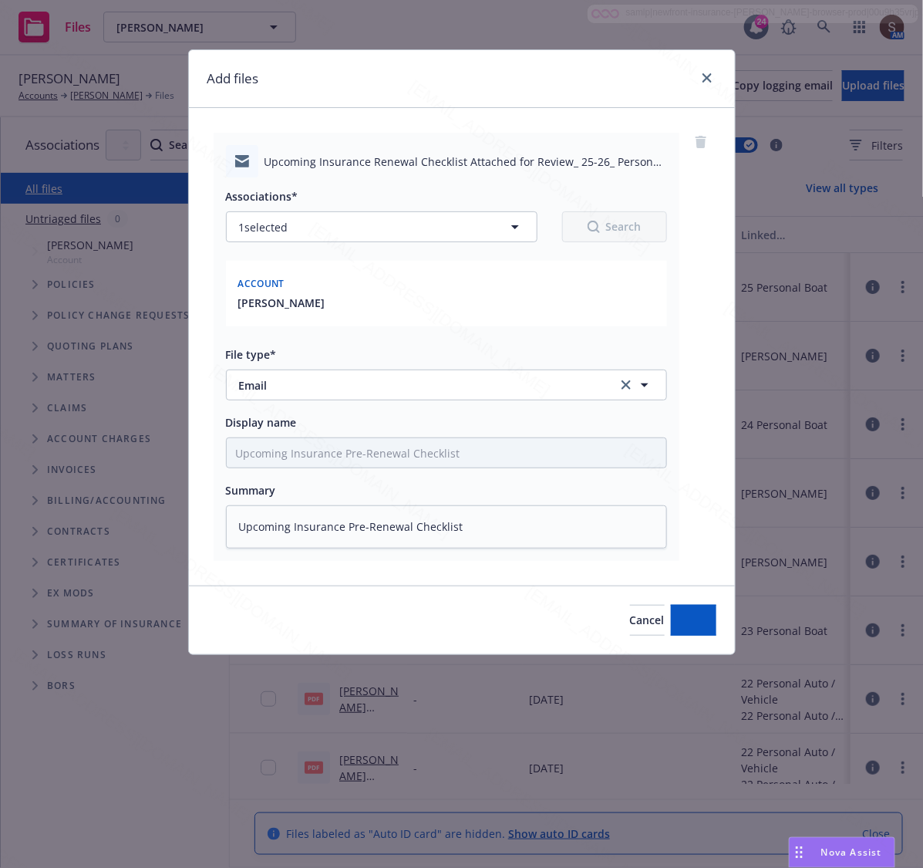
type textarea "x"
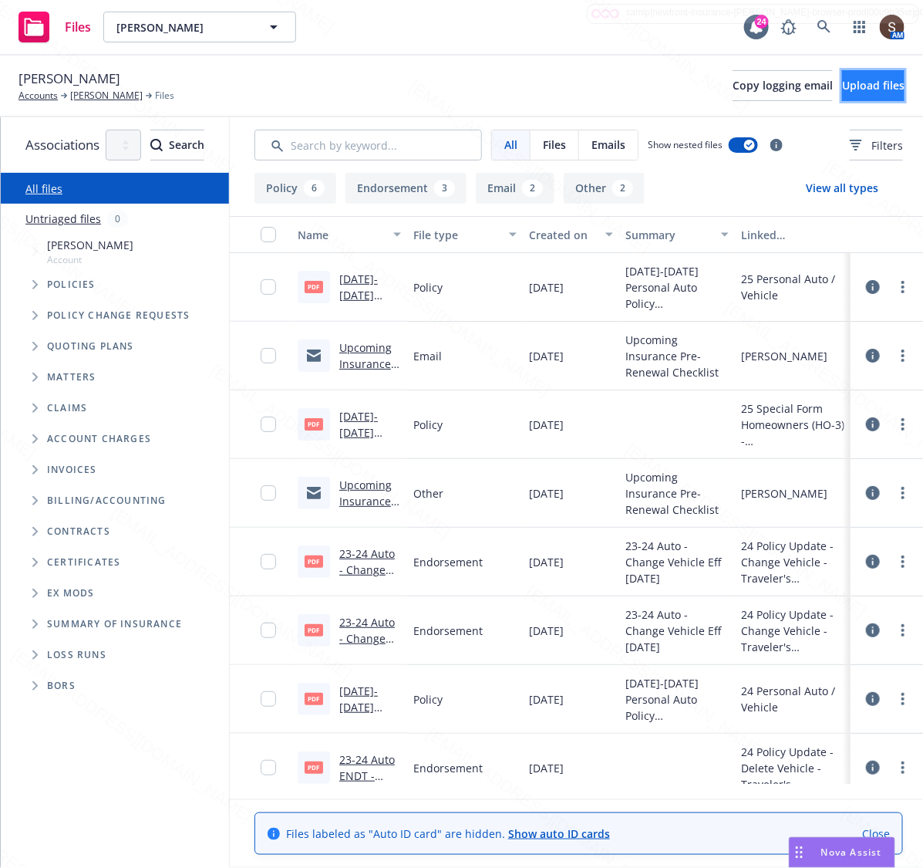
click at [842, 91] on span "Upload files" at bounding box center [873, 85] width 62 height 15
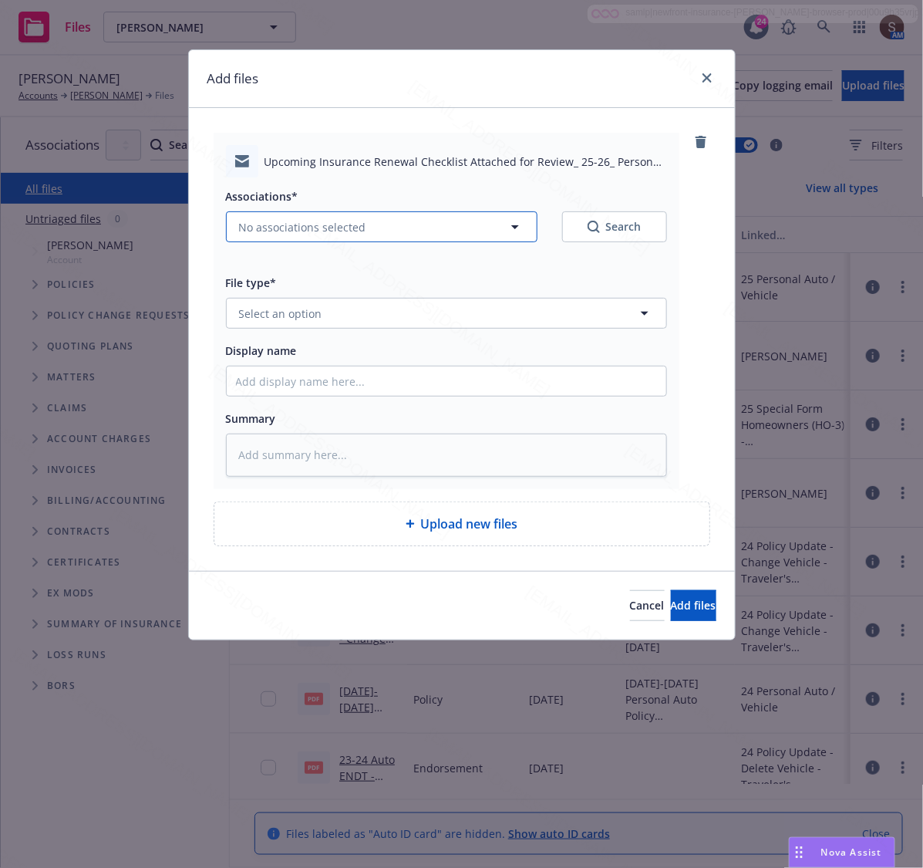
click at [325, 222] on span "No associations selected" at bounding box center [302, 227] width 127 height 16
type textarea "x"
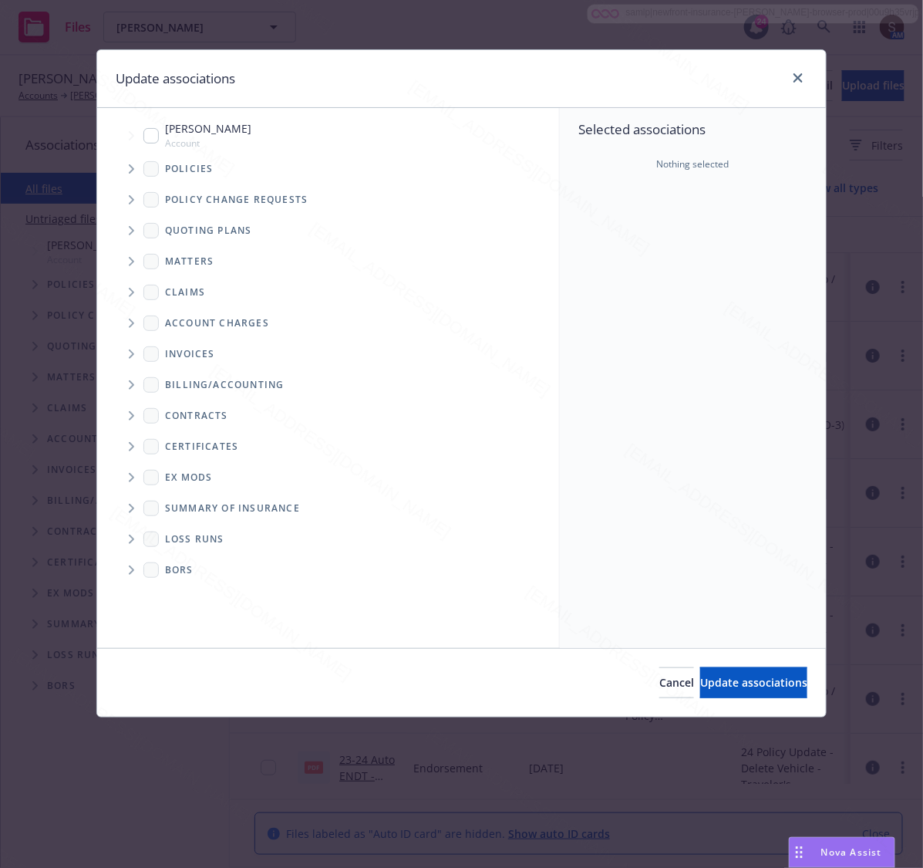
click at [149, 137] on input "Tree Example" at bounding box center [150, 135] width 15 height 15
checkbox input "true"
drag, startPoint x: 715, startPoint y: 676, endPoint x: 847, endPoint y: 683, distance: 132.1
click at [716, 676] on span "Update associations" at bounding box center [753, 682] width 107 height 15
type textarea "x"
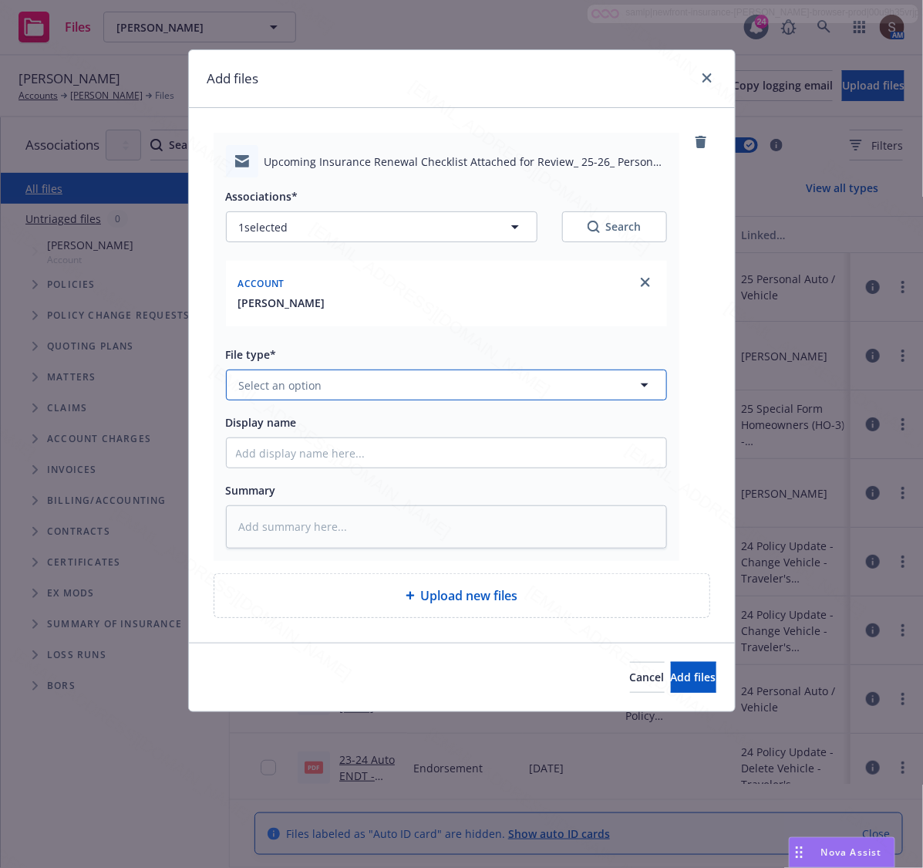
click at [302, 397] on button "Select an option" at bounding box center [446, 384] width 441 height 31
type input "Email"
click at [292, 417] on div "Email" at bounding box center [446, 427] width 421 height 22
type textarea "x"
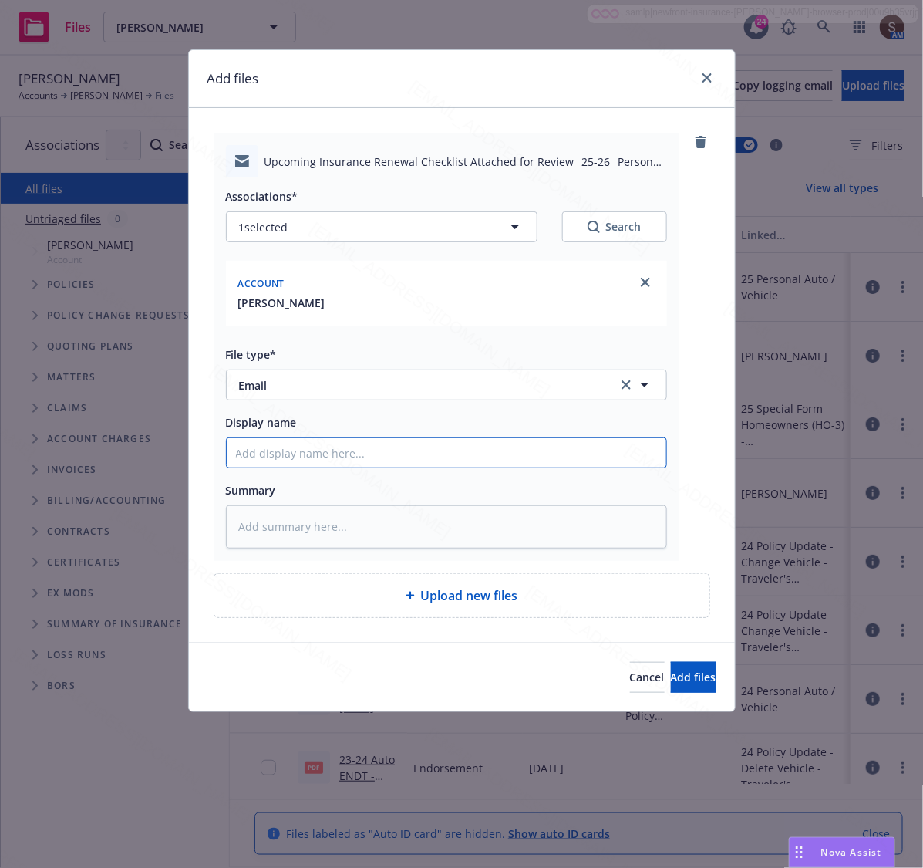
click at [317, 456] on input "Display name" at bounding box center [447, 452] width 440 height 29
type input "Upcoming Insurance Pre-Renewal Checklist"
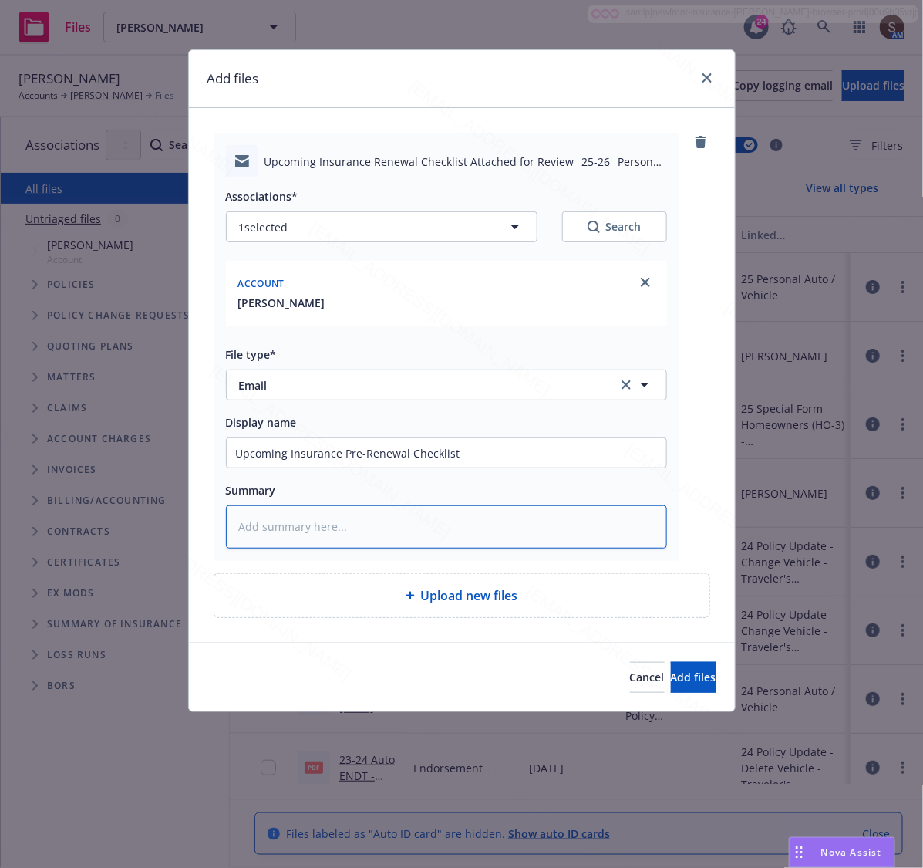
click at [351, 528] on textarea at bounding box center [446, 526] width 441 height 43
paste textarea "Upcoming Insurance Pre-Renewal Checklist"
type textarea "x"
type textarea "Upcoming Insurance Pre-Renewal Checklist"
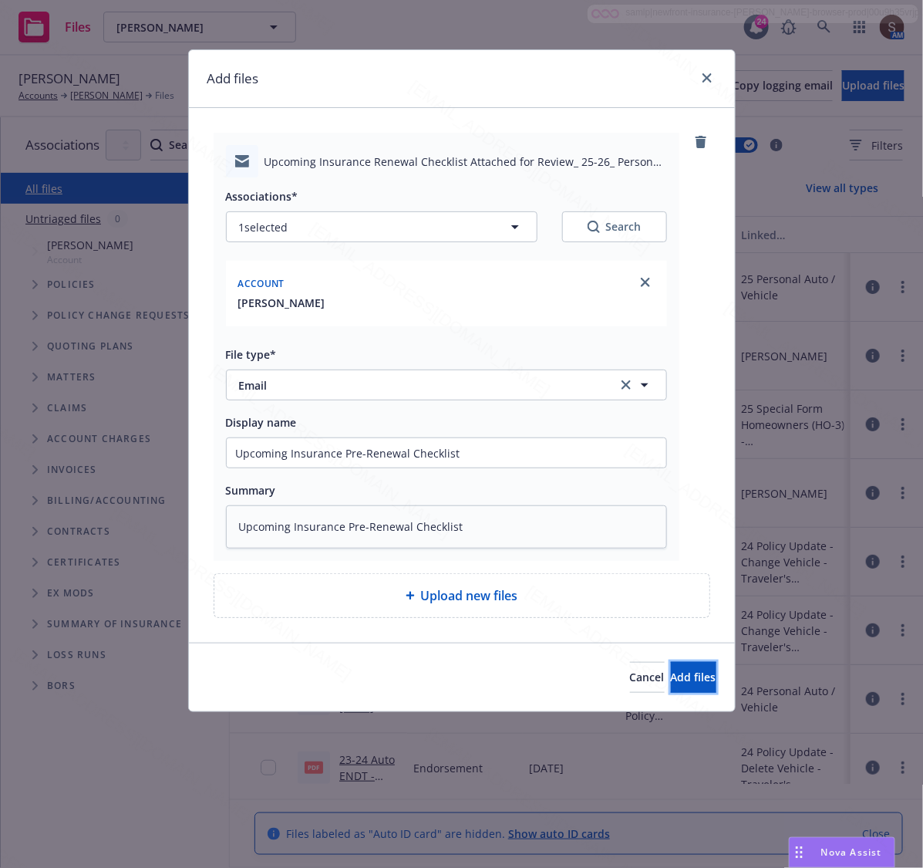
click at [671, 677] on button "Add files" at bounding box center [694, 677] width 46 height 31
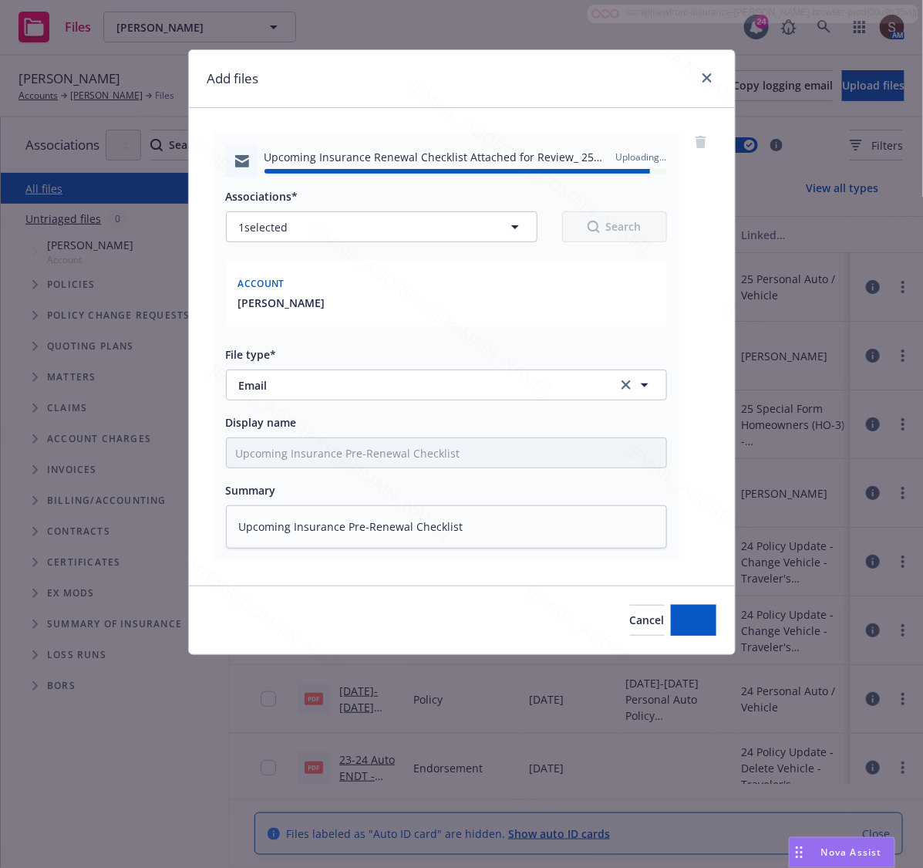
type textarea "x"
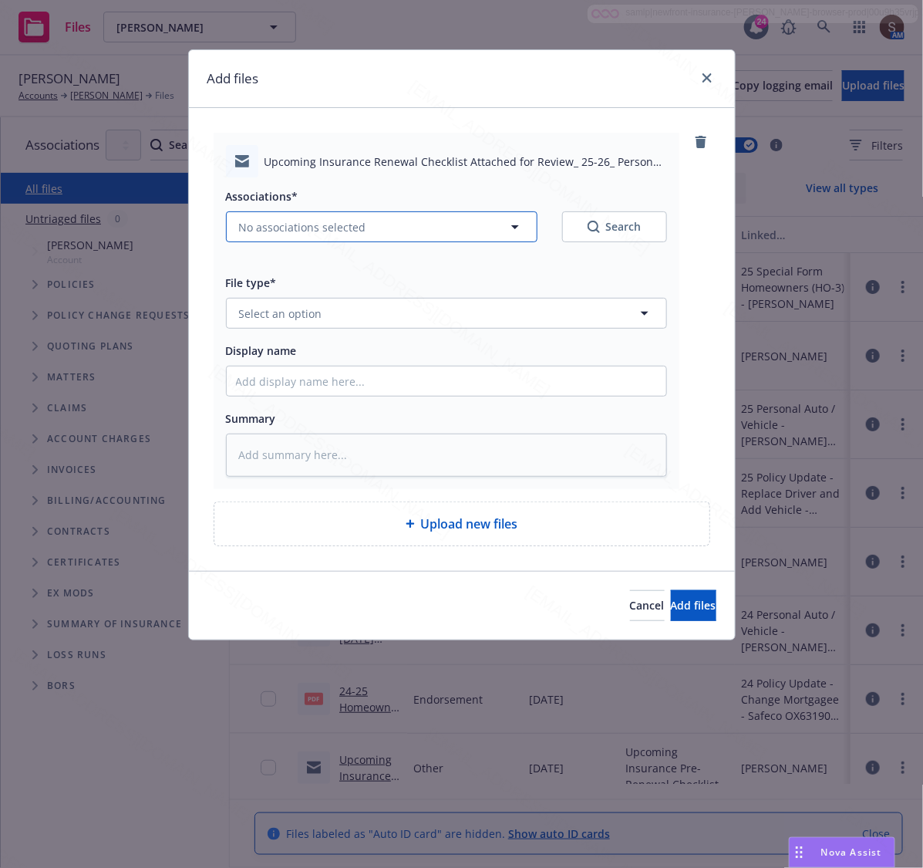
click at [257, 220] on span "No associations selected" at bounding box center [302, 227] width 127 height 16
type textarea "x"
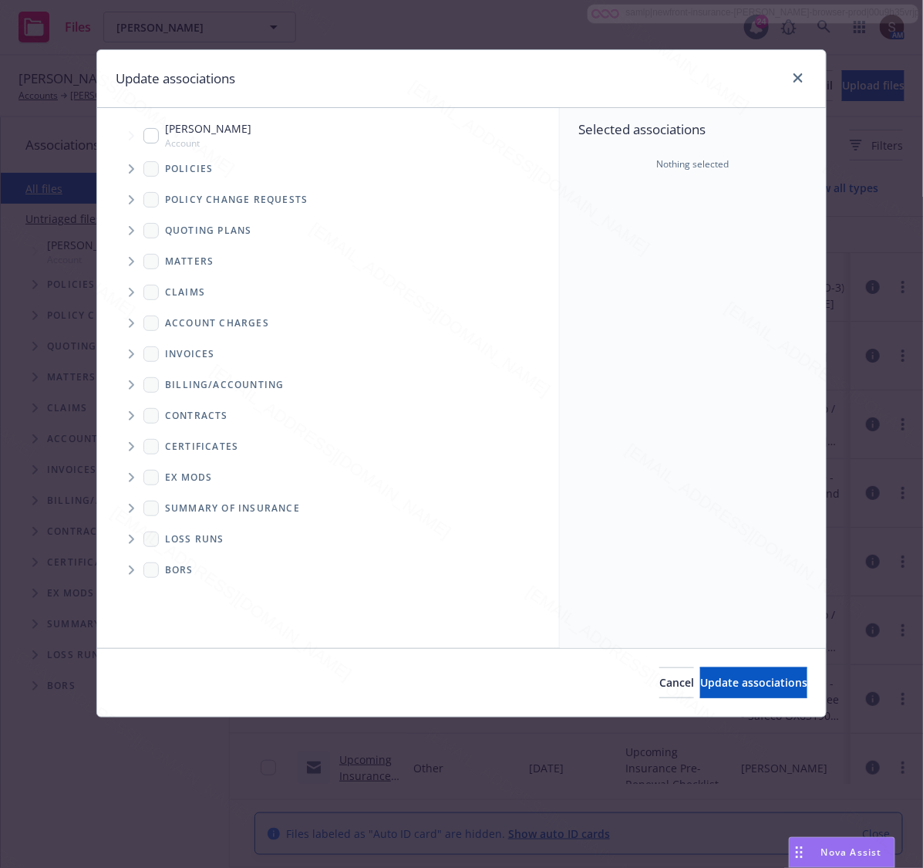
click at [152, 133] on input "Tree Example" at bounding box center [150, 135] width 15 height 15
checkbox input "true"
click at [717, 676] on span "Update associations" at bounding box center [753, 682] width 107 height 15
type textarea "x"
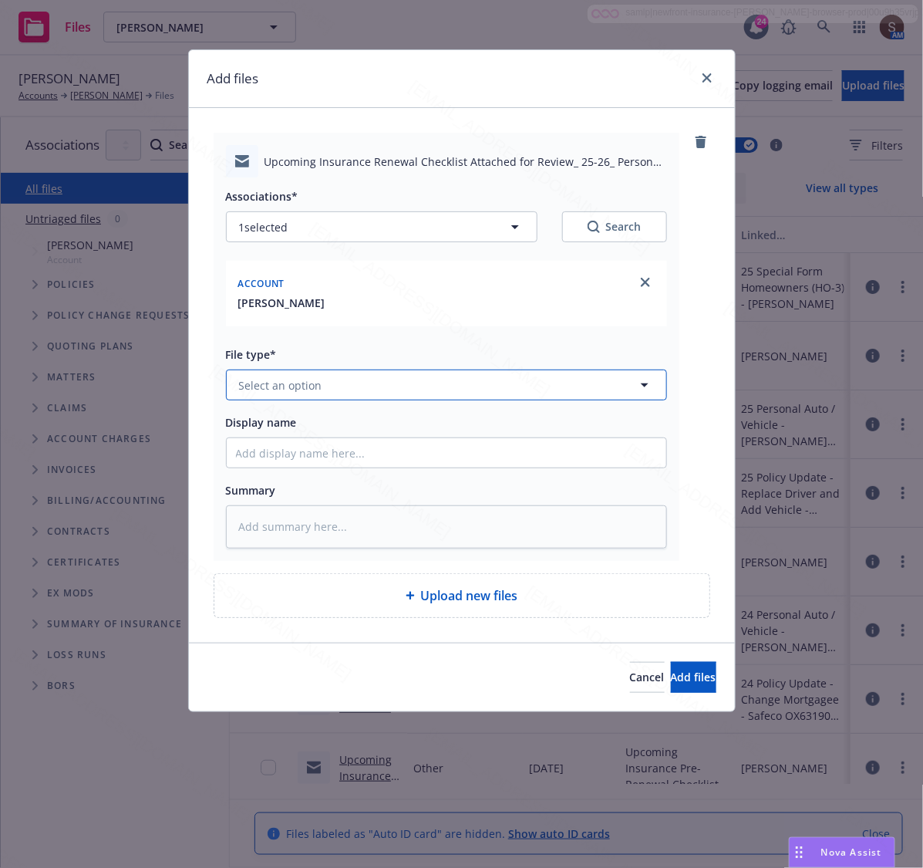
click at [286, 379] on span "Select an option" at bounding box center [280, 385] width 83 height 16
type input "Emai"
click at [284, 426] on div "Email" at bounding box center [446, 427] width 421 height 22
type textarea "x"
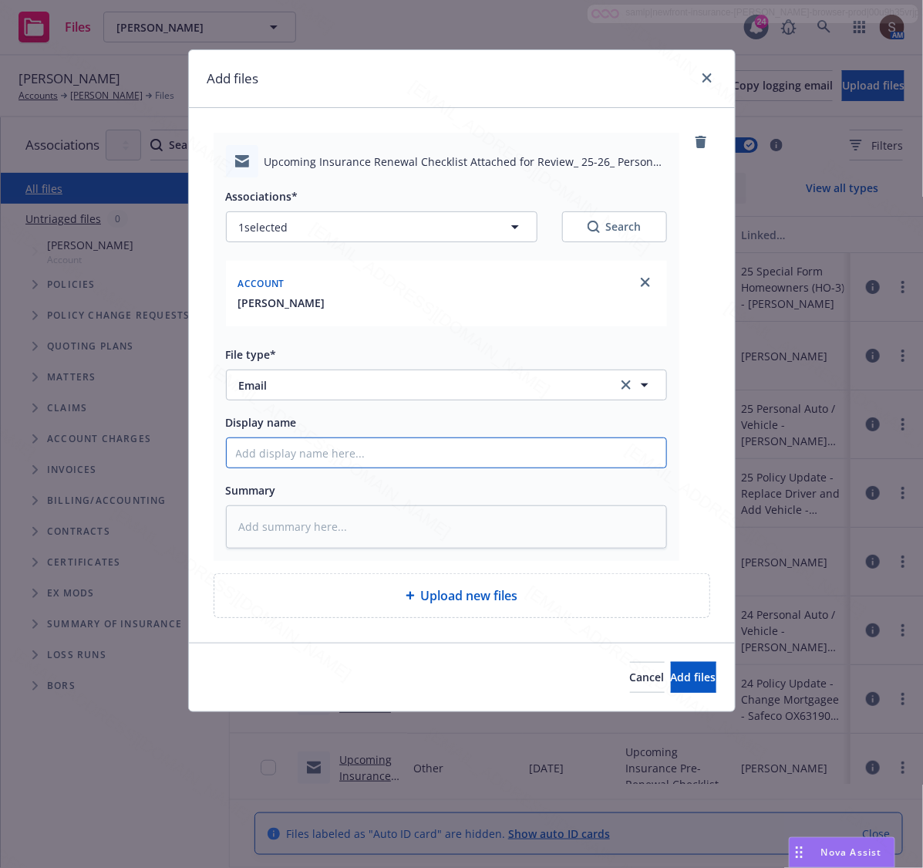
click at [298, 456] on input "Display name" at bounding box center [447, 452] width 440 height 29
type input "Upcoming Insurance Pre-Renewal Checklist"
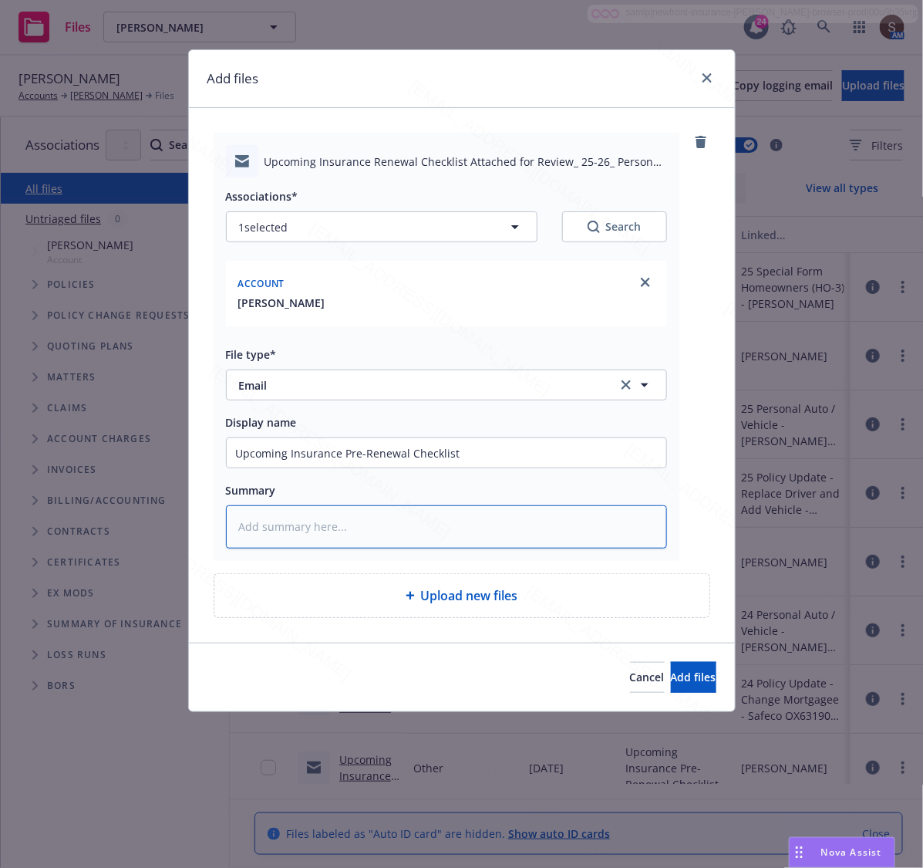
click at [364, 521] on textarea at bounding box center [446, 526] width 441 height 43
paste textarea "Upcoming Insurance Pre-Renewal Checklist"
type textarea "x"
type textarea "Upcoming Insurance Pre-Renewal Checklist"
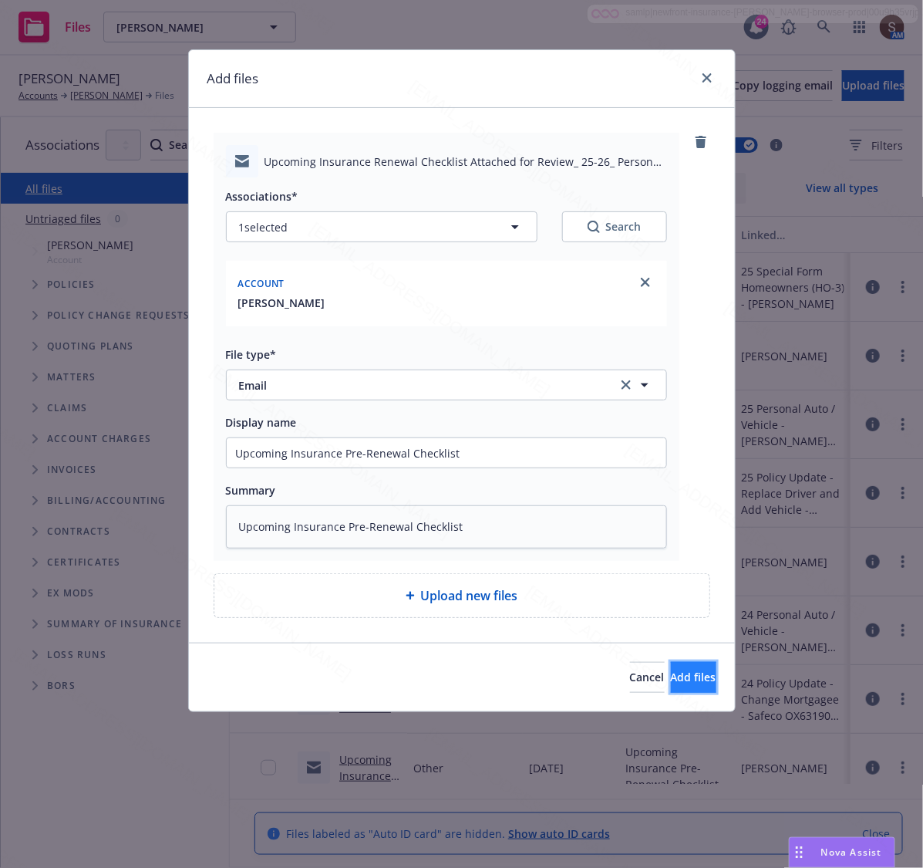
click at [671, 676] on span "Add files" at bounding box center [694, 676] width 46 height 15
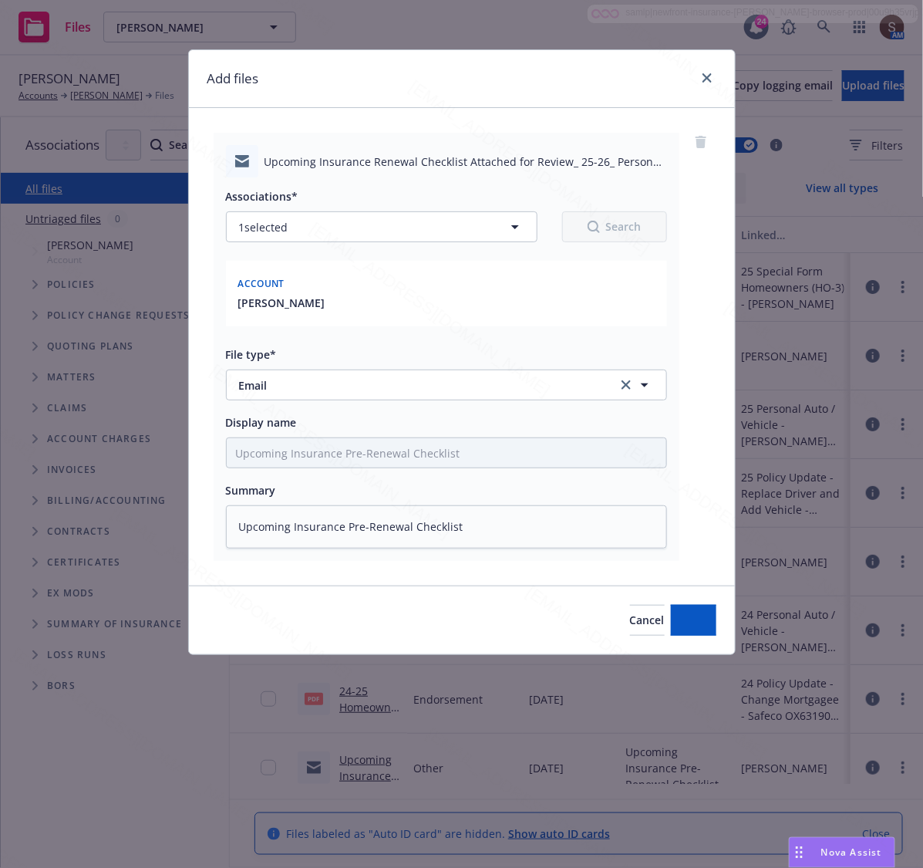
type textarea "x"
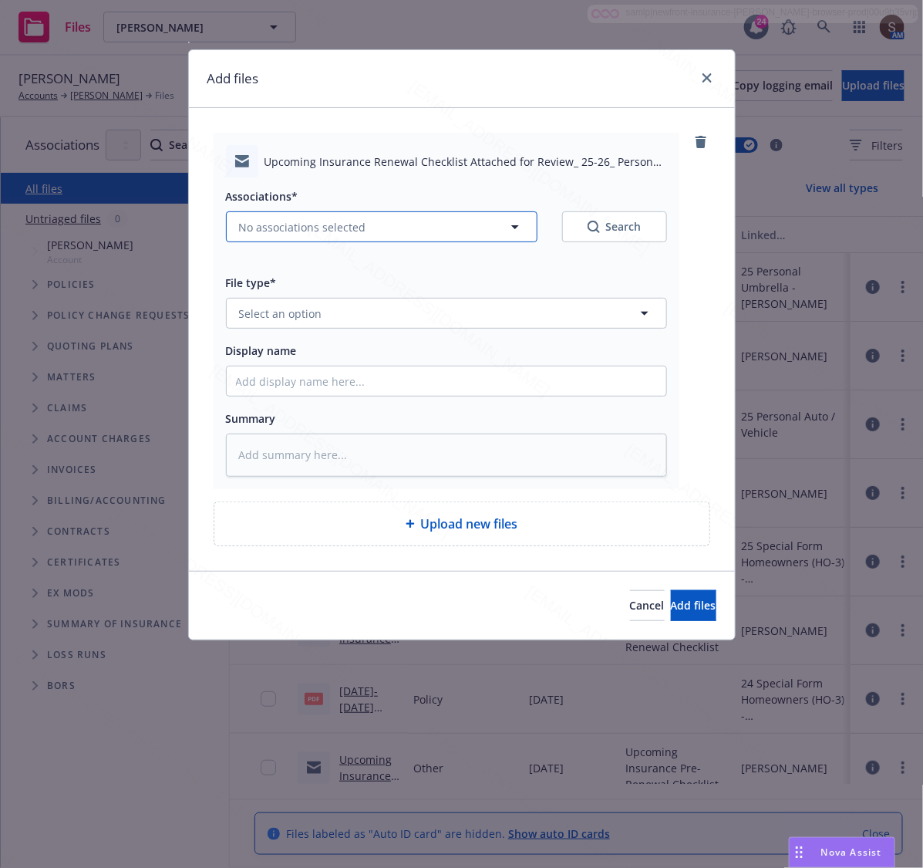
click at [286, 226] on span "No associations selected" at bounding box center [302, 227] width 127 height 16
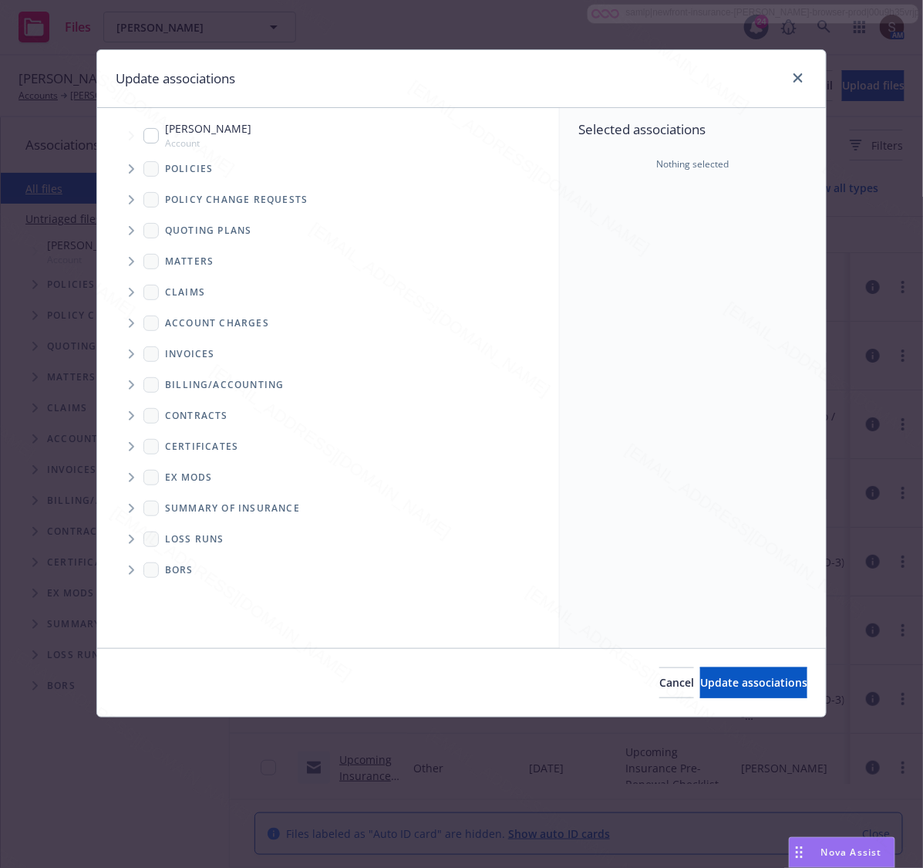
type textarea "x"
click at [149, 139] on input "Tree Example" at bounding box center [150, 135] width 15 height 15
checkbox input "true"
click at [700, 677] on span "Update associations" at bounding box center [753, 682] width 107 height 15
type textarea "x"
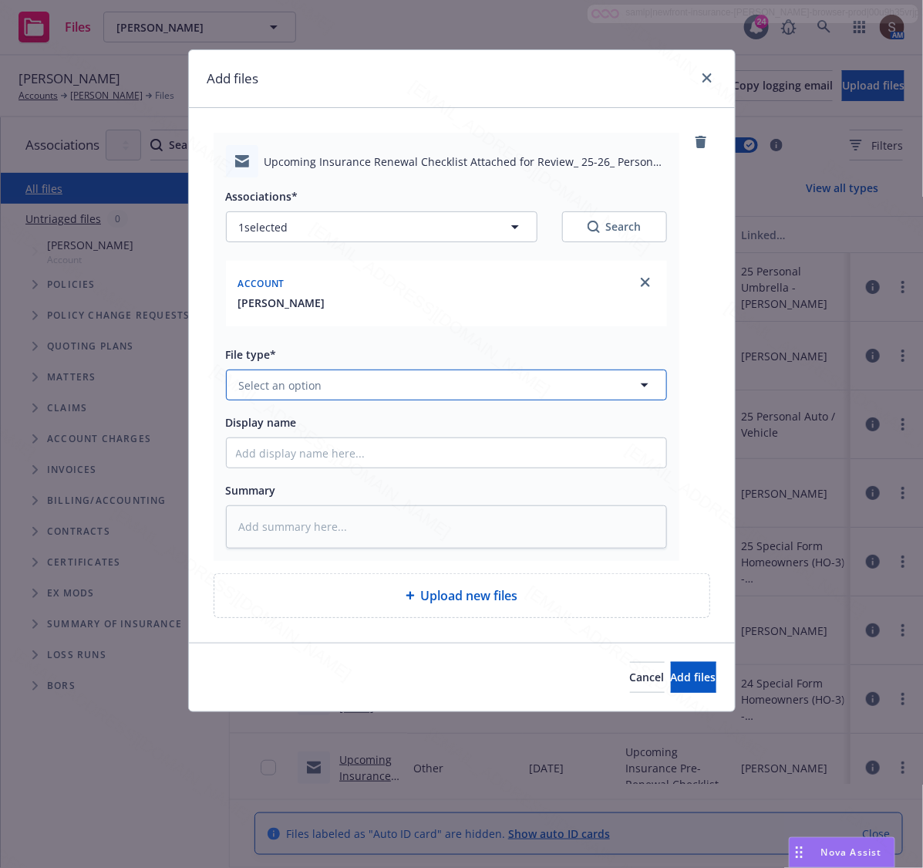
click at [314, 388] on span "Select an option" at bounding box center [280, 385] width 83 height 16
type input "emai"
click at [292, 420] on div "Email" at bounding box center [446, 427] width 421 height 22
type textarea "x"
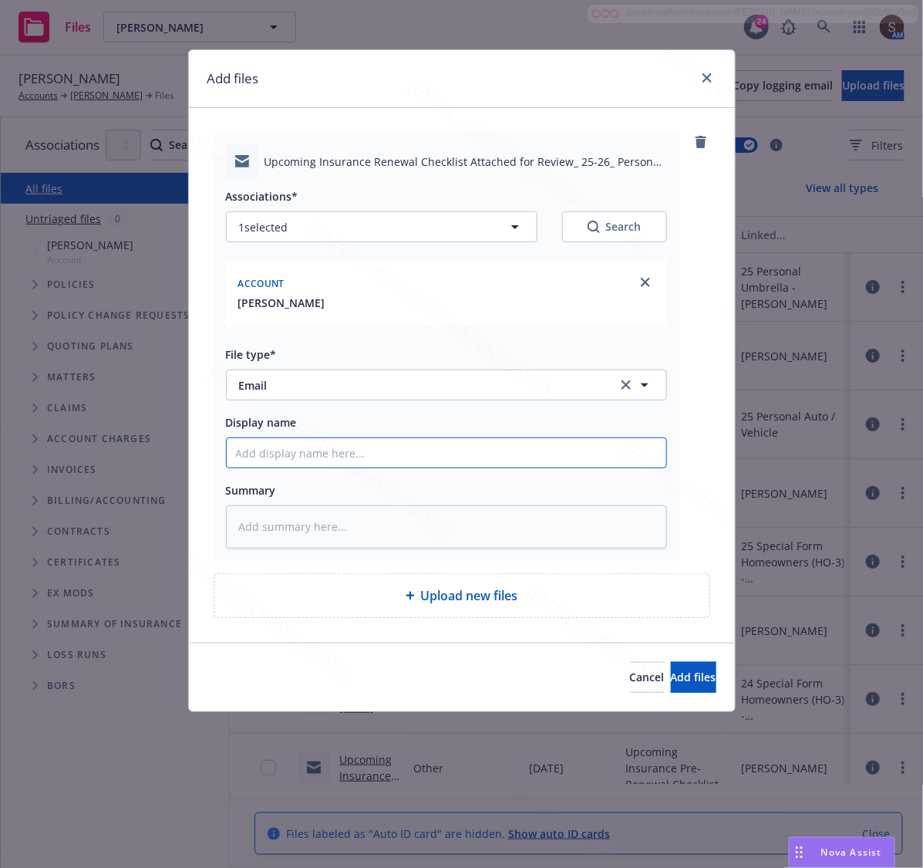
click at [297, 448] on input "Display name" at bounding box center [447, 452] width 440 height 29
type input "Upcoming Insurance Pre-Renewal Checklist"
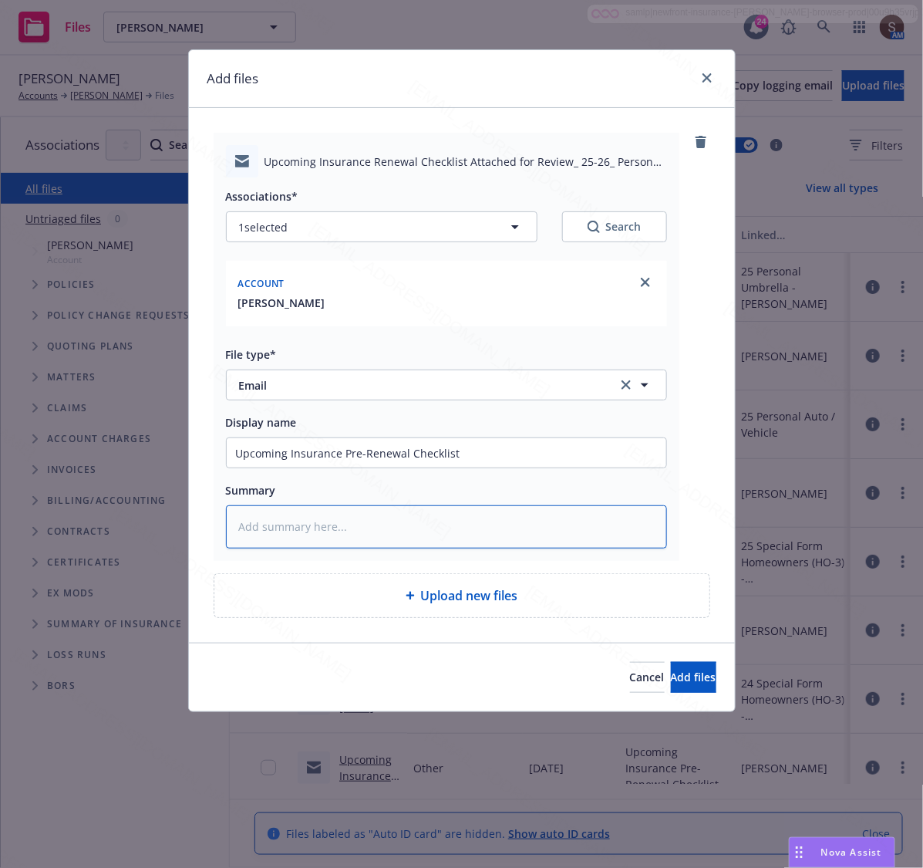
click at [349, 514] on textarea at bounding box center [446, 526] width 441 height 43
paste textarea "Upcoming Insurance Pre-Renewal Checklist"
type textarea "x"
type textarea "Upcoming Insurance Pre-Renewal Checklist"
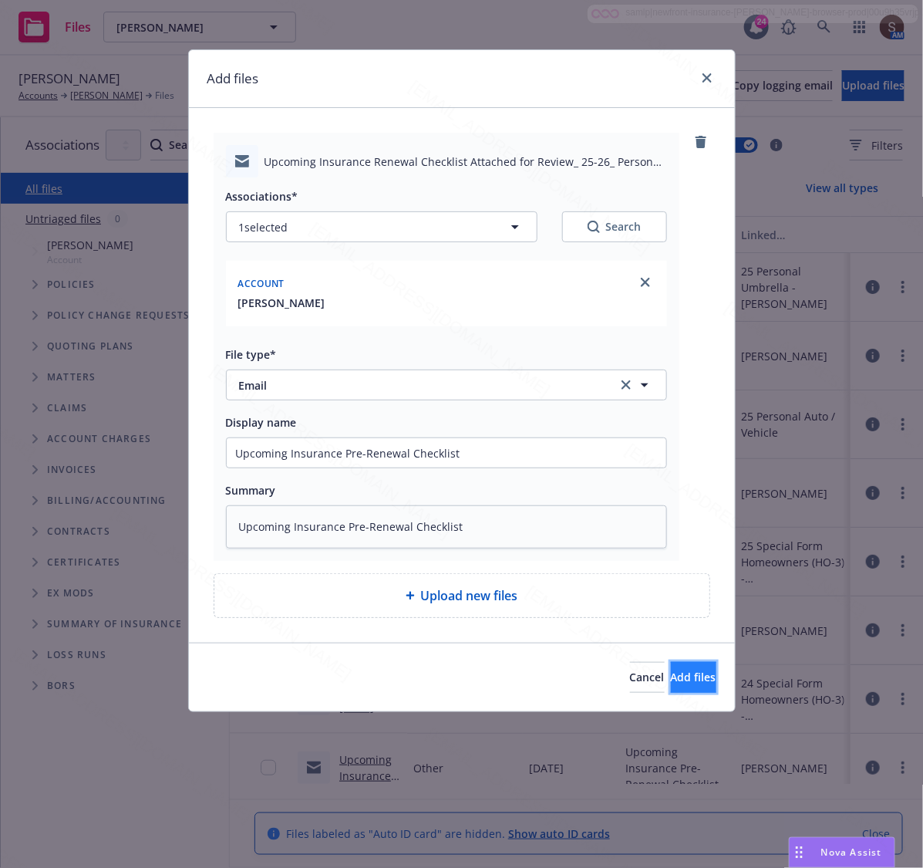
click at [680, 689] on button "Add files" at bounding box center [694, 677] width 46 height 31
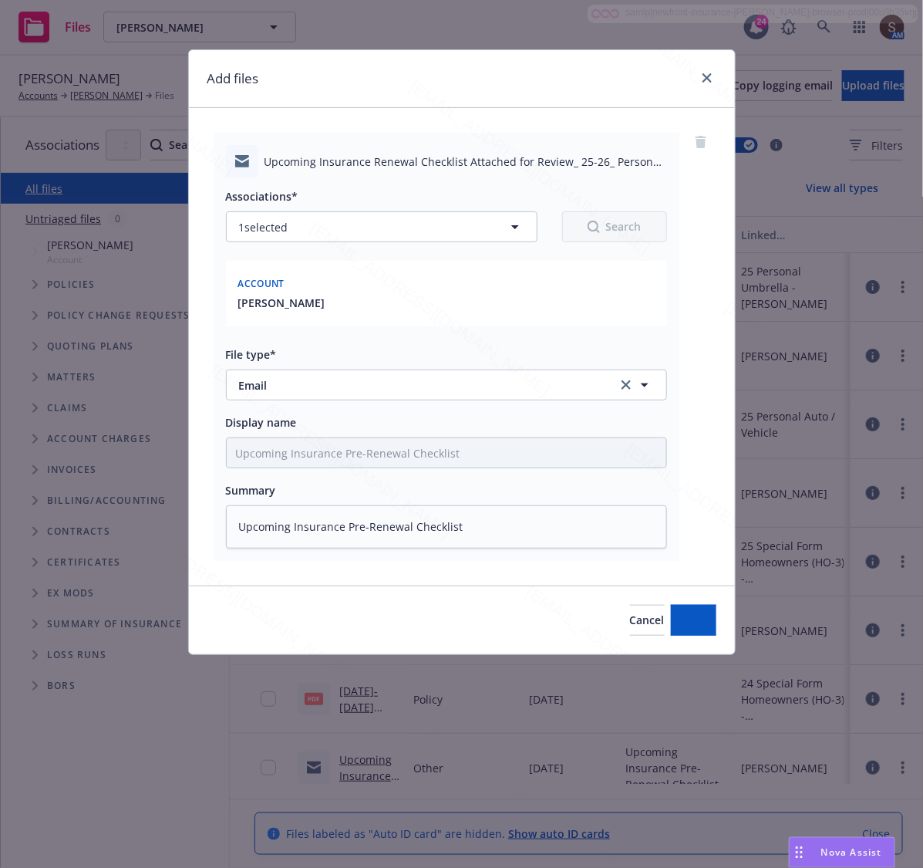
type textarea "x"
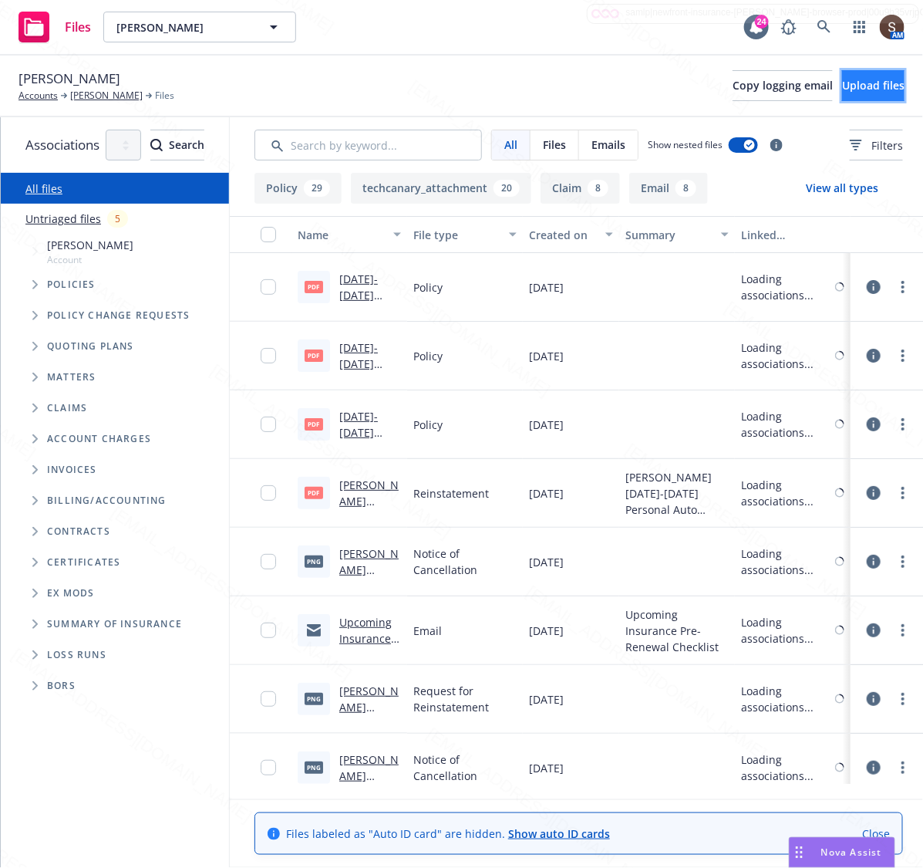
click at [842, 94] on button "Upload files" at bounding box center [873, 85] width 62 height 31
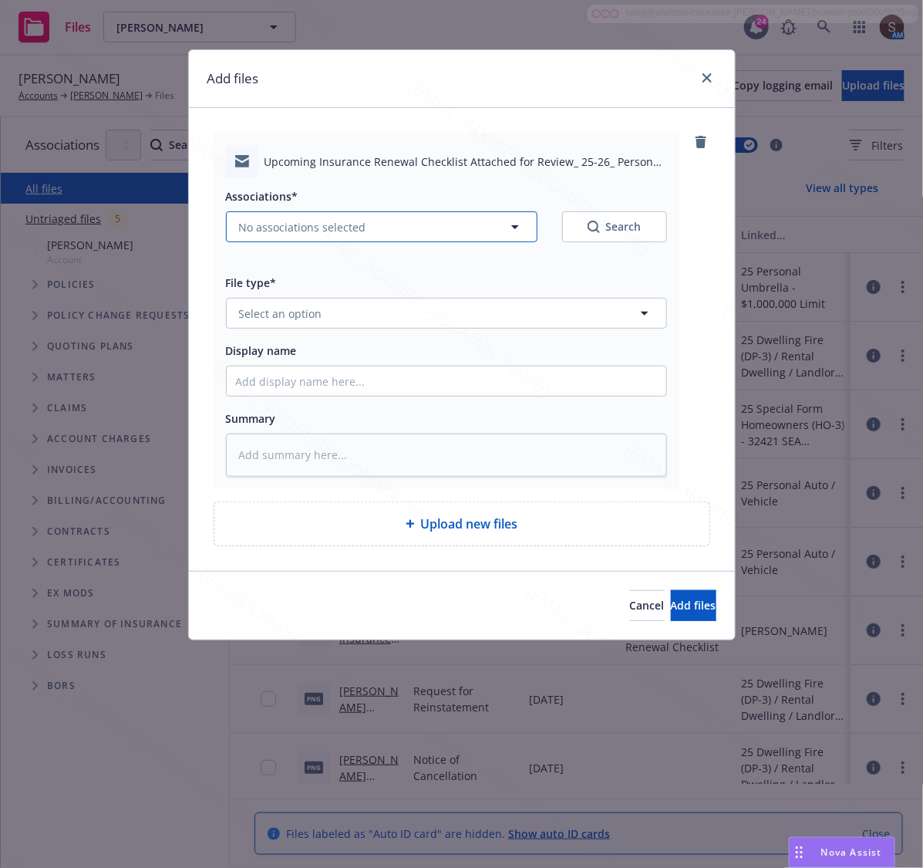
click at [293, 224] on span "No associations selected" at bounding box center [302, 227] width 127 height 16
type textarea "x"
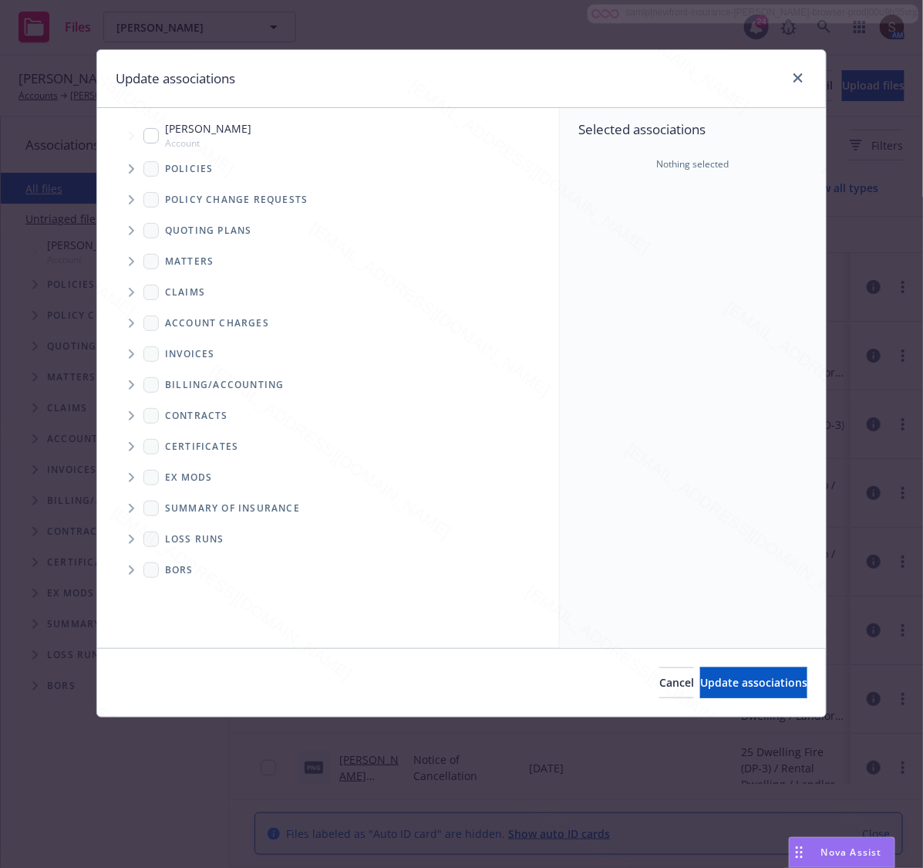
click at [147, 137] on input "Tree Example" at bounding box center [150, 135] width 15 height 15
checkbox input "true"
click at [715, 679] on span "Update associations" at bounding box center [753, 682] width 107 height 15
type textarea "x"
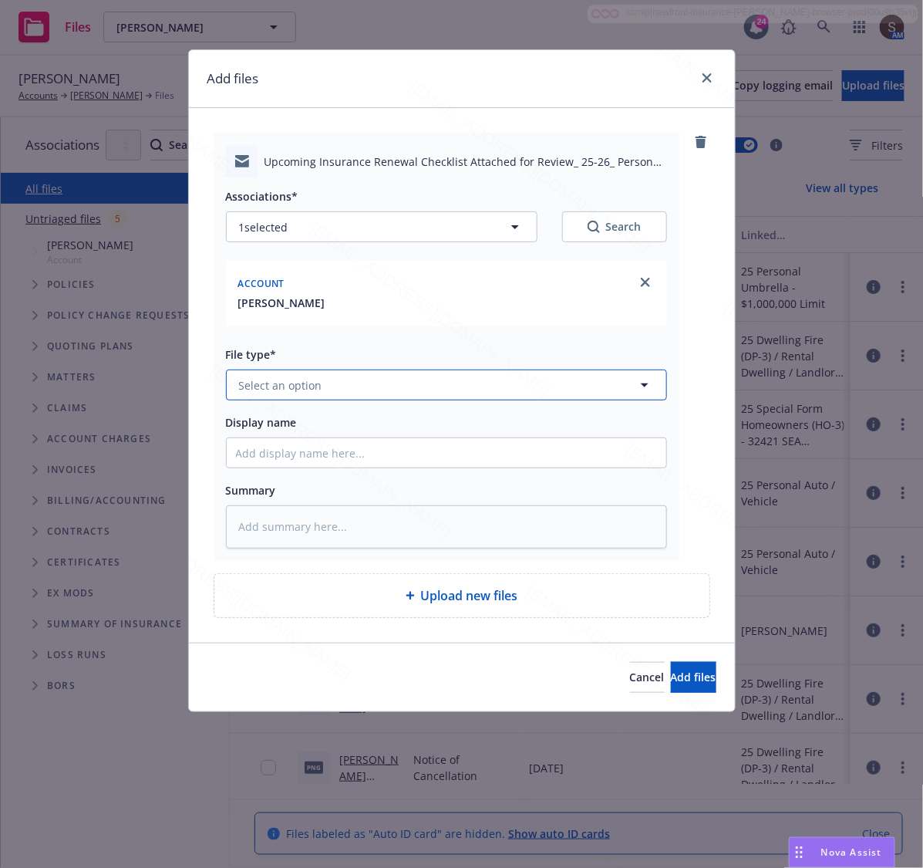
click at [284, 379] on span "Select an option" at bounding box center [280, 385] width 83 height 16
type input "Email"
click at [274, 423] on div "Email" at bounding box center [255, 427] width 38 height 22
type textarea "x"
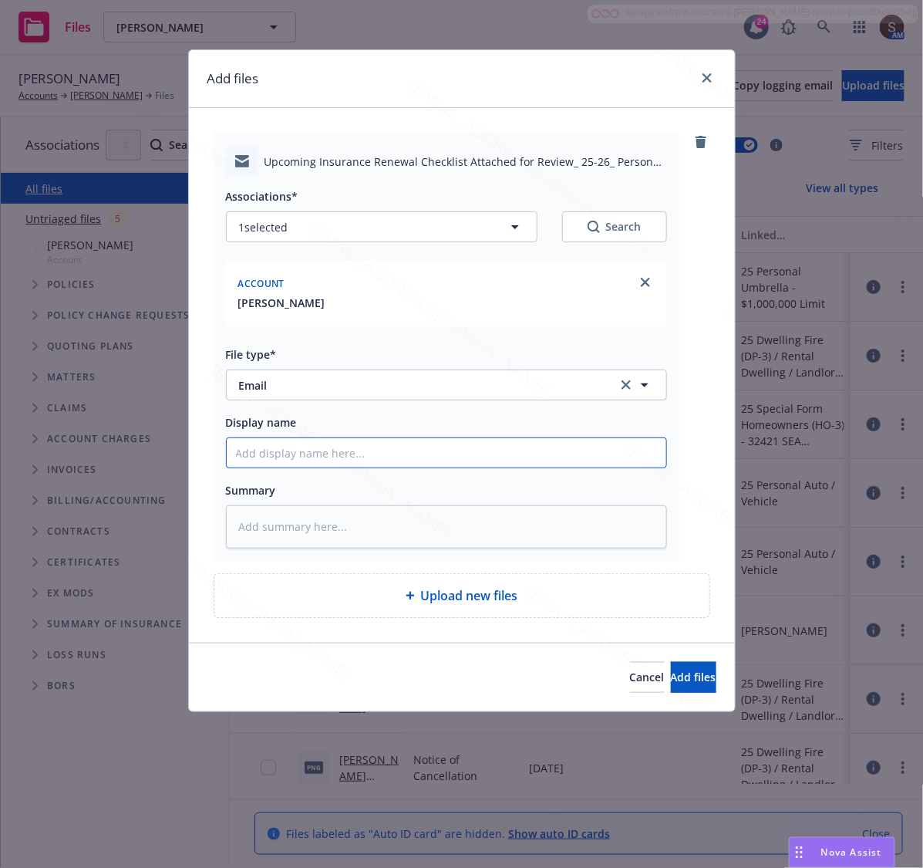
click at [301, 442] on input "Display name" at bounding box center [447, 452] width 440 height 29
type input "Upcoming Insurance Pre-Renewal Checklist"
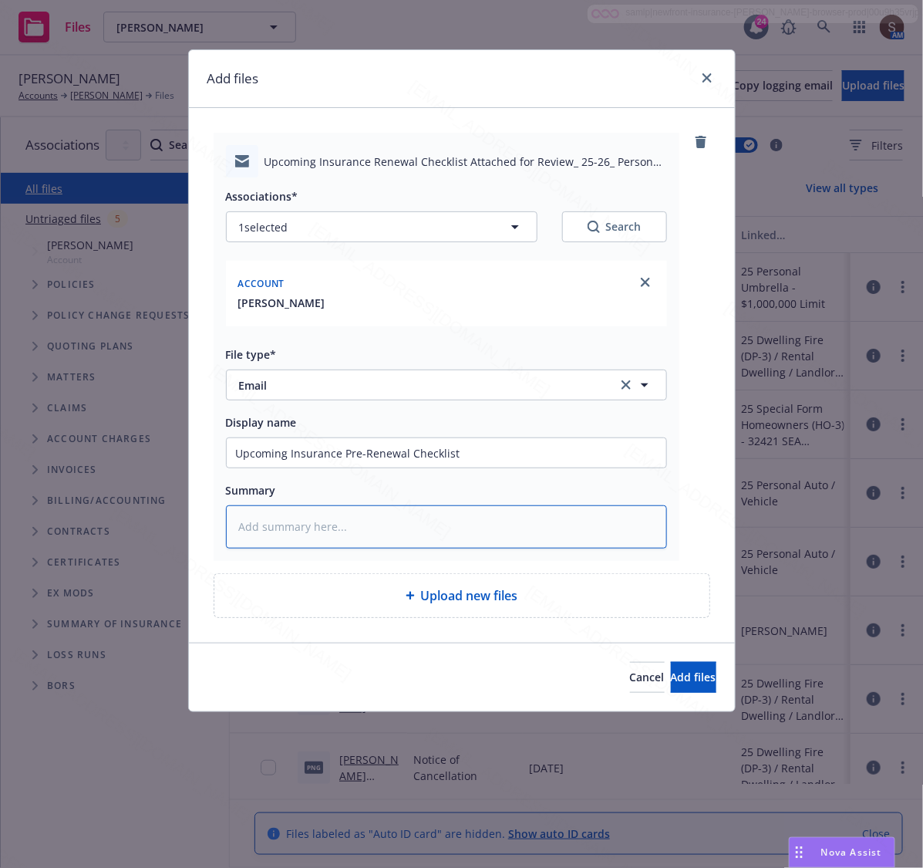
click at [371, 517] on textarea at bounding box center [446, 526] width 441 height 43
paste textarea "Upcoming Insurance Pre-Renewal Checklist"
type textarea "x"
type textarea "Upcoming Insurance Pre-Renewal Checklist"
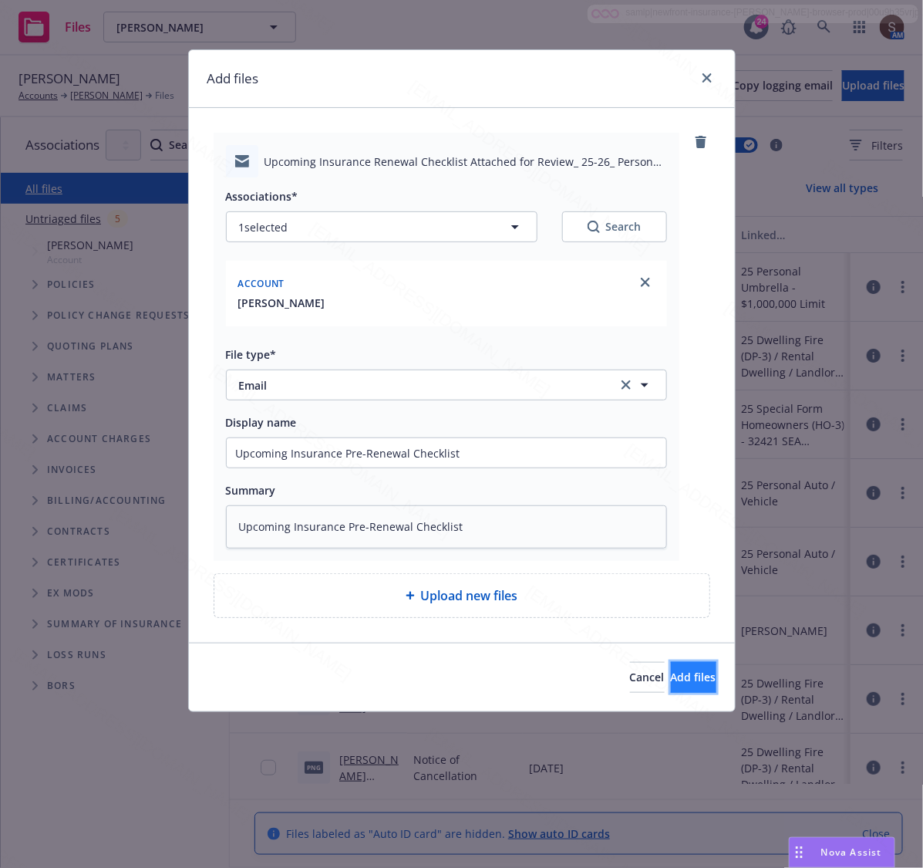
click at [672, 672] on span "Add files" at bounding box center [694, 676] width 46 height 15
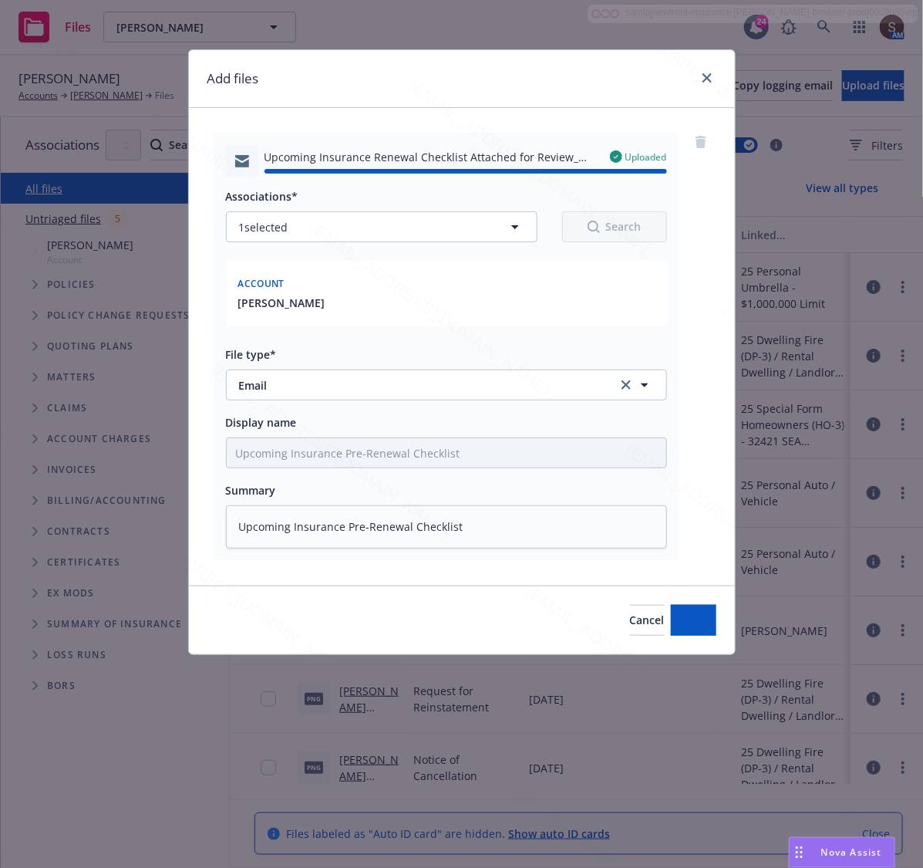
type textarea "x"
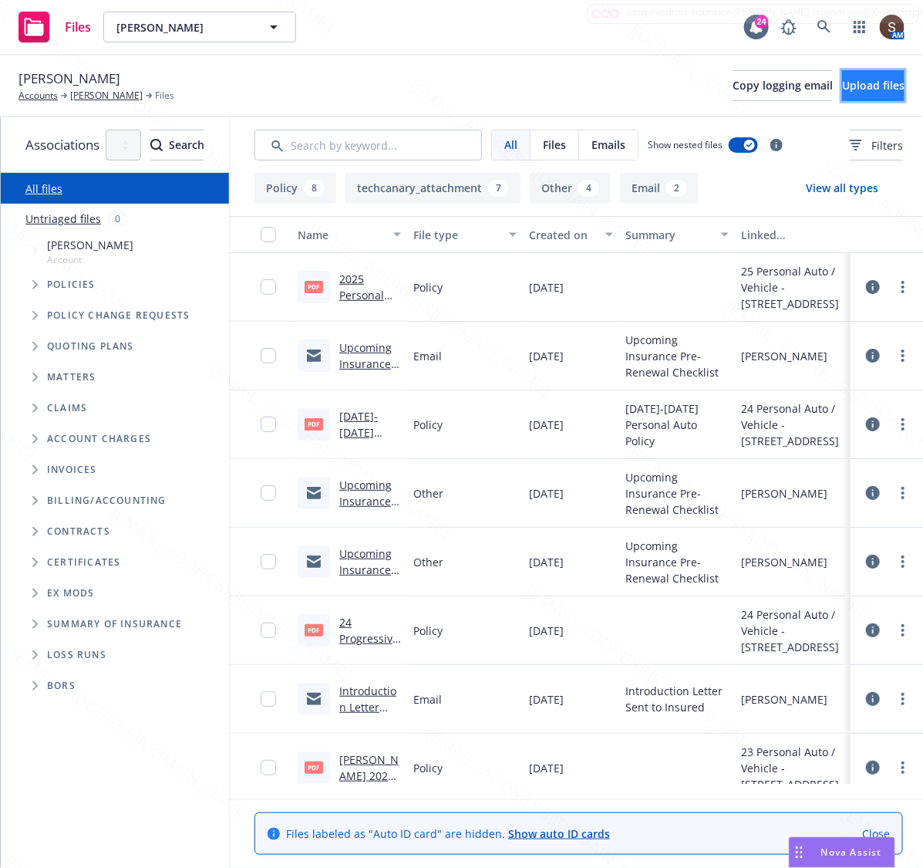
click at [842, 90] on span "Upload files" at bounding box center [873, 85] width 62 height 15
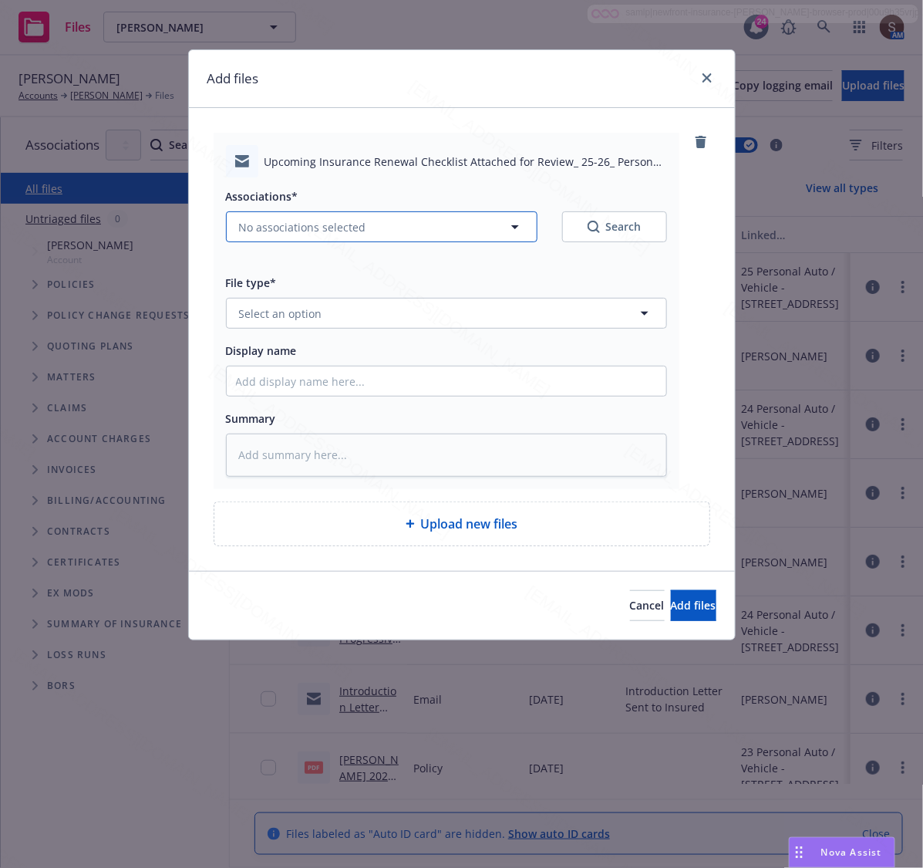
click at [293, 217] on button "No associations selected" at bounding box center [382, 226] width 312 height 31
type textarea "x"
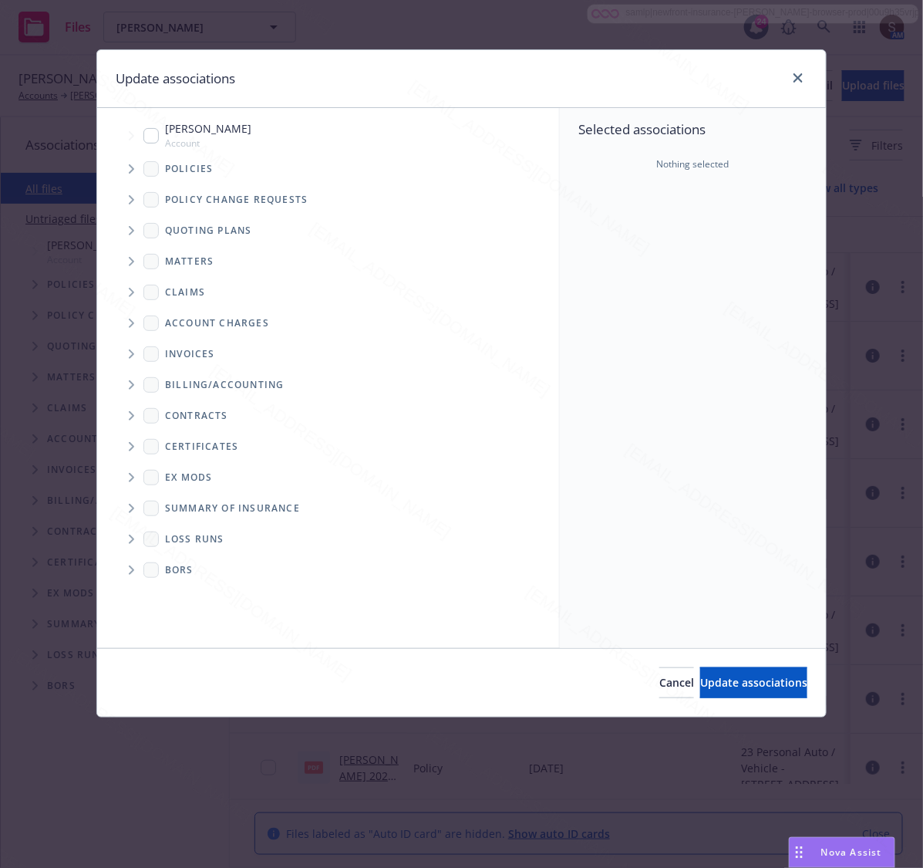
click at [307, 233] on div "Quoting plans" at bounding box center [336, 230] width 447 height 31
click at [156, 137] on input "Tree Example" at bounding box center [150, 135] width 15 height 15
checkbox input "true"
click at [716, 679] on span "Update associations" at bounding box center [753, 682] width 107 height 15
type textarea "x"
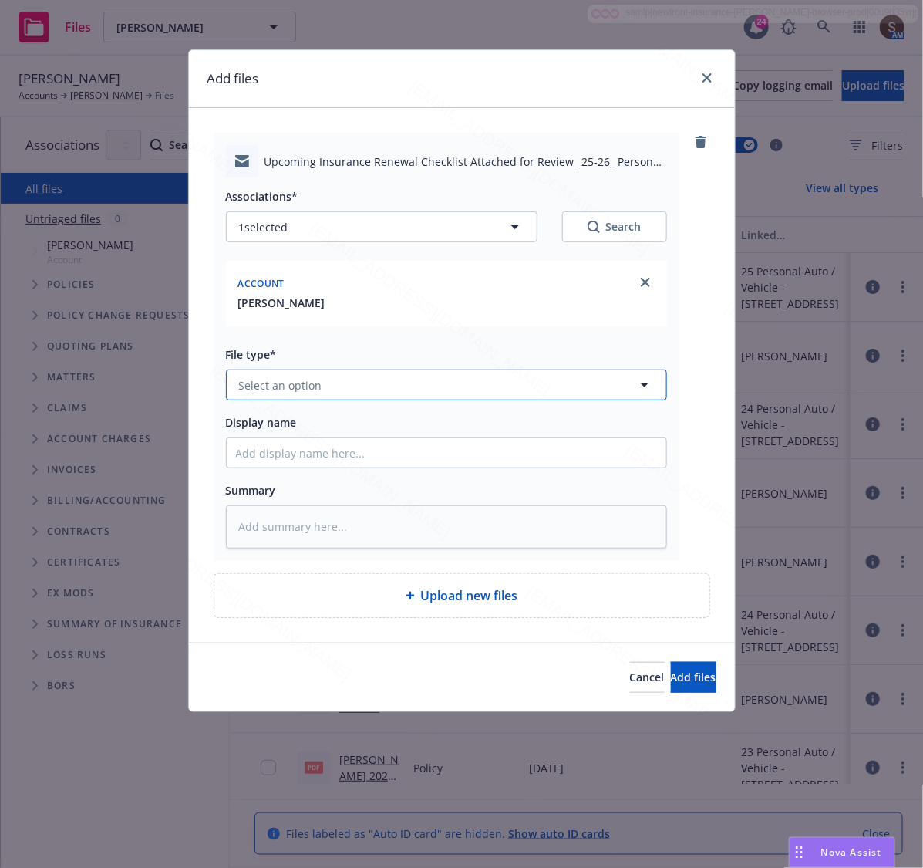
click at [307, 386] on span "Select an option" at bounding box center [280, 385] width 83 height 16
type input "Email"
click at [291, 414] on div "Email" at bounding box center [447, 427] width 440 height 41
type textarea "x"
click at [298, 469] on div "Associations* 1 selected Search Account [PERSON_NAME] File type* Email Email Di…" at bounding box center [446, 362] width 441 height 371
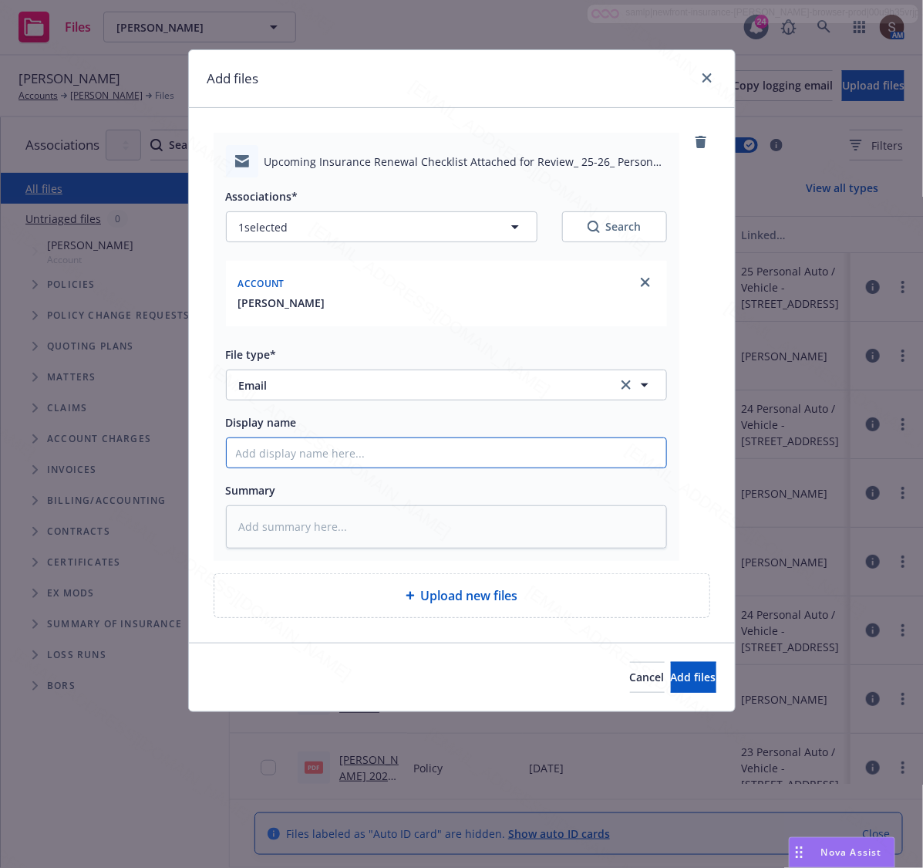
click at [291, 457] on input "Display name" at bounding box center [447, 452] width 440 height 29
type input "Upcoming Insurance Pre-Renewal Checklist"
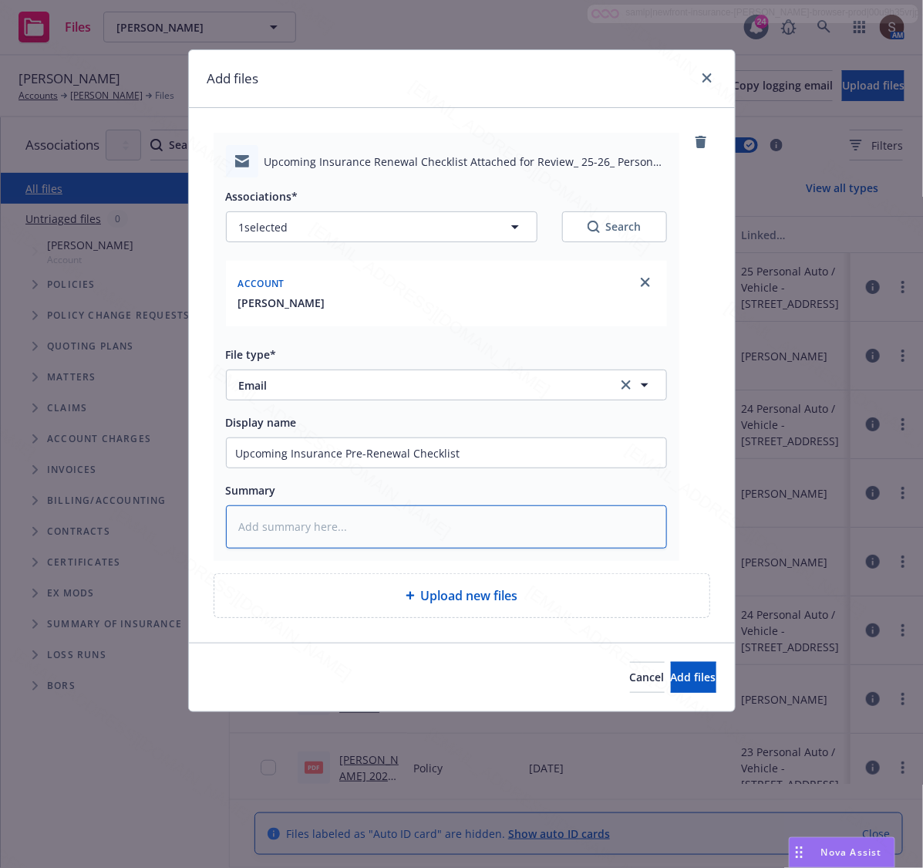
click at [371, 536] on textarea at bounding box center [446, 526] width 441 height 43
paste textarea "Upcoming Insurance Pre-Renewal Checklist"
type textarea "x"
type textarea "Upcoming Insurance Pre-Renewal Checklist"
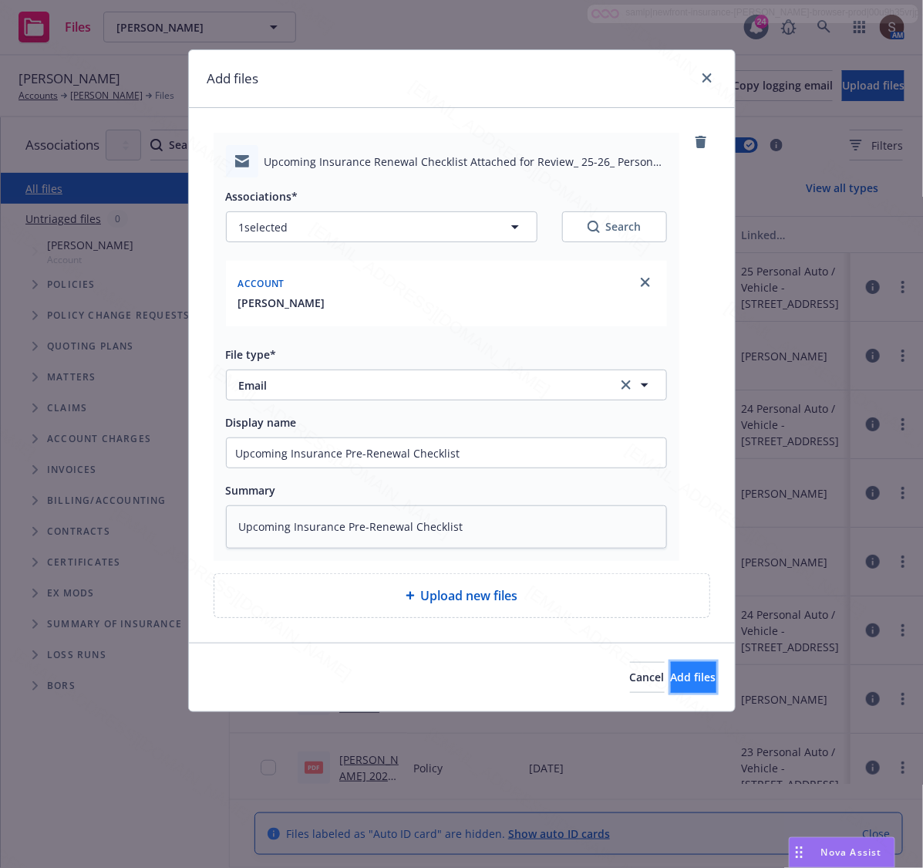
click at [671, 677] on span "Add files" at bounding box center [694, 676] width 46 height 15
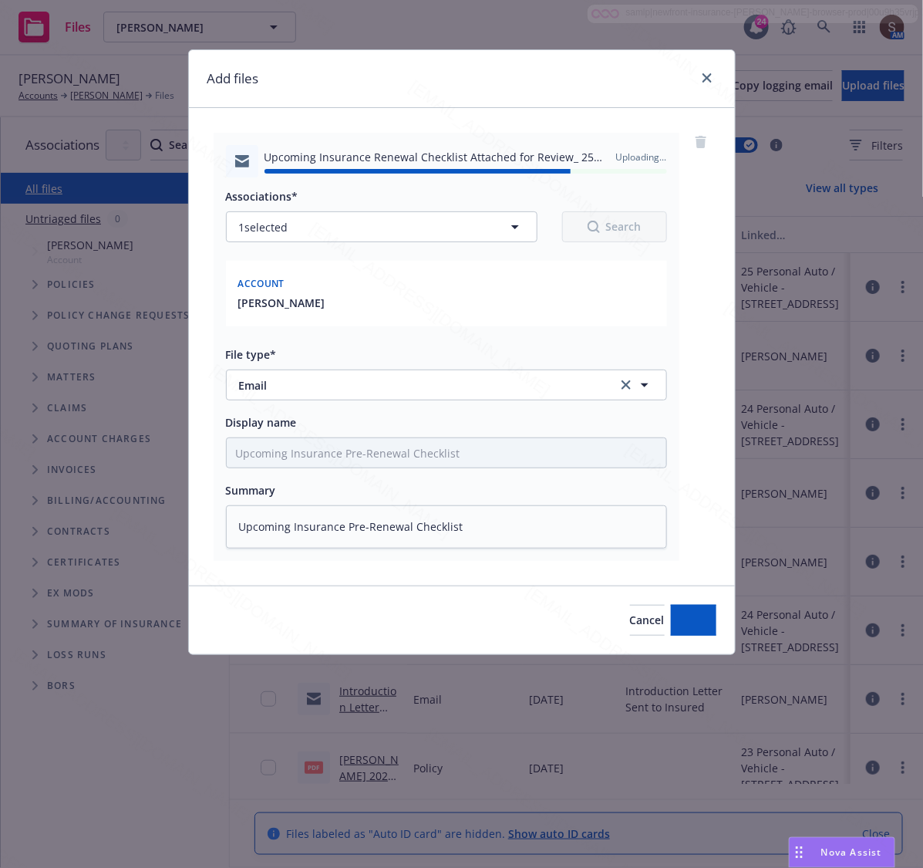
type textarea "x"
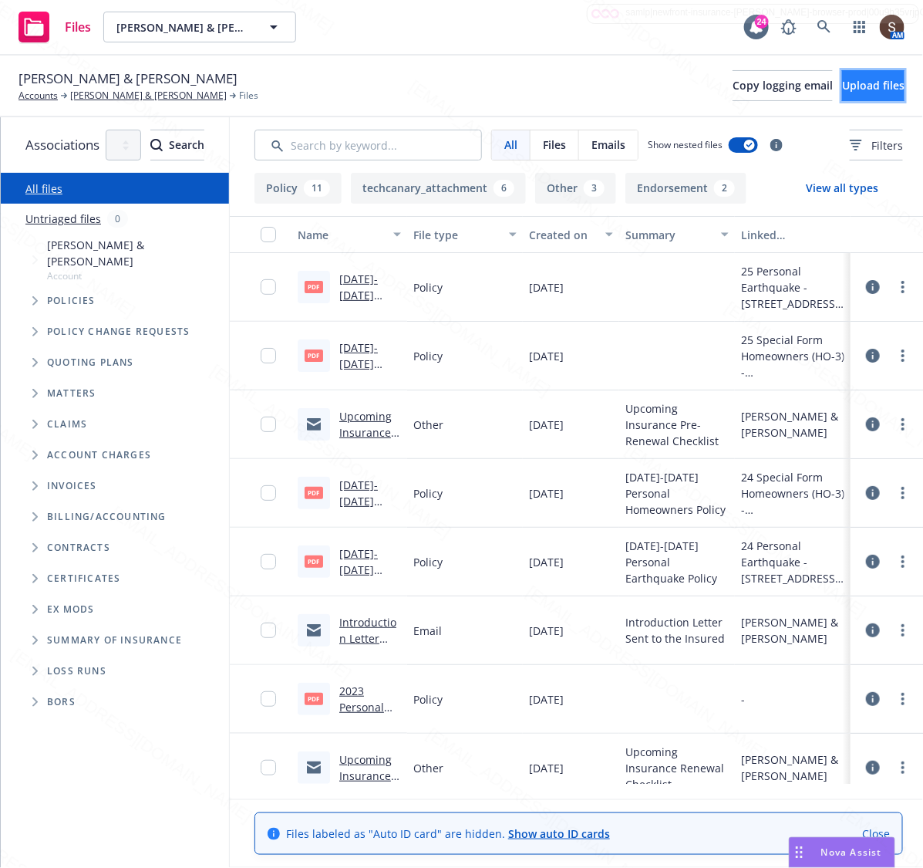
click at [853, 83] on span "Upload files" at bounding box center [873, 85] width 62 height 15
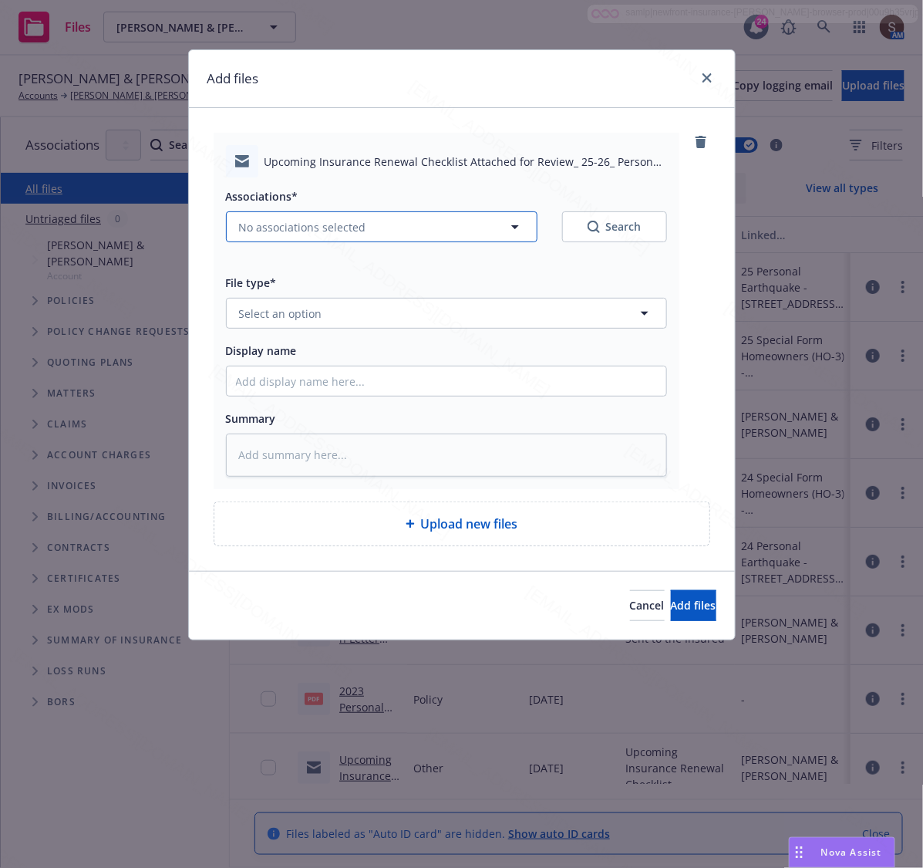
click at [328, 221] on span "No associations selected" at bounding box center [302, 227] width 127 height 16
type textarea "x"
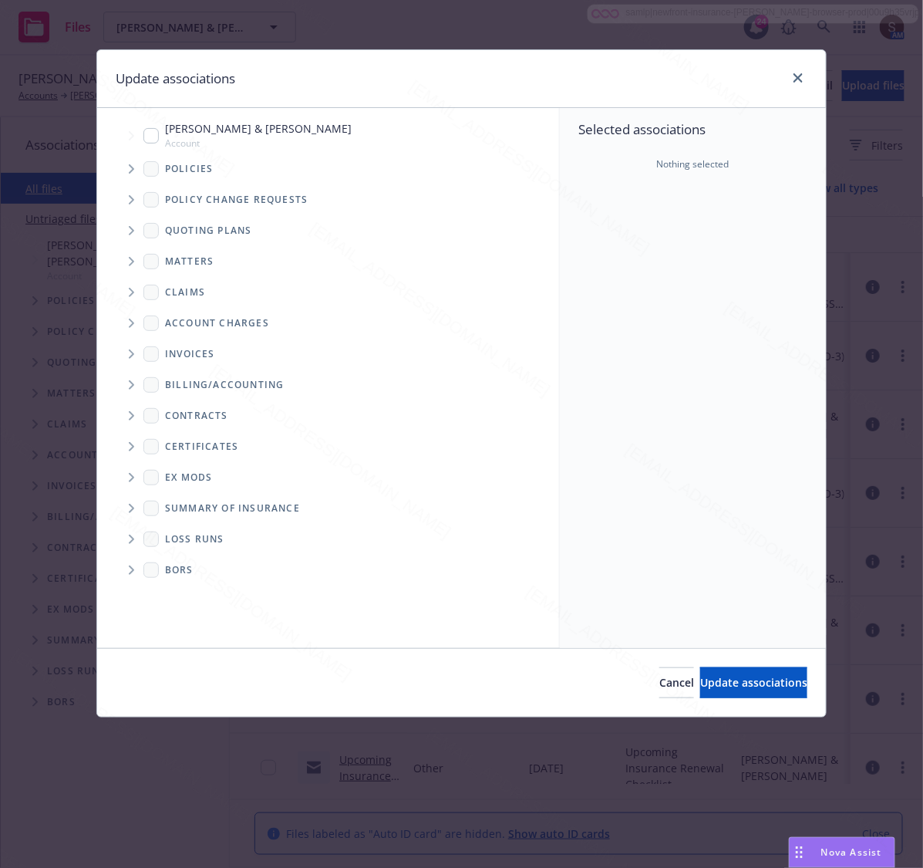
click at [147, 140] on input "Tree Example" at bounding box center [150, 135] width 15 height 15
checkbox input "true"
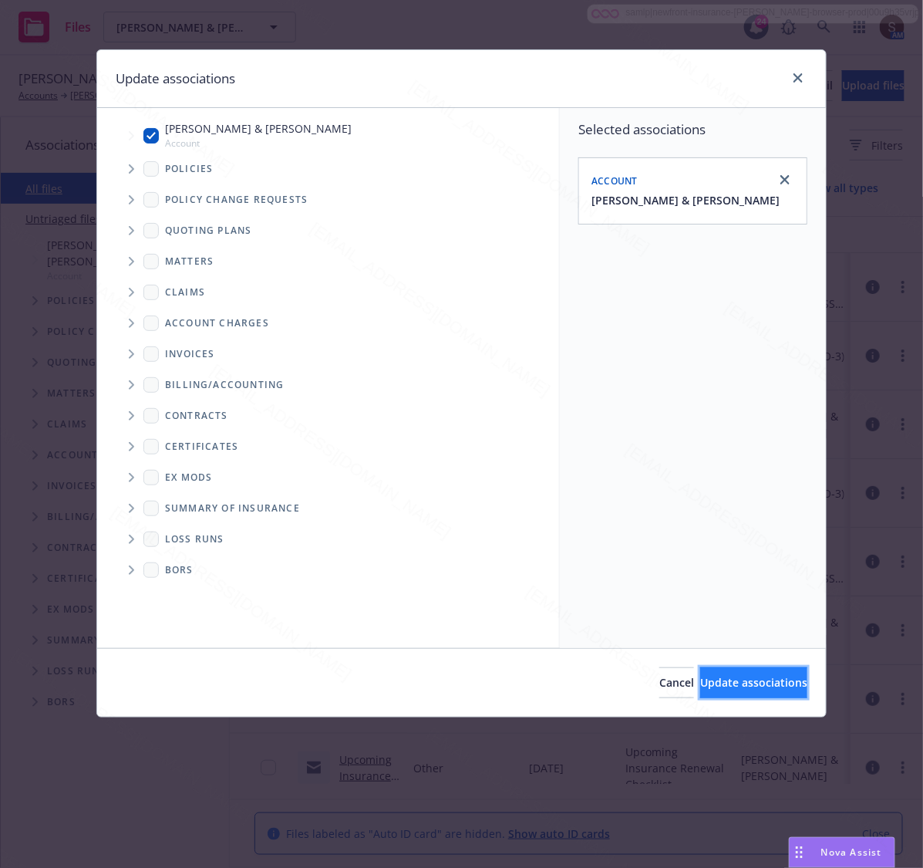
click at [700, 681] on span "Update associations" at bounding box center [753, 682] width 107 height 15
type textarea "x"
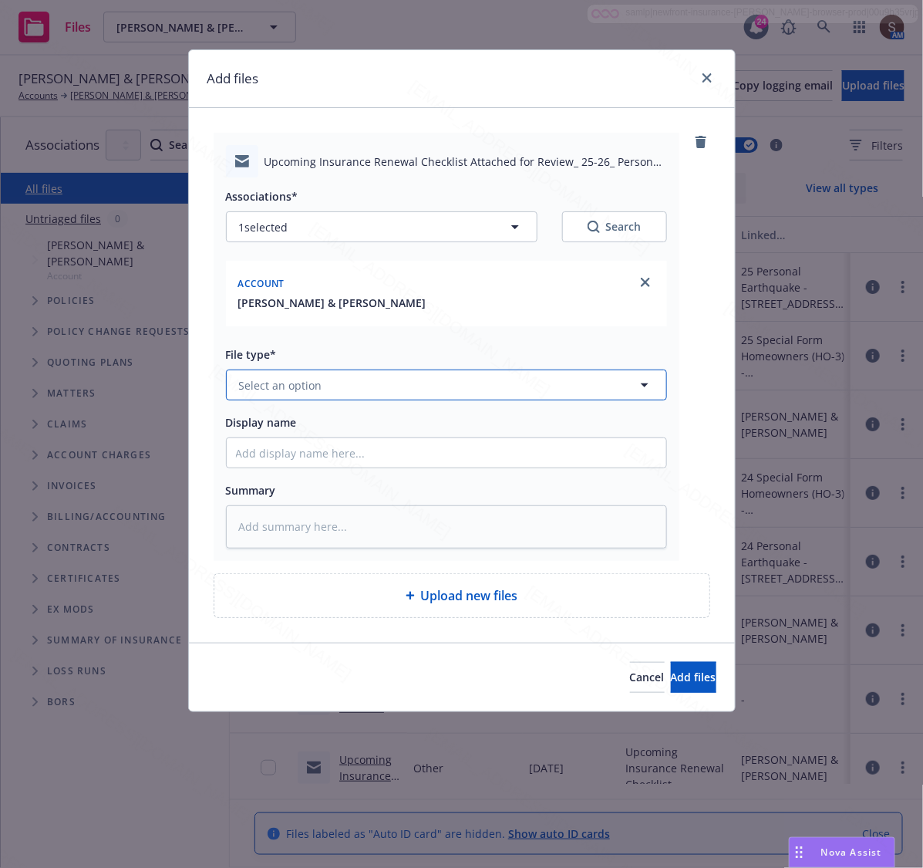
click at [312, 384] on span "Select an option" at bounding box center [280, 385] width 83 height 16
type input "Email"
click at [275, 414] on div "Email" at bounding box center [447, 427] width 440 height 41
type textarea "x"
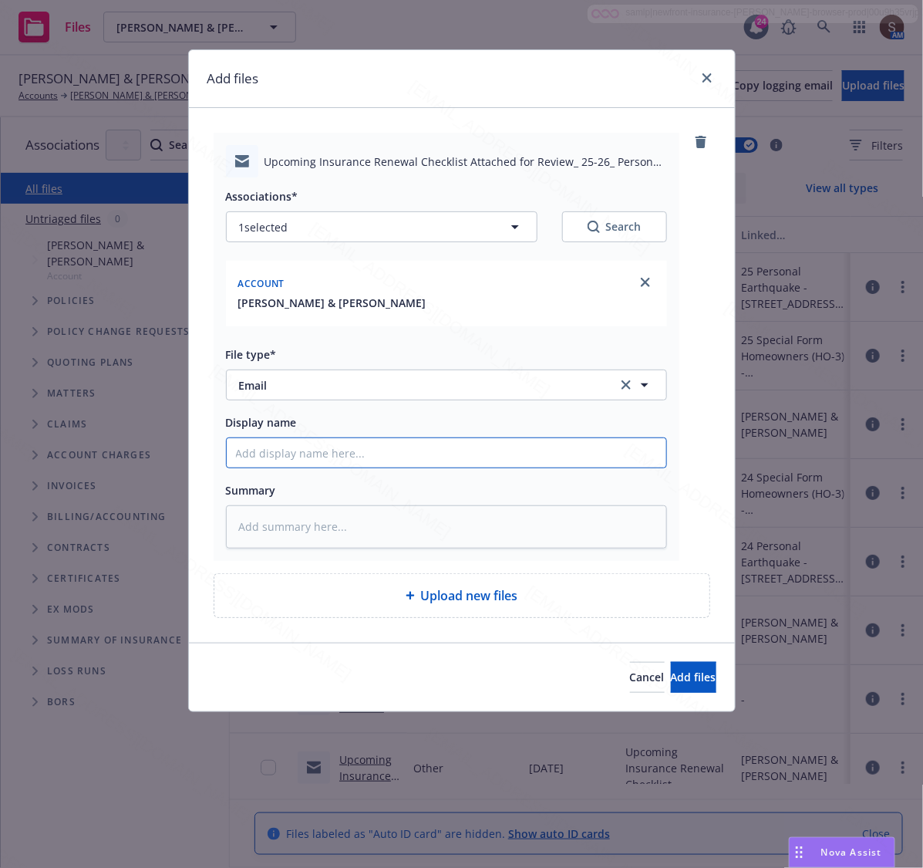
click at [282, 440] on input "Display name" at bounding box center [447, 452] width 440 height 29
type input "Upcoming Insurance Pre-Renewal Checklist"
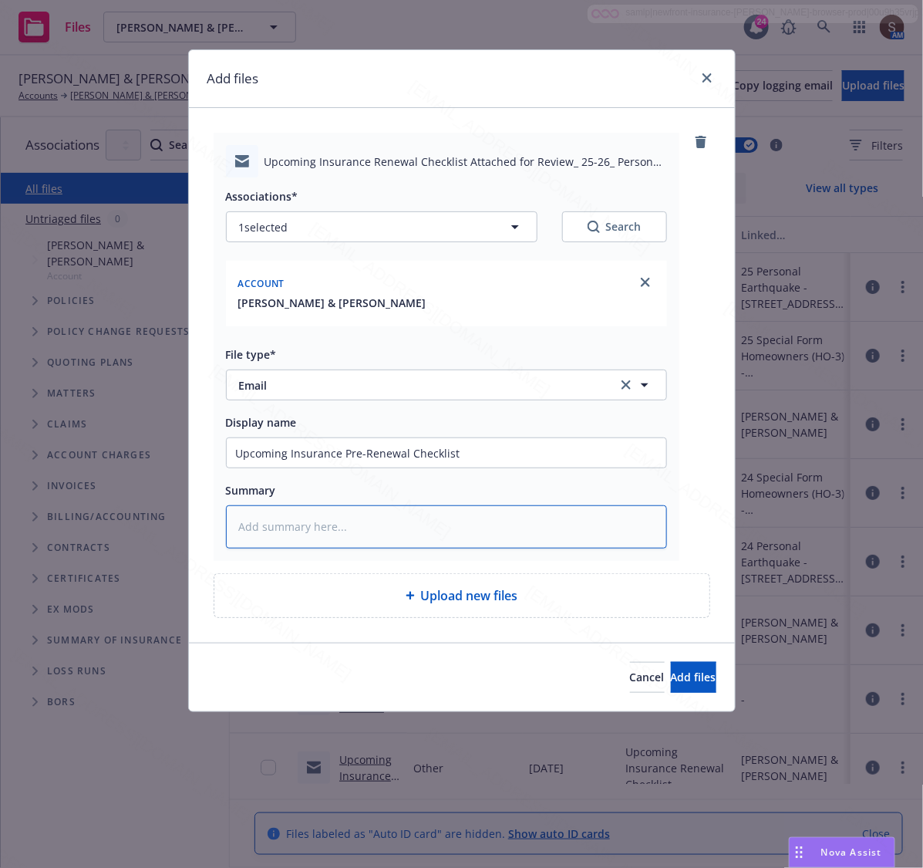
click at [313, 525] on textarea at bounding box center [446, 526] width 441 height 43
paste textarea "Upcoming Insurance Pre-Renewal Checklist"
type textarea "x"
type textarea "Upcoming Insurance Pre-Renewal Checklist"
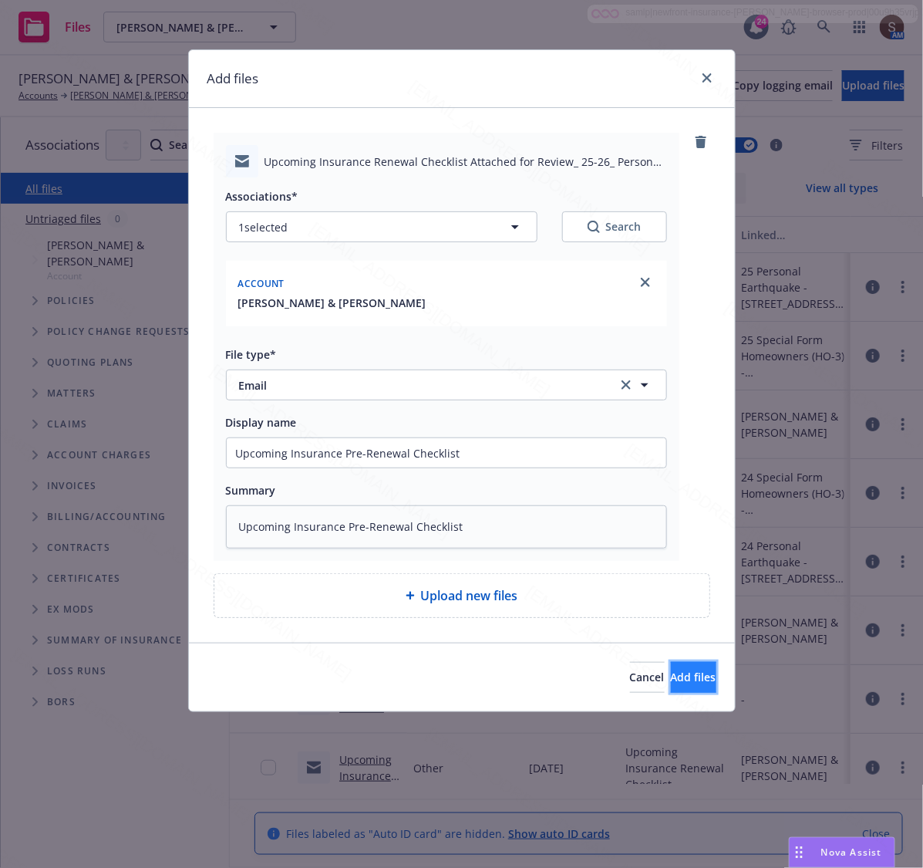
click at [671, 676] on span "Add files" at bounding box center [694, 676] width 46 height 15
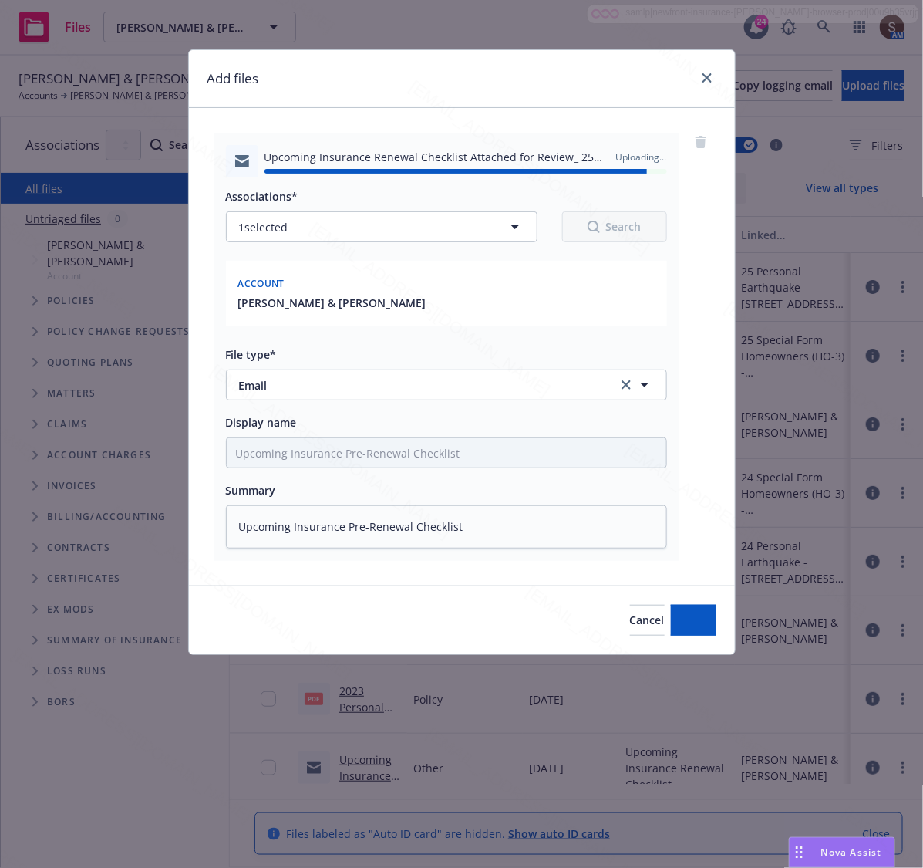
type textarea "x"
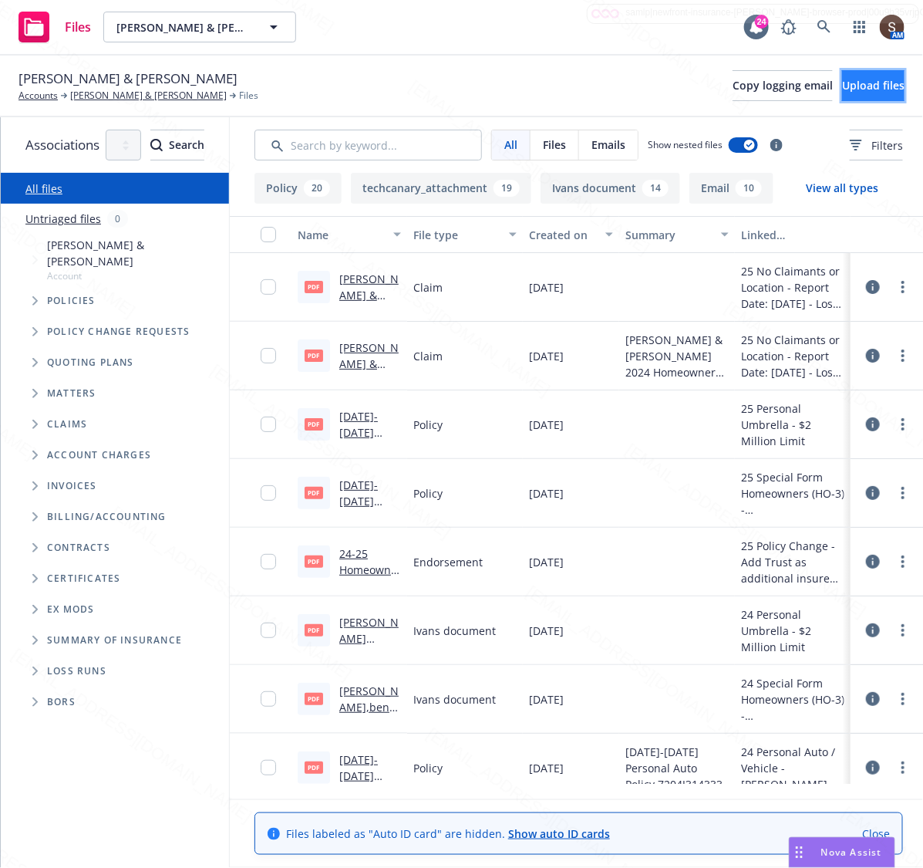
click at [842, 89] on span "Upload files" at bounding box center [873, 85] width 62 height 15
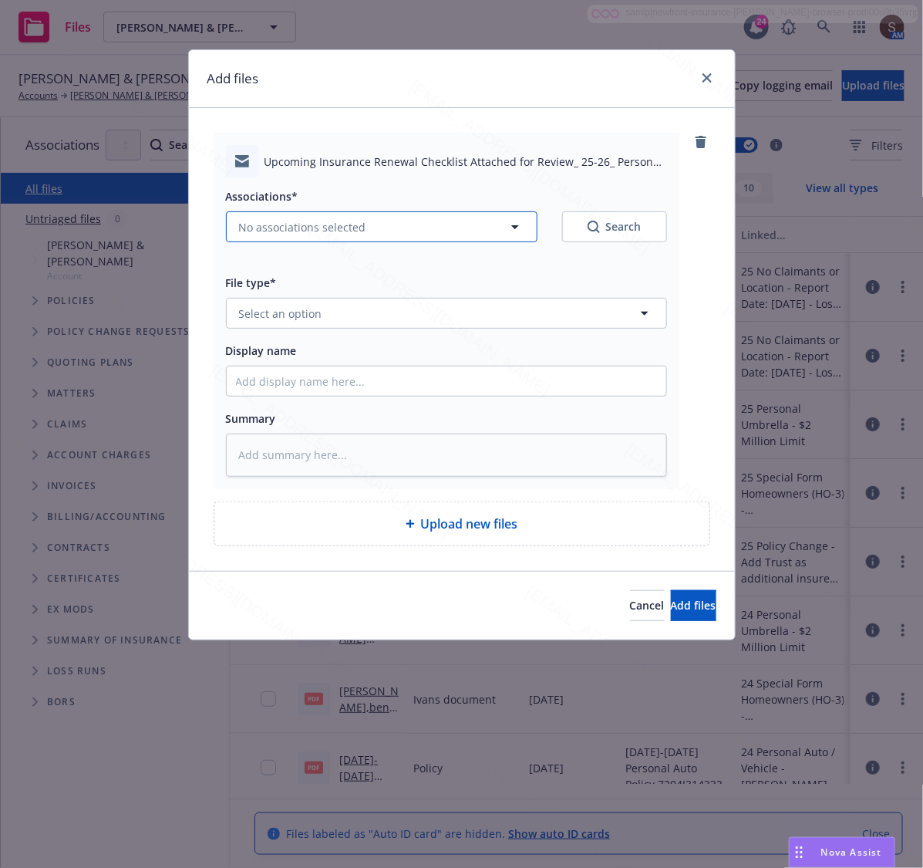
click at [311, 225] on span "No associations selected" at bounding box center [302, 227] width 127 height 16
type textarea "x"
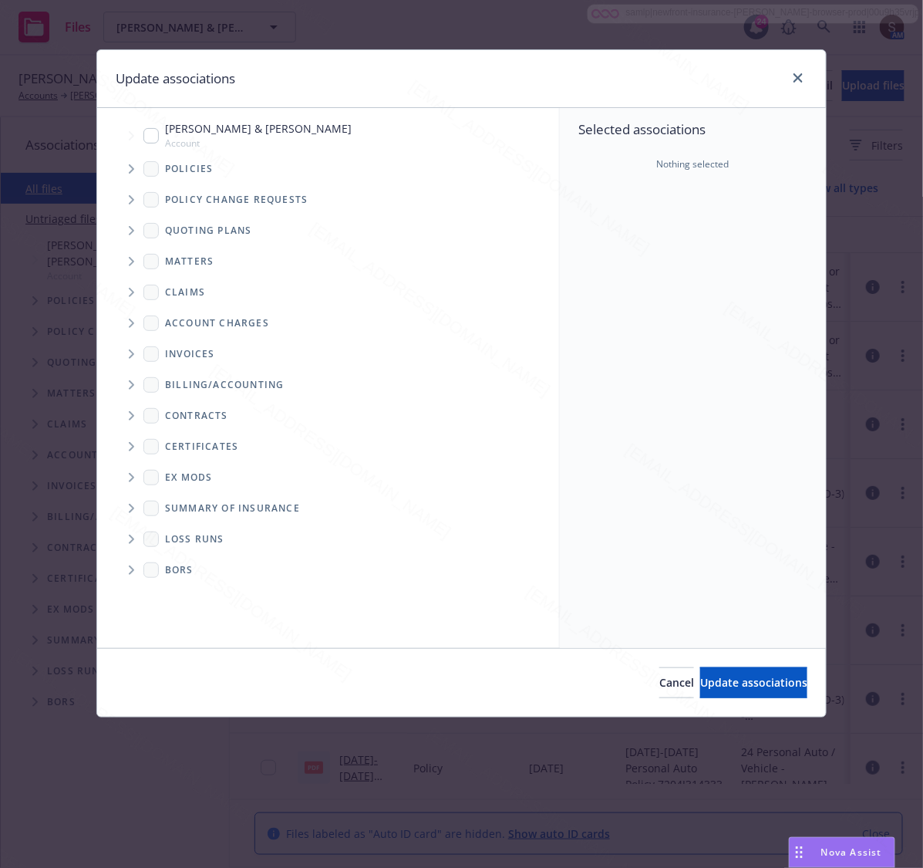
click at [154, 140] on input "Tree Example" at bounding box center [150, 135] width 15 height 15
checkbox input "true"
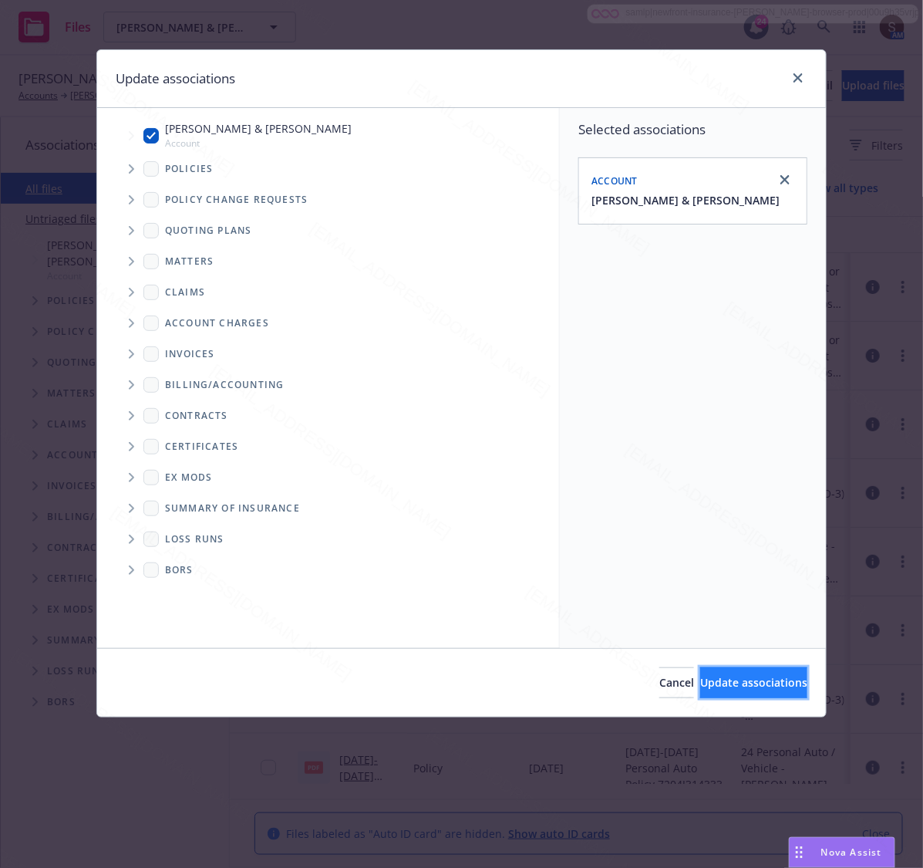
click at [702, 690] on button "Update associations" at bounding box center [753, 682] width 107 height 31
type textarea "x"
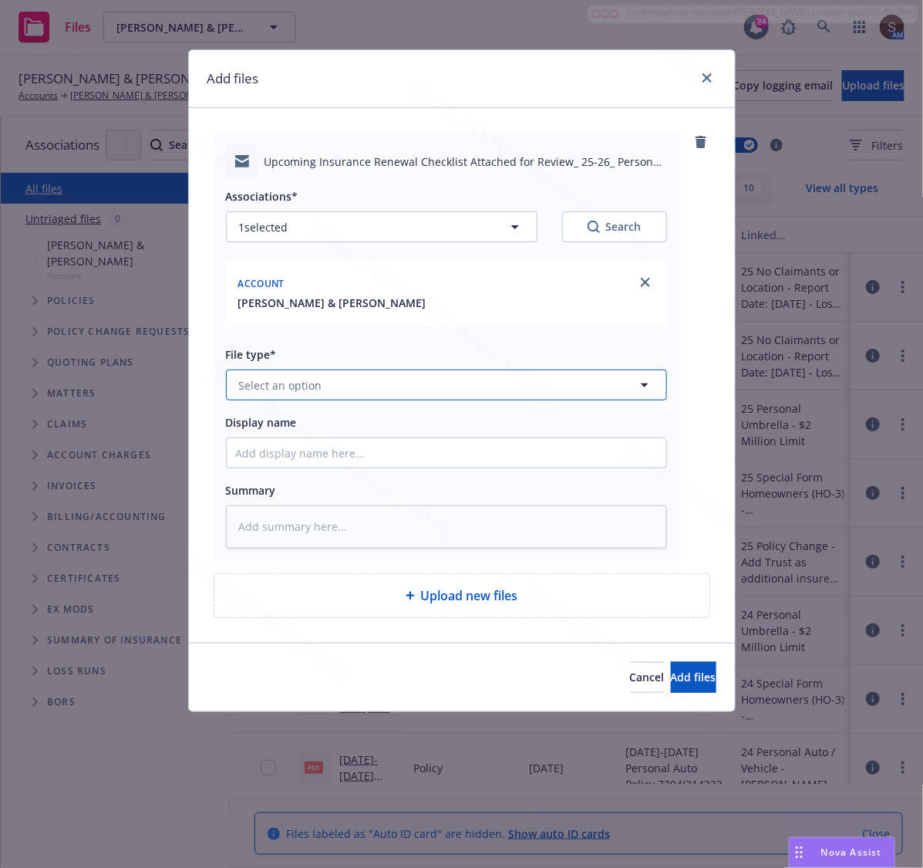
click at [302, 383] on span "Select an option" at bounding box center [280, 385] width 83 height 16
type input "Email"
click at [287, 419] on div "Email" at bounding box center [446, 427] width 421 height 22
type textarea "x"
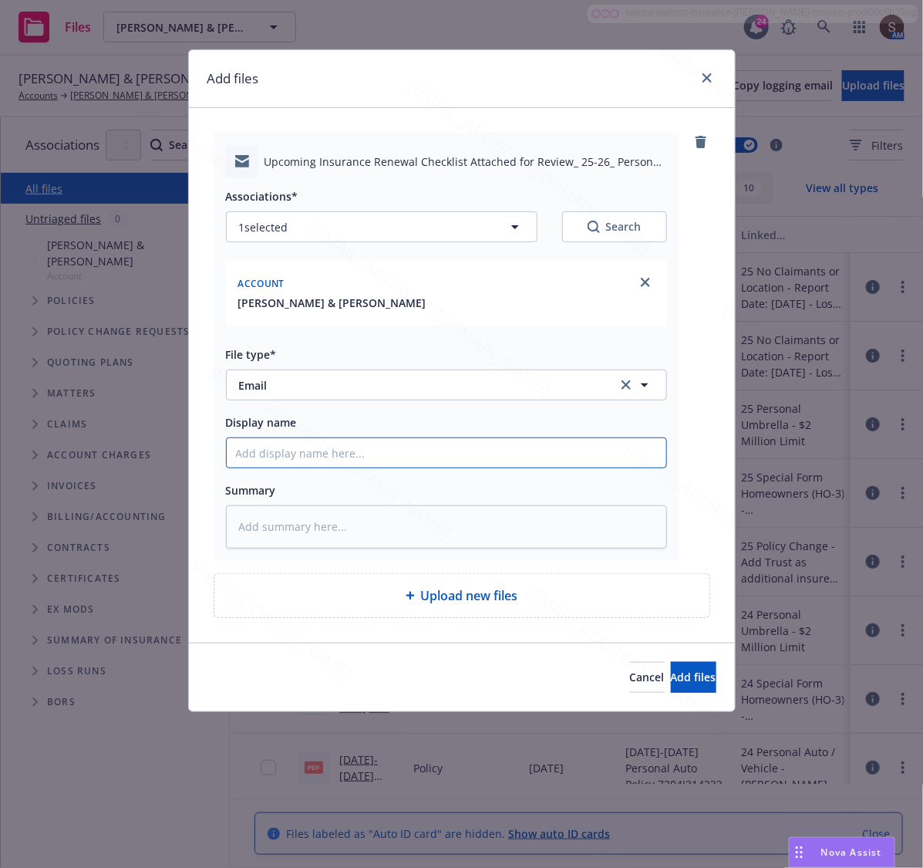
click at [342, 443] on input "Display name" at bounding box center [447, 452] width 440 height 29
type input "Upcoming Insurance Pre-Renewal Checklist"
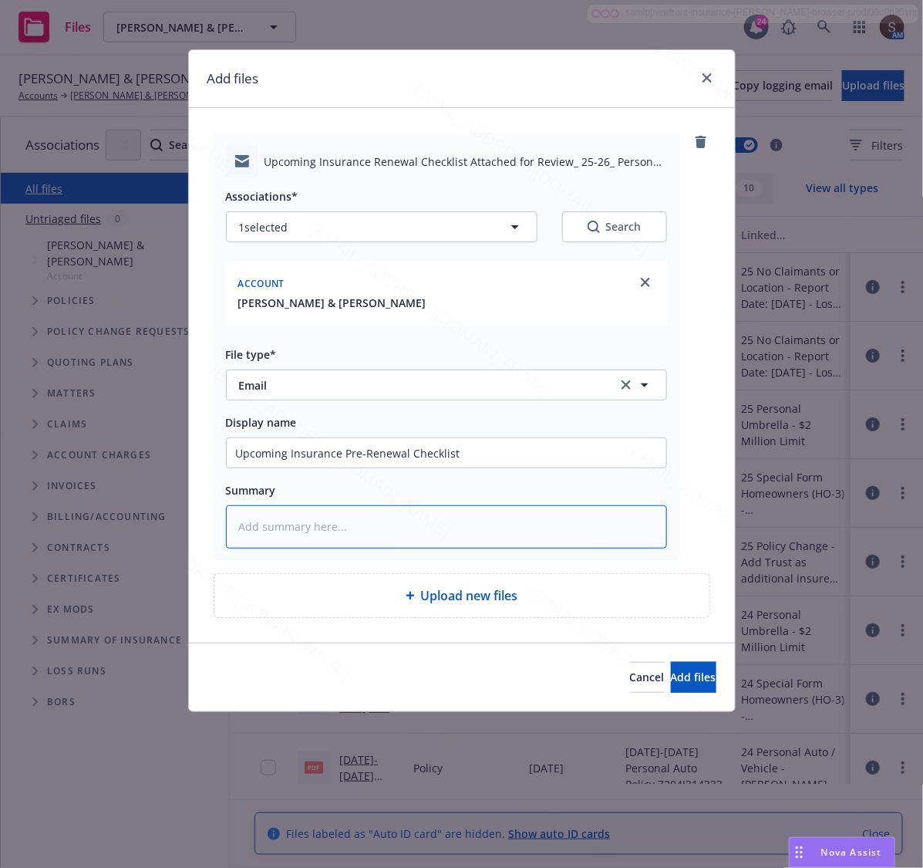
click at [360, 527] on textarea at bounding box center [446, 526] width 441 height 43
paste textarea "Upcoming Insurance Pre-Renewal Checklist"
type textarea "x"
type textarea "Upcoming Insurance Pre-Renewal Checklist"
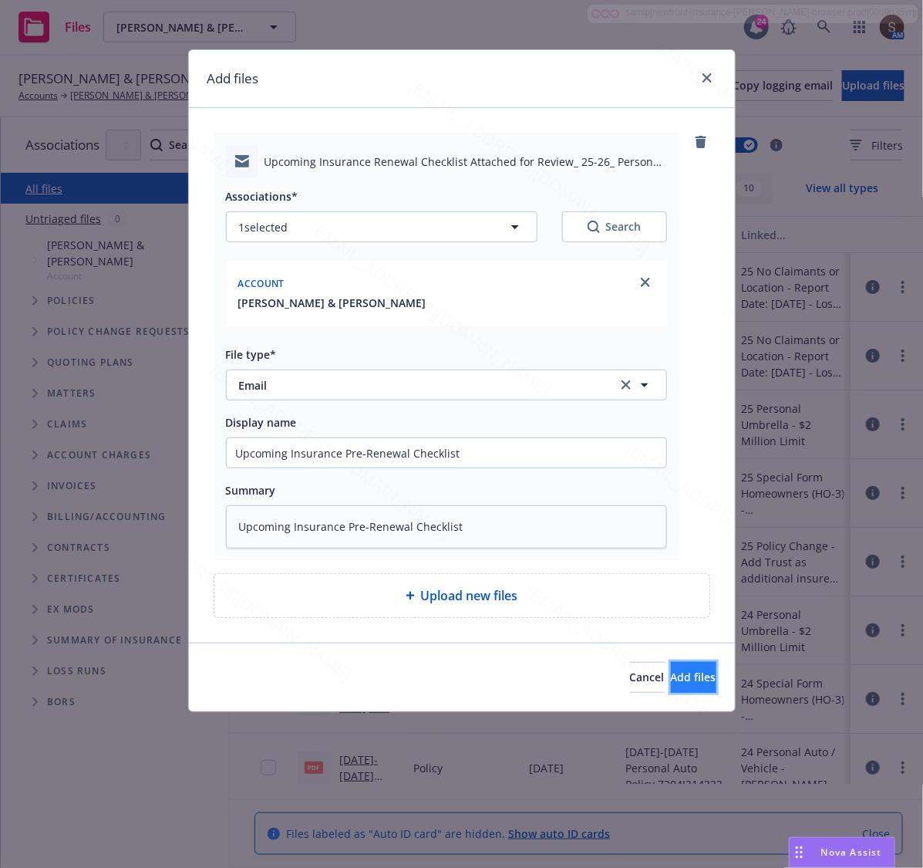
click at [671, 683] on span "Add files" at bounding box center [694, 676] width 46 height 15
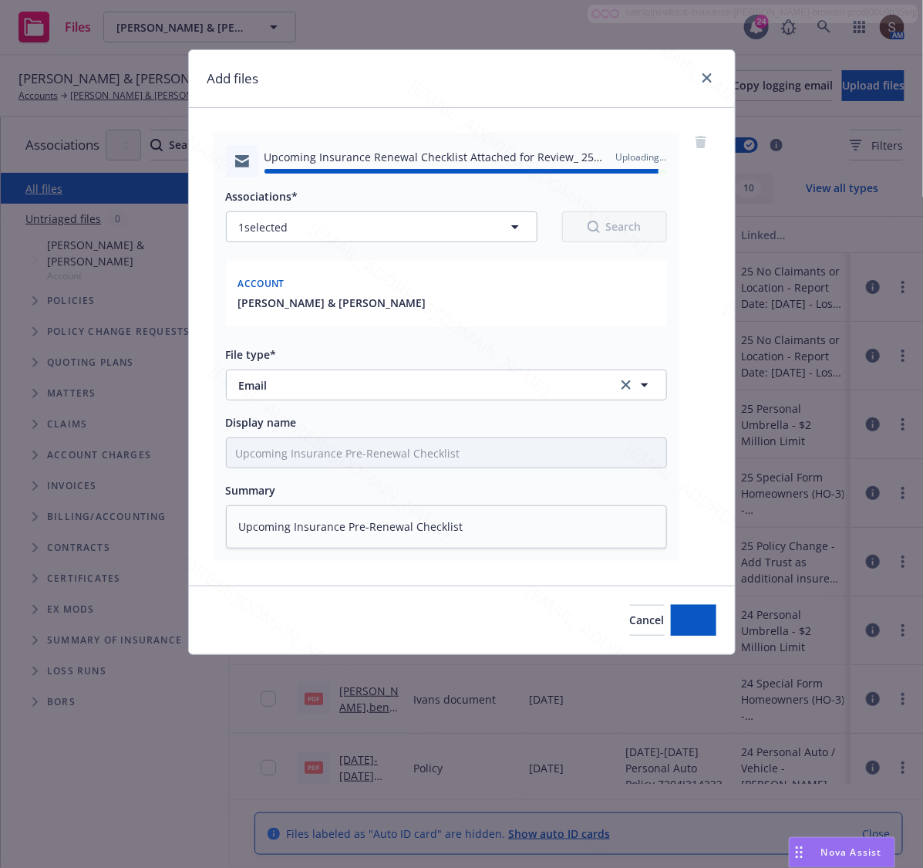
type textarea "x"
